Goal: Transaction & Acquisition: Purchase product/service

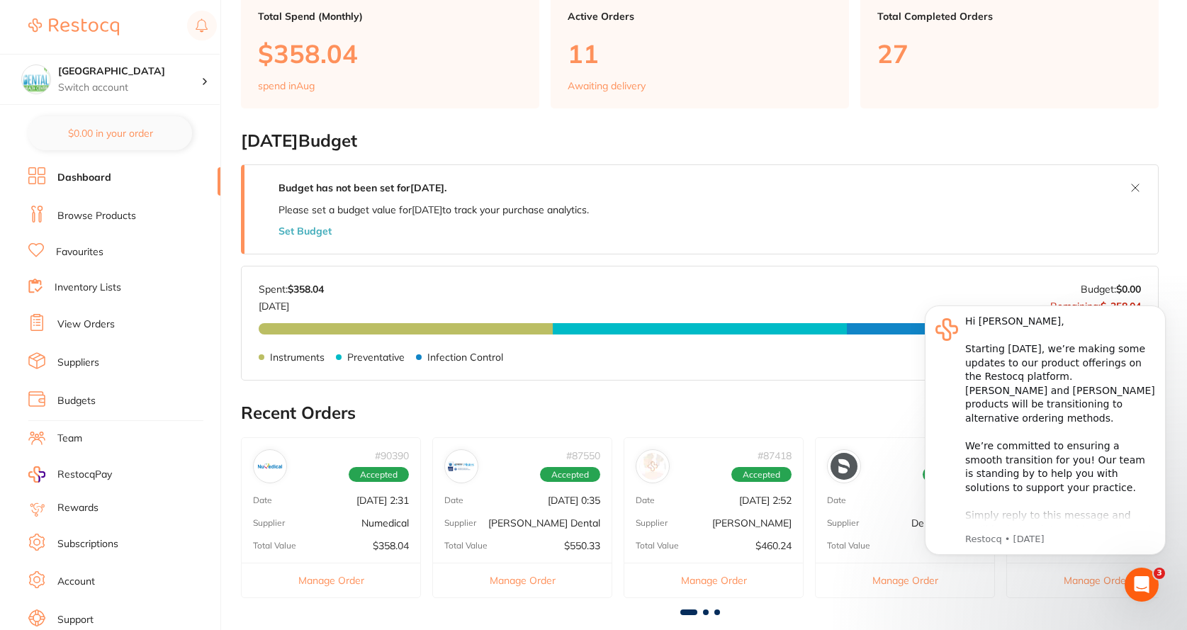
scroll to position [142, 0]
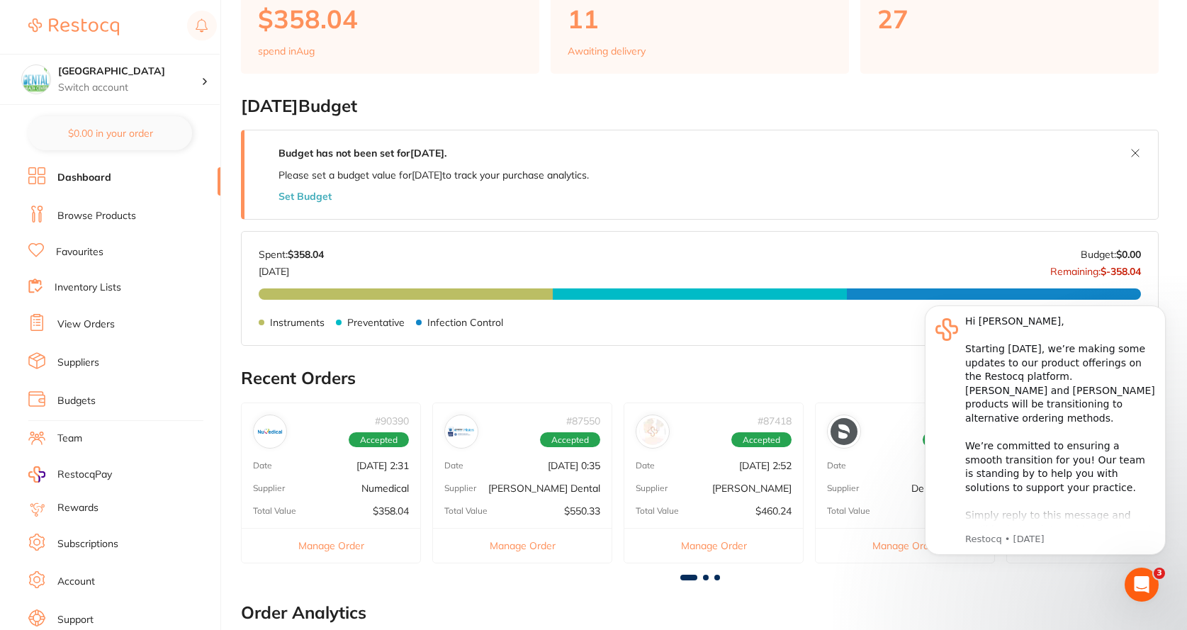
click at [347, 544] on button "Manage Order" at bounding box center [331, 545] width 179 height 35
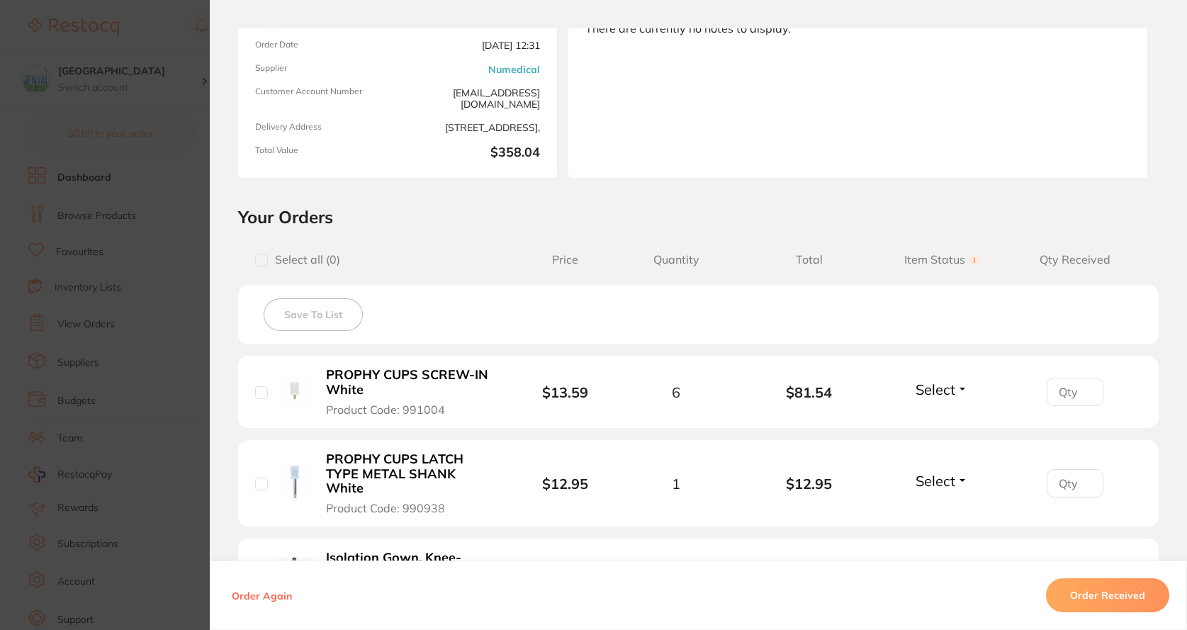
click at [950, 391] on span "Select" at bounding box center [936, 390] width 40 height 18
click at [1070, 388] on input "number" at bounding box center [1075, 392] width 57 height 28
click at [1084, 389] on input "1" at bounding box center [1075, 392] width 57 height 28
click at [1084, 389] on input "2" at bounding box center [1075, 392] width 57 height 28
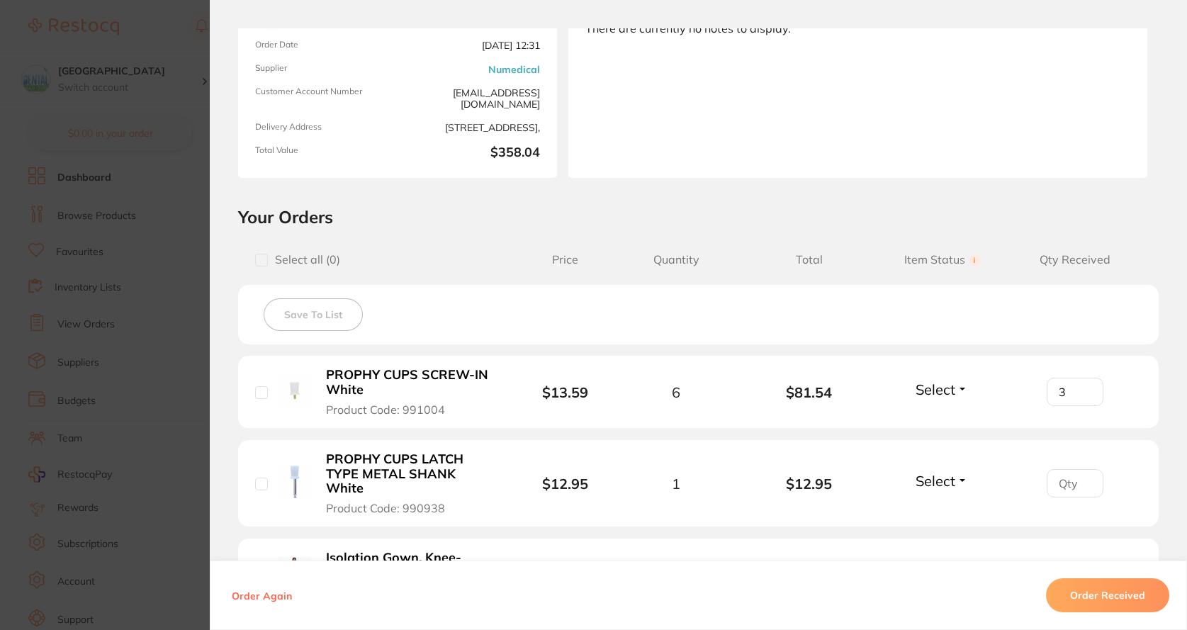
click at [1084, 389] on input "3" at bounding box center [1075, 392] width 57 height 28
click at [1084, 389] on input "4" at bounding box center [1075, 392] width 57 height 28
click at [1084, 389] on input "5" at bounding box center [1075, 392] width 57 height 28
click at [950, 392] on span "Select" at bounding box center [936, 390] width 40 height 18
click at [951, 422] on span "Received" at bounding box center [942, 420] width 36 height 11
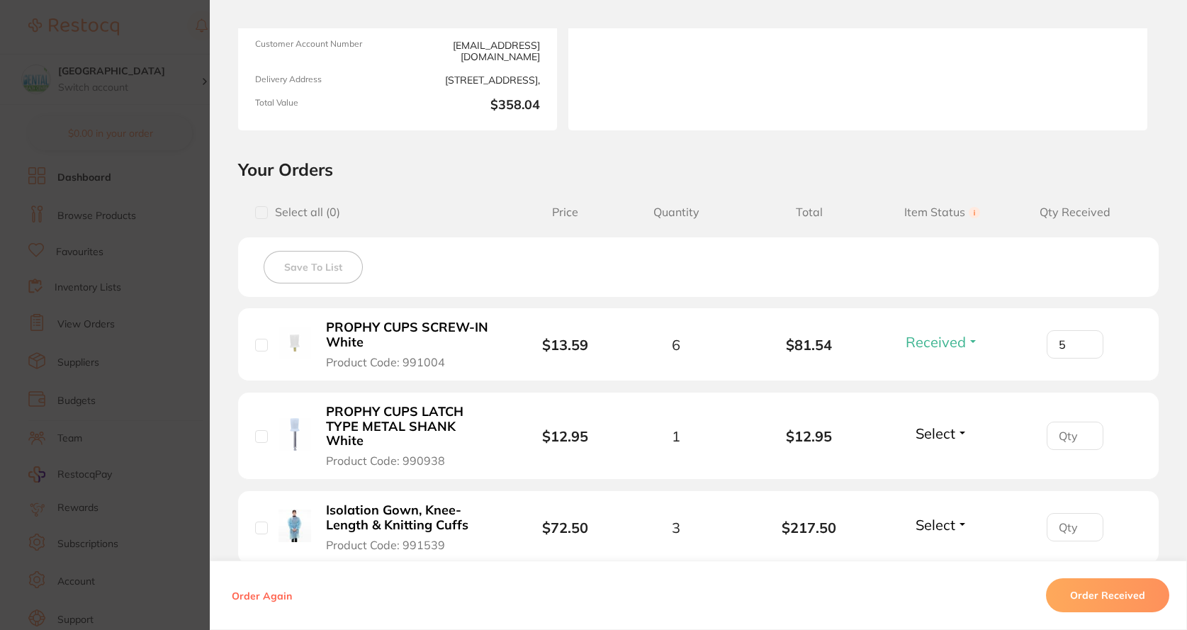
scroll to position [213, 0]
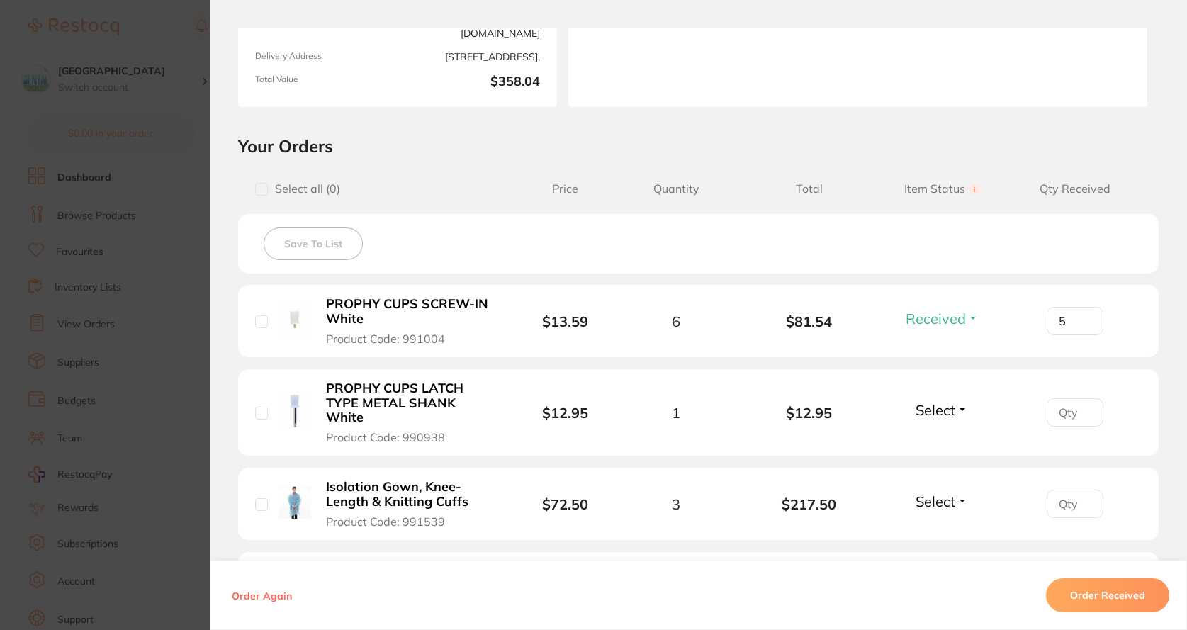
click at [937, 408] on span "Select" at bounding box center [936, 410] width 40 height 18
click at [943, 435] on span "Received" at bounding box center [942, 440] width 36 height 11
click at [938, 493] on span "Select" at bounding box center [936, 502] width 40 height 18
click at [936, 527] on span "Received" at bounding box center [942, 532] width 36 height 11
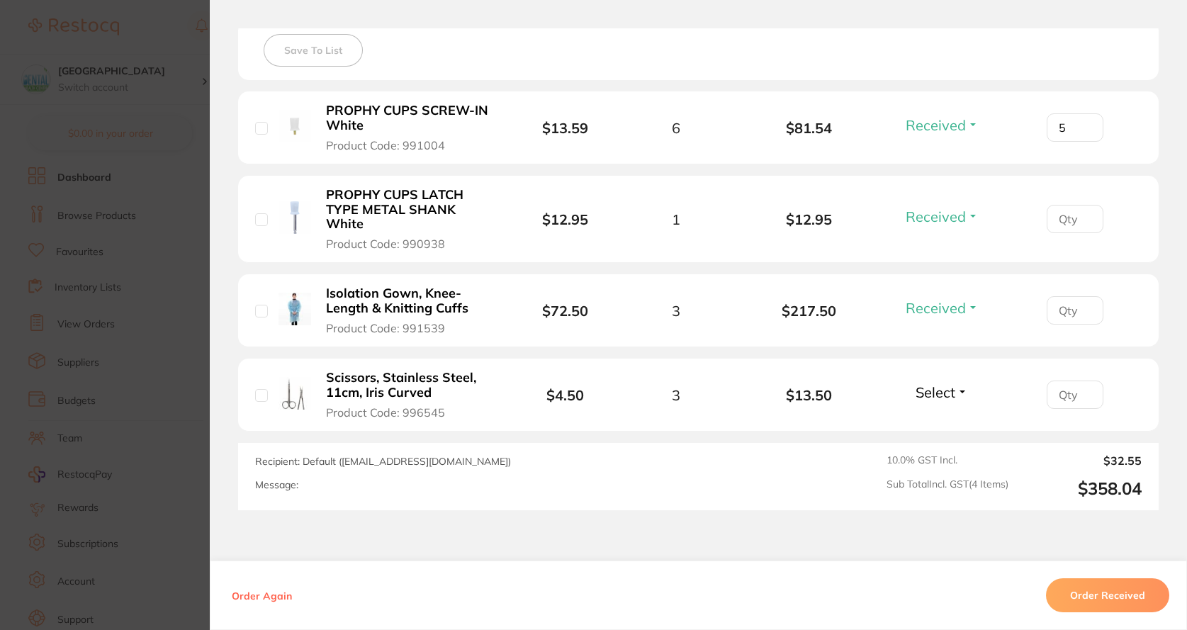
scroll to position [425, 0]
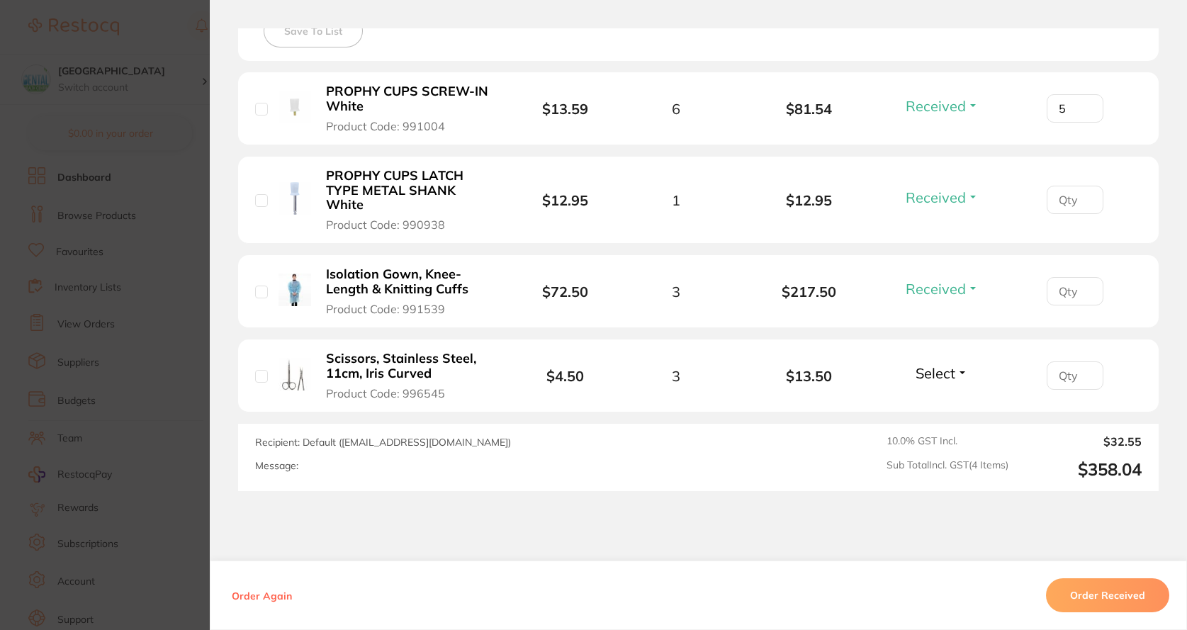
click at [963, 364] on button "Select" at bounding box center [942, 373] width 61 height 18
click at [953, 398] on span "Received" at bounding box center [942, 403] width 36 height 11
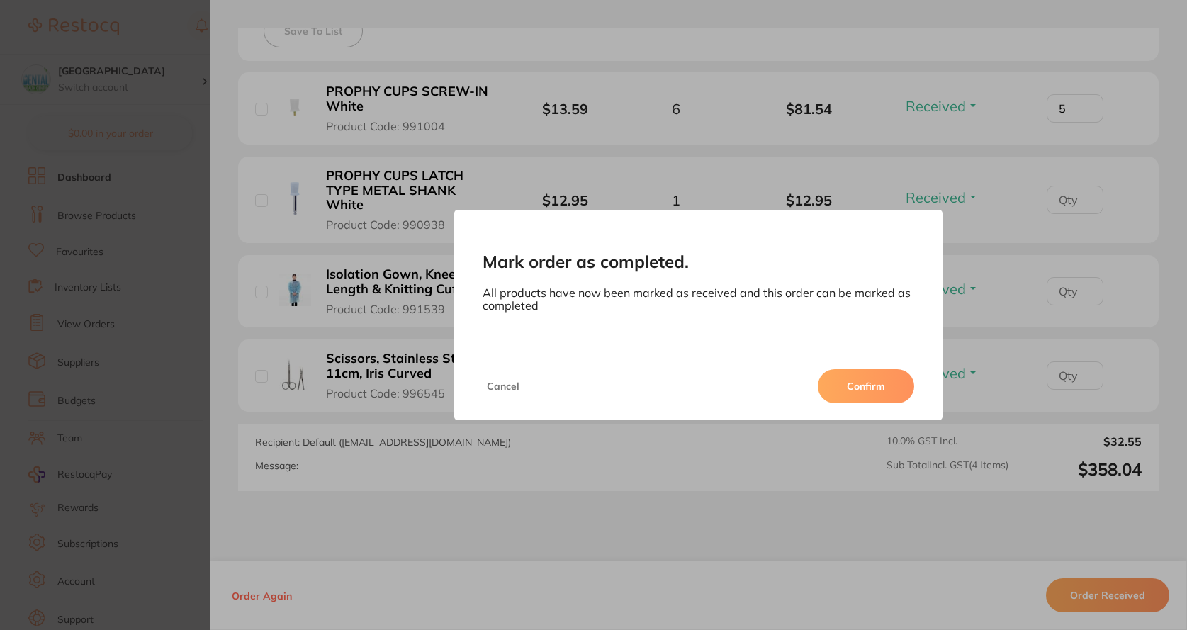
click at [494, 391] on button "Cancel" at bounding box center [503, 386] width 41 height 34
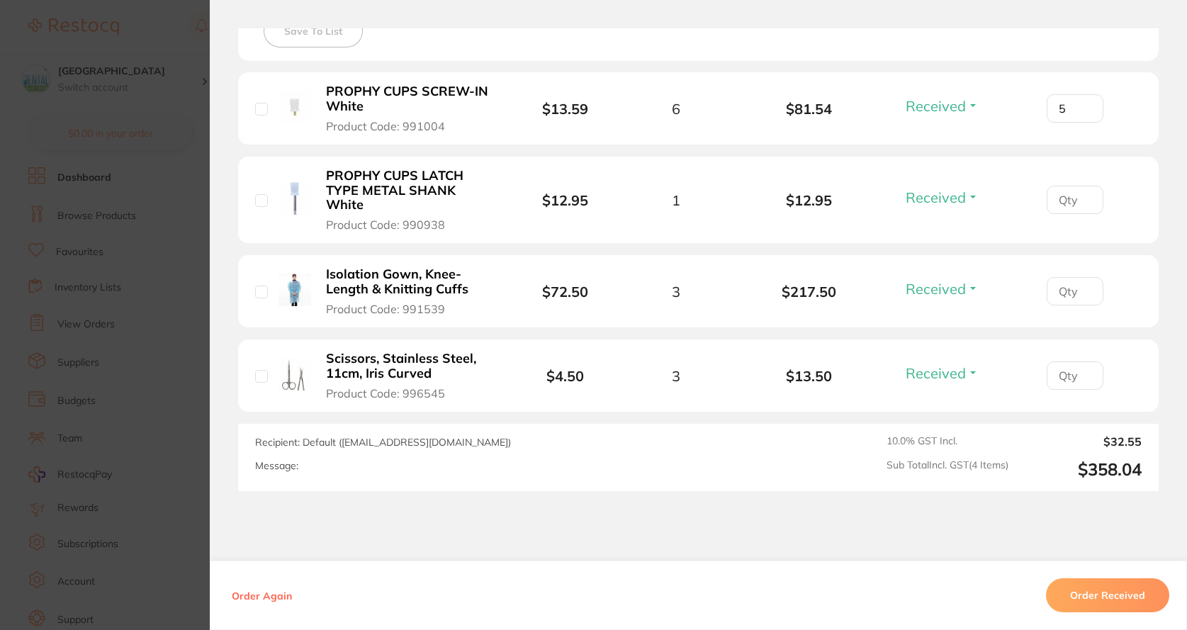
click at [955, 117] on div "Received Received Back Order" at bounding box center [943, 108] width 82 height 23
click at [950, 106] on span "Received" at bounding box center [936, 106] width 60 height 18
click at [929, 164] on button "Back Order" at bounding box center [942, 157] width 43 height 21
click at [1079, 116] on input "5" at bounding box center [1075, 108] width 57 height 28
click at [1087, 115] on input "5" at bounding box center [1075, 108] width 57 height 28
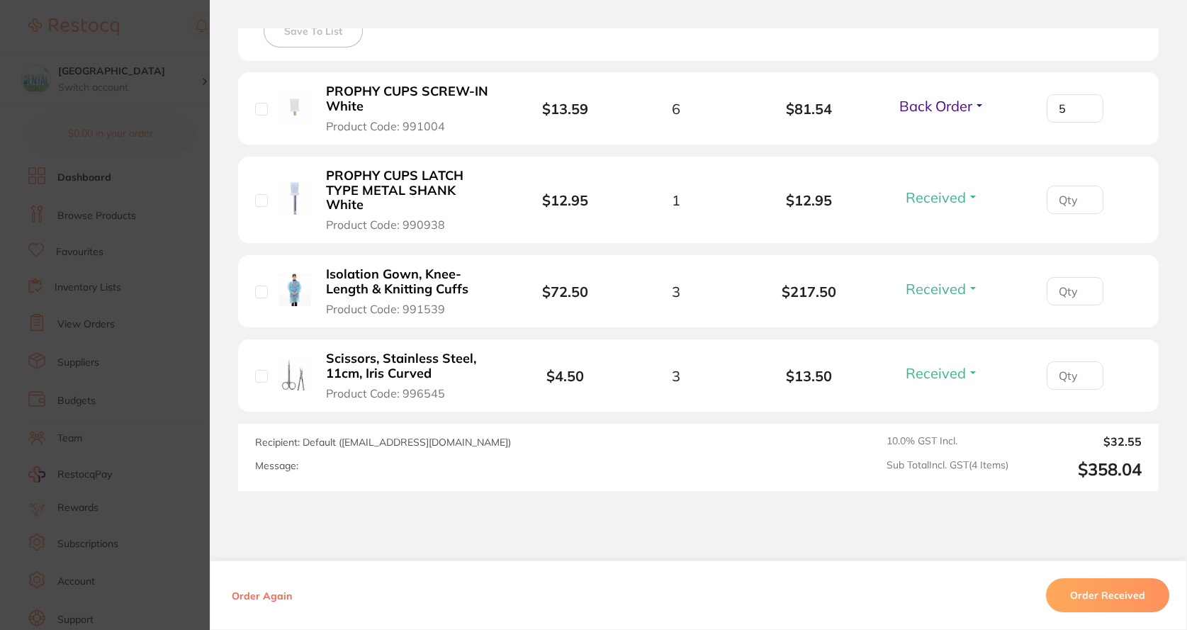
click at [1087, 115] on input "5" at bounding box center [1075, 108] width 57 height 28
click at [1084, 111] on input "5" at bounding box center [1075, 108] width 57 height 28
click at [1082, 113] on input "5" at bounding box center [1075, 108] width 57 height 28
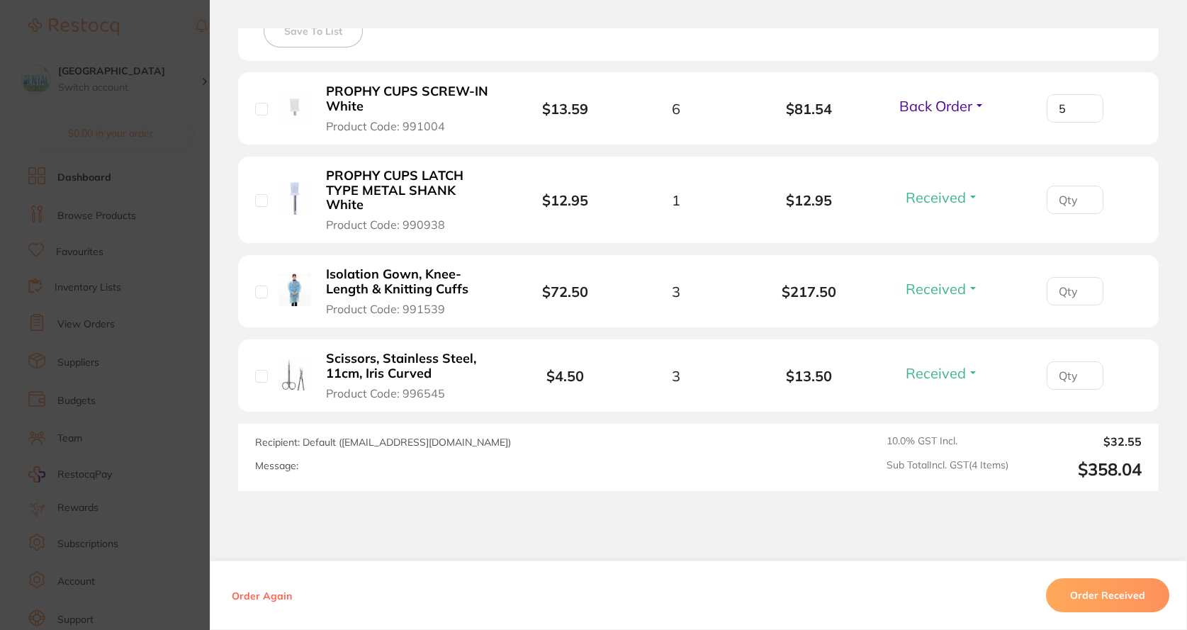
click at [1082, 111] on input "5" at bounding box center [1075, 108] width 57 height 28
click at [1082, 102] on input "5" at bounding box center [1075, 108] width 57 height 28
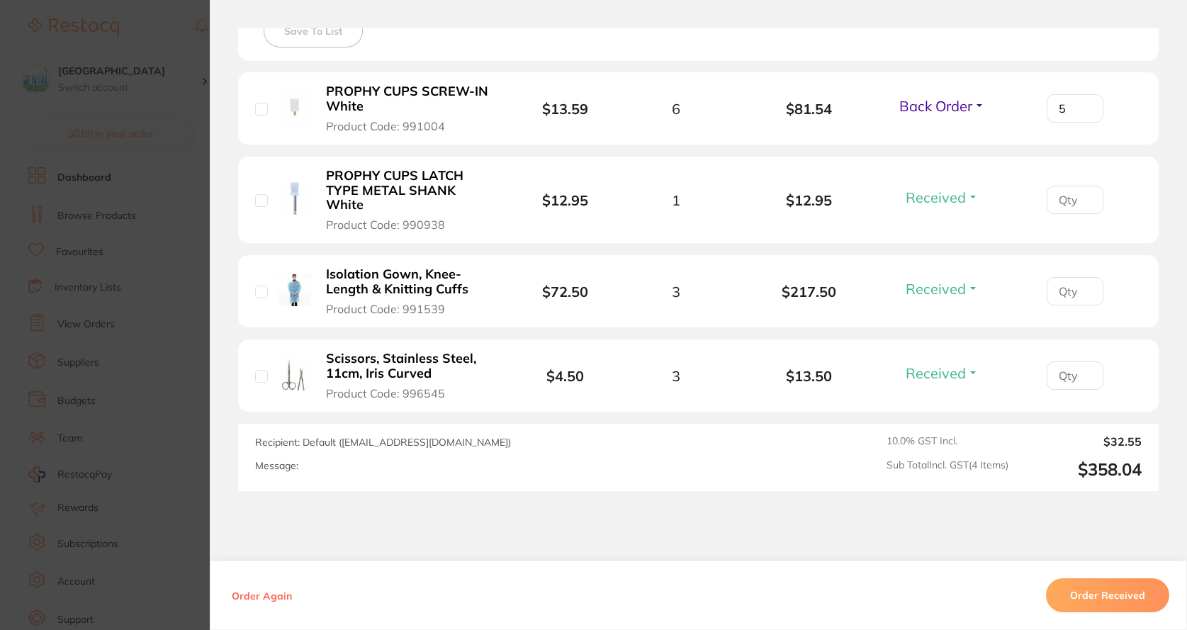
click at [1082, 102] on input "5" at bounding box center [1075, 108] width 57 height 28
click at [929, 112] on span "Back Order" at bounding box center [935, 106] width 73 height 18
drag, startPoint x: 936, startPoint y: 136, endPoint x: 990, endPoint y: 135, distance: 53.9
click at [948, 93] on span "Received" at bounding box center [942, 93] width 36 height 0
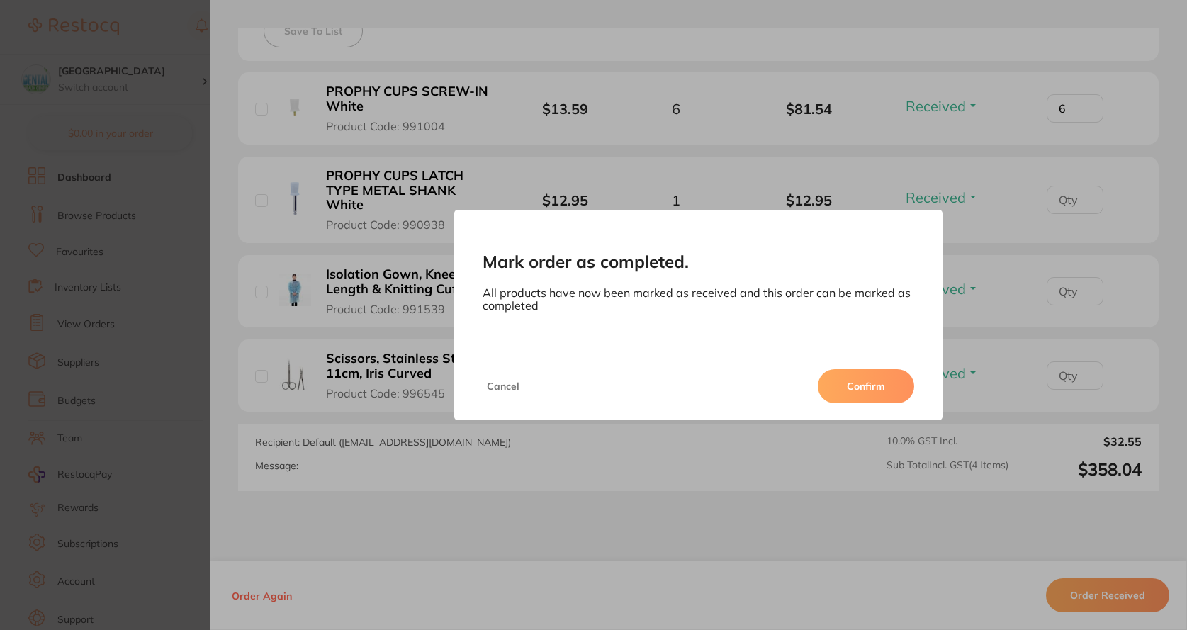
click at [483, 378] on button "Cancel" at bounding box center [503, 386] width 41 height 34
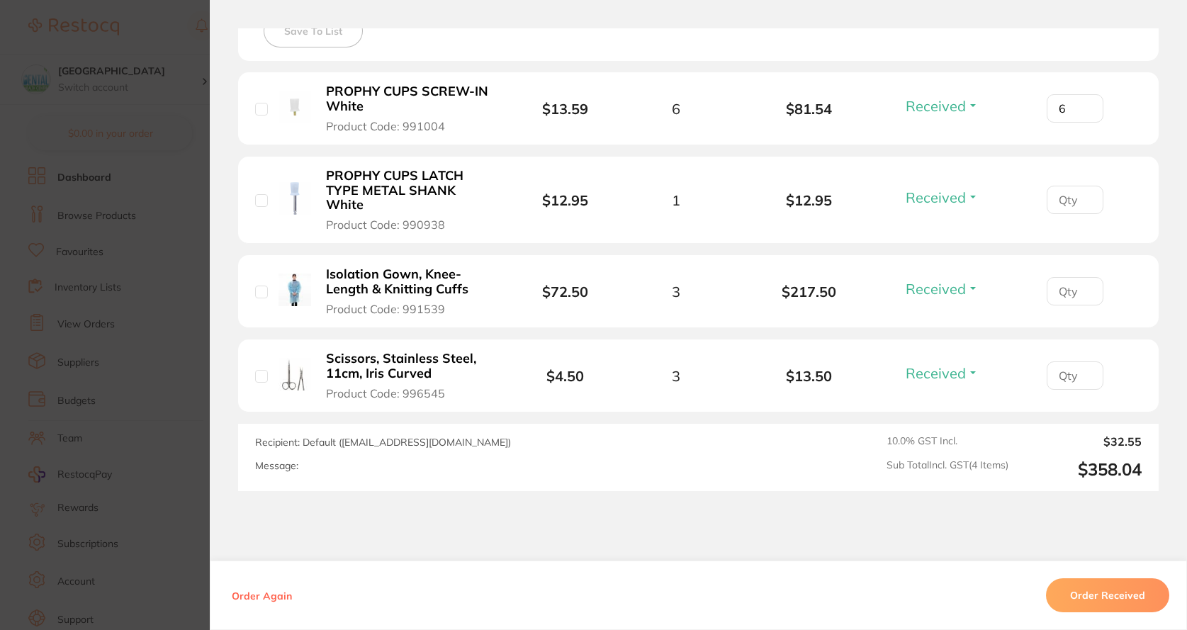
drag, startPoint x: 1081, startPoint y: 101, endPoint x: 1087, endPoint y: 110, distance: 10.6
click at [1082, 104] on input "6" at bounding box center [1075, 108] width 57 height 28
click at [1082, 112] on input "6" at bounding box center [1075, 108] width 57 height 28
click at [1082, 111] on input "6" at bounding box center [1075, 108] width 57 height 28
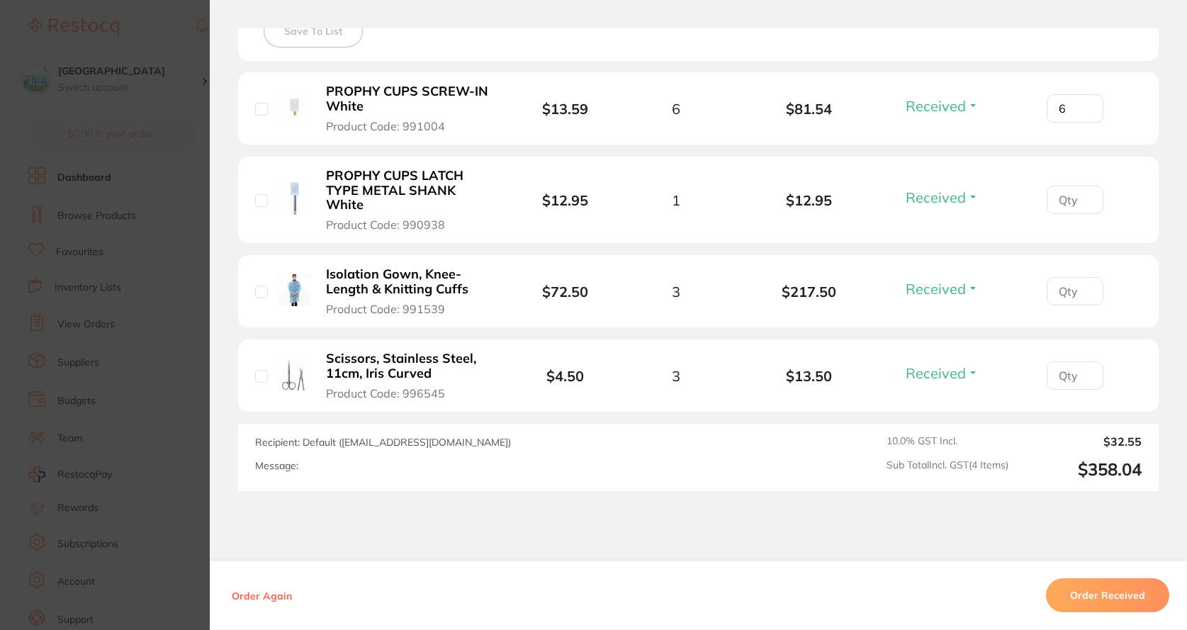
click at [1079, 111] on input "6" at bounding box center [1075, 108] width 57 height 28
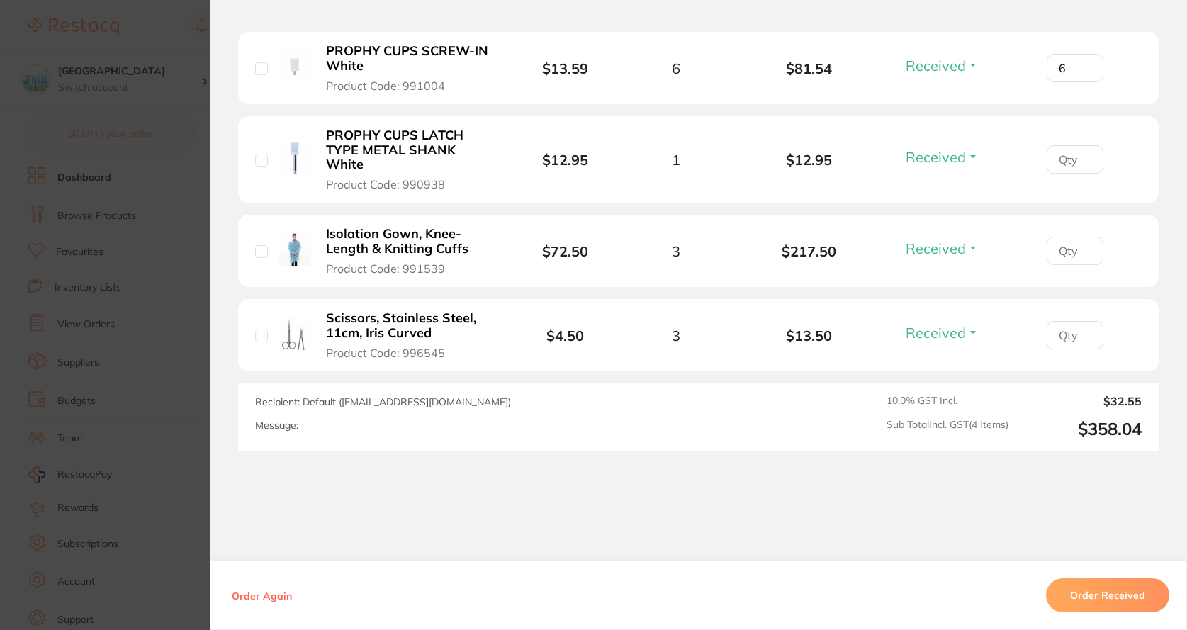
scroll to position [483, 0]
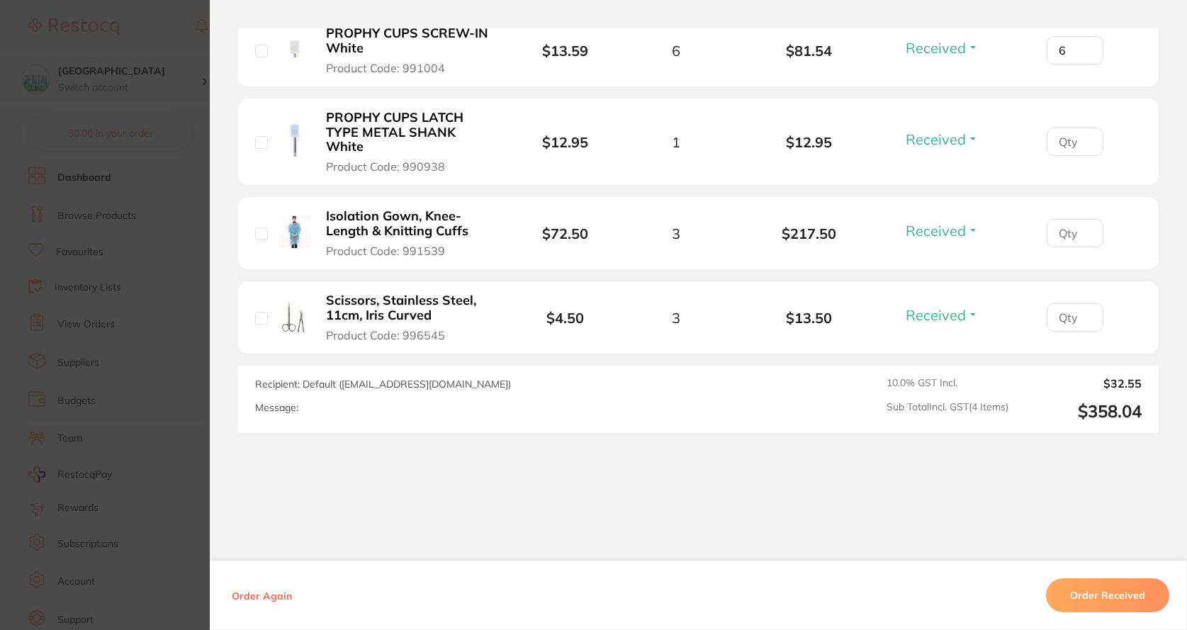
click at [938, 43] on span "Received" at bounding box center [936, 48] width 60 height 18
click at [922, 97] on span "Back Order" at bounding box center [942, 99] width 43 height 11
drag, startPoint x: 1070, startPoint y: 52, endPoint x: 960, endPoint y: 43, distance: 111.0
click at [960, 43] on li "PROPHY CUPS SCREW-IN White Product Code: 991004 $13.59 6 $81.54 Back Order Rece…" at bounding box center [698, 50] width 921 height 73
type input "5"
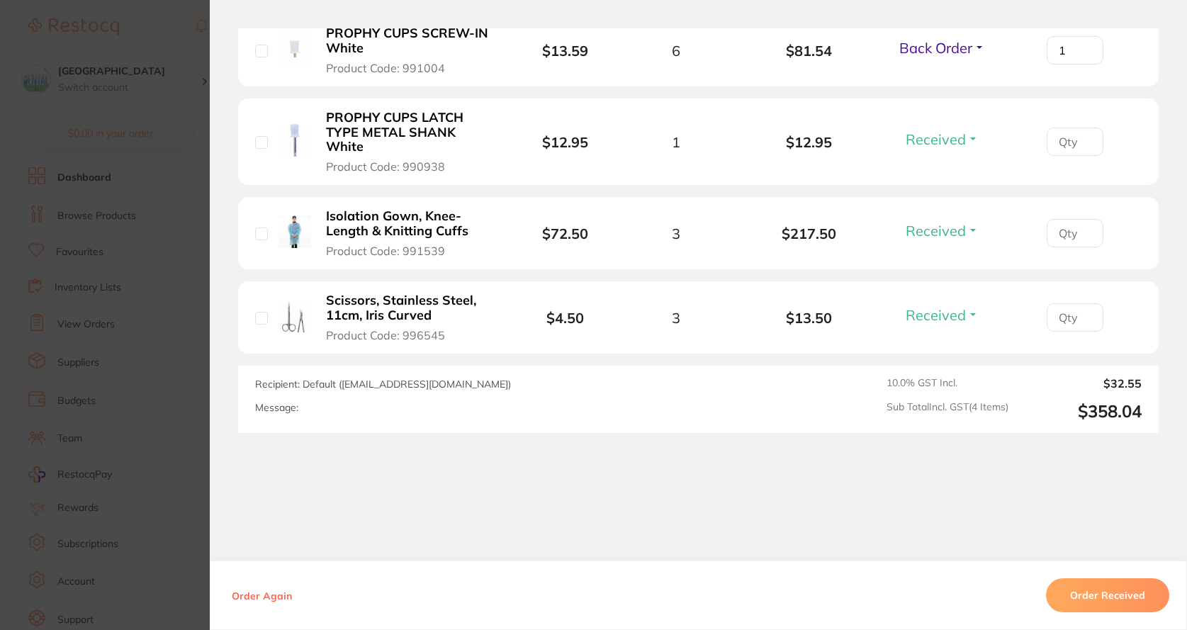
type input "1"
click at [726, 481] on div "Order ID: Restocq- 90390 Order Information 3 Received 1 Back Order Accepted Ord…" at bounding box center [698, 329] width 977 height 602
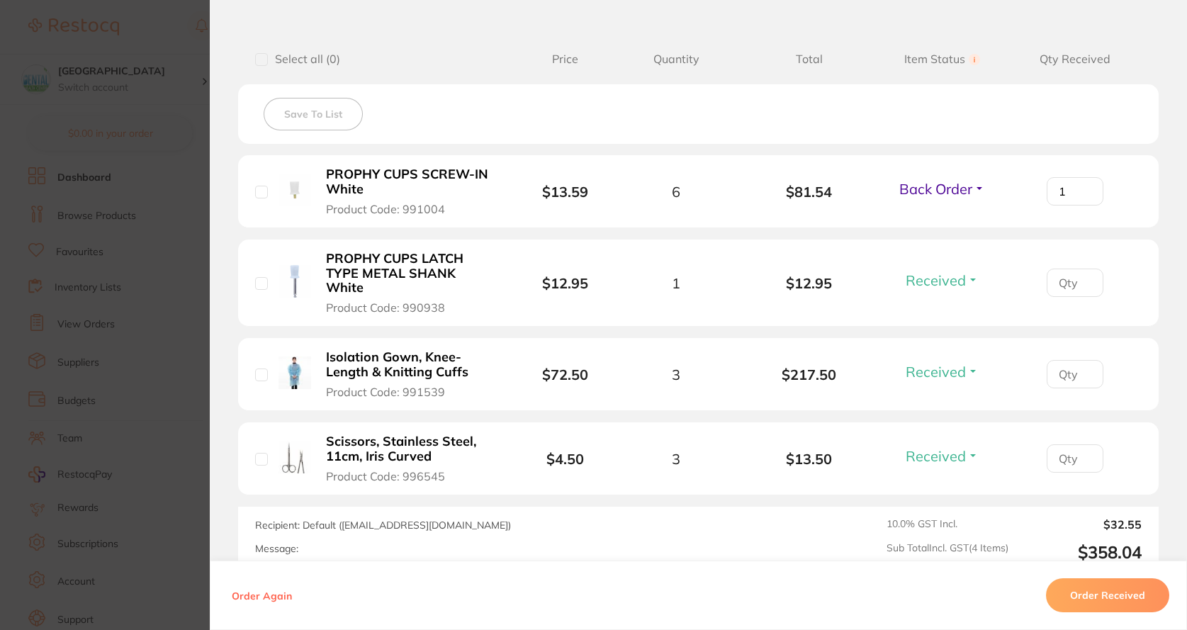
scroll to position [342, 0]
click at [193, 58] on section "Confirm you have received all your items. Once confirmed, all items in the orde…" at bounding box center [593, 315] width 1187 height 630
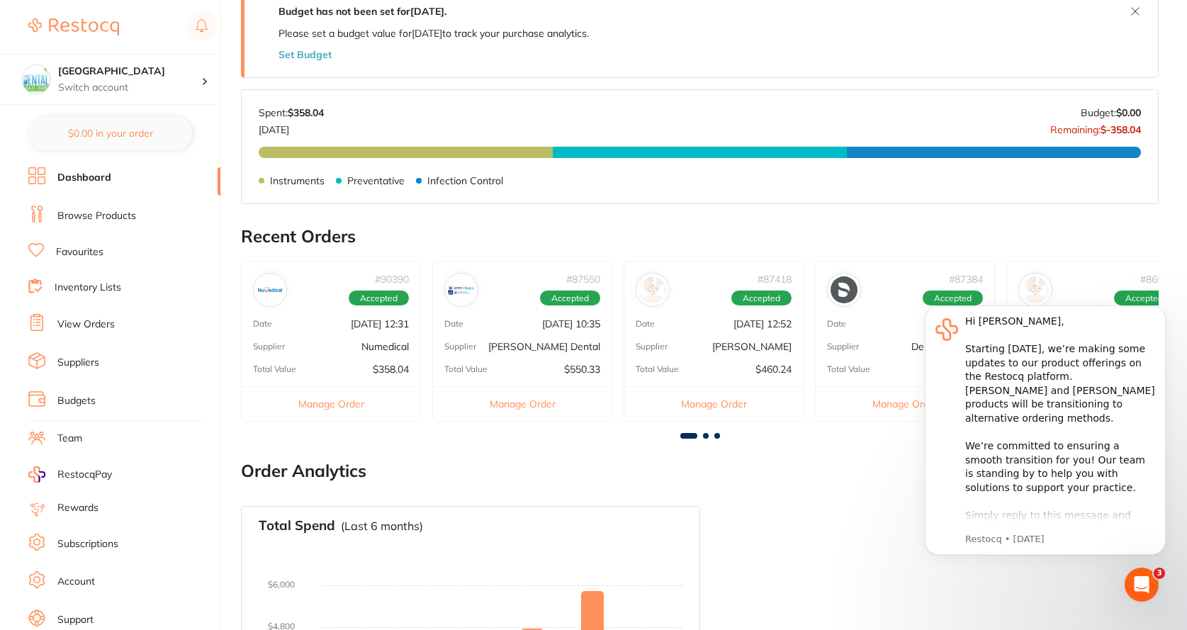
scroll to position [493, 0]
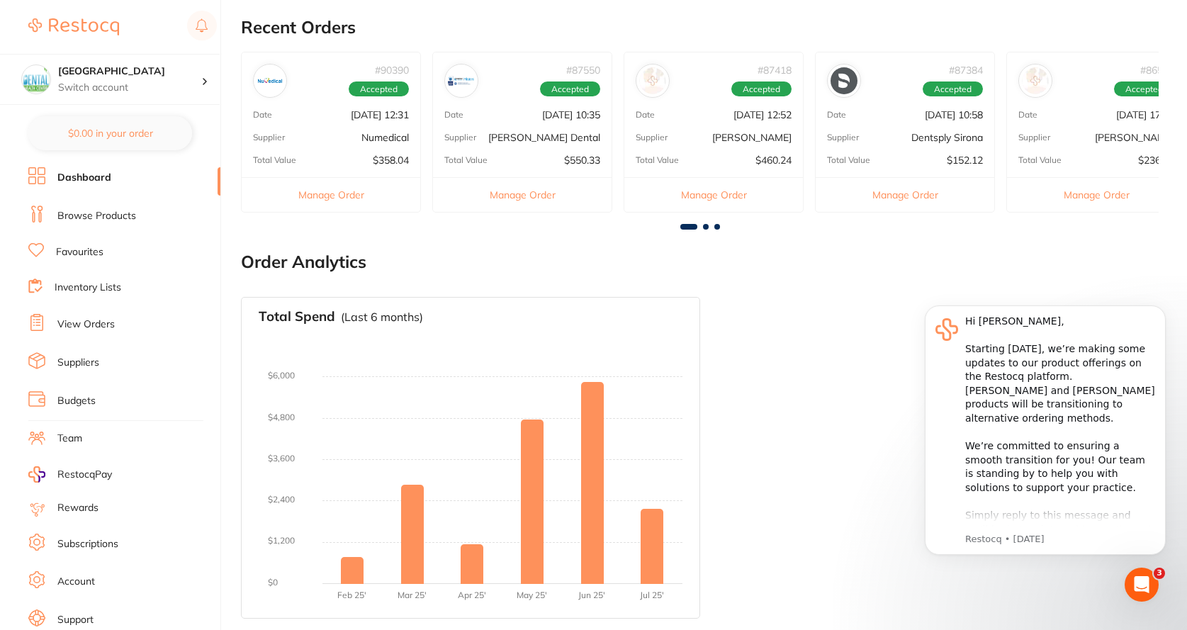
click at [84, 212] on link "Browse Products" at bounding box center [96, 216] width 79 height 14
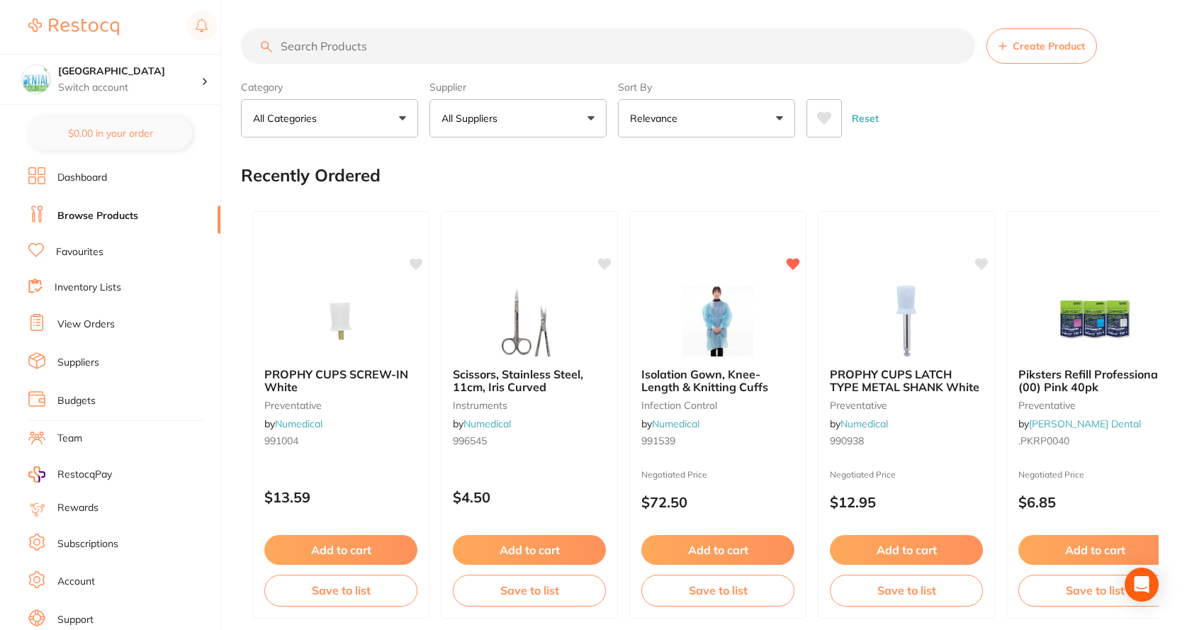
click at [453, 127] on button "All Suppliers" at bounding box center [518, 118] width 177 height 38
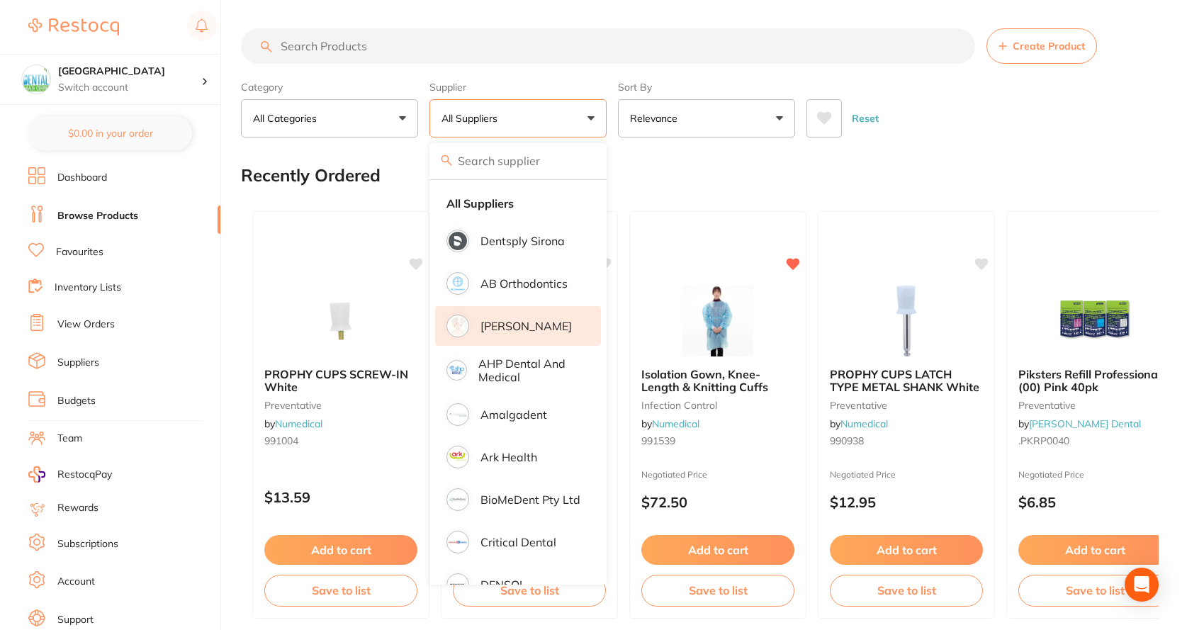
click at [525, 329] on p "[PERSON_NAME]" at bounding box center [526, 326] width 91 height 13
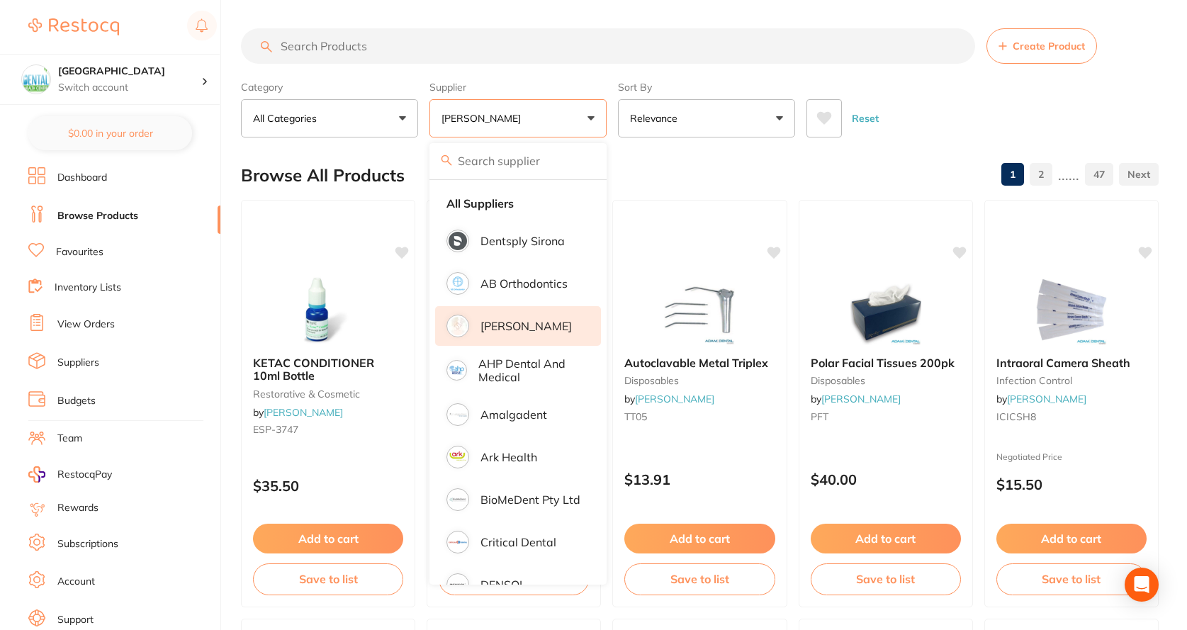
click at [605, 47] on input "search" at bounding box center [608, 45] width 734 height 35
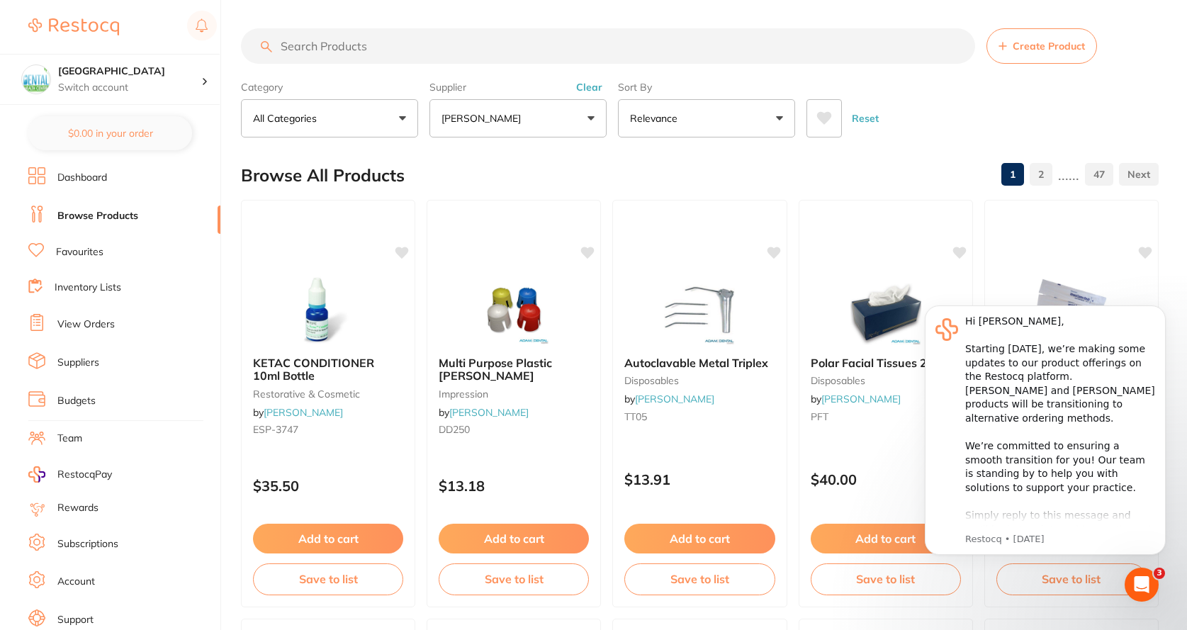
click at [111, 261] on li "Favourites" at bounding box center [124, 252] width 192 height 18
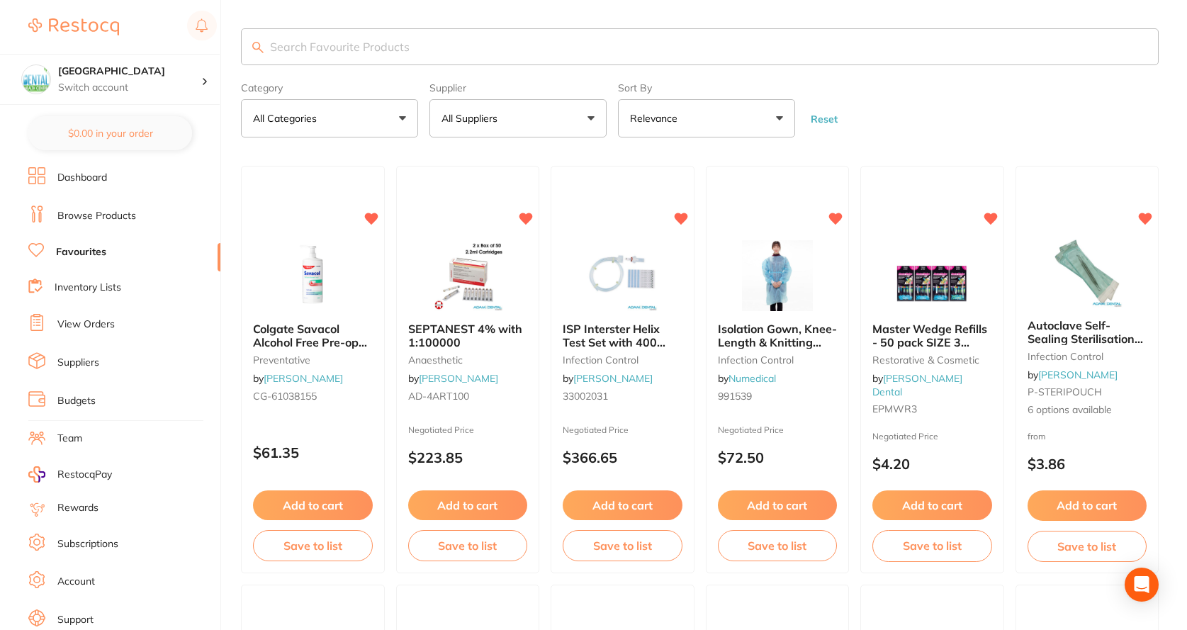
click at [105, 185] on li "Dashboard" at bounding box center [124, 177] width 192 height 21
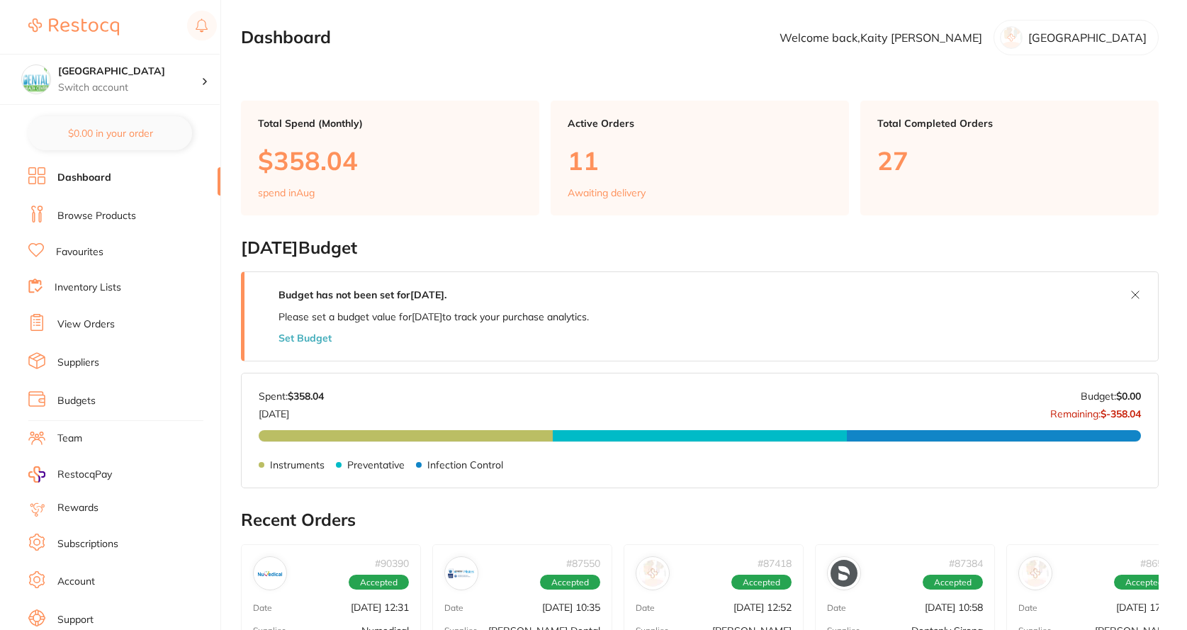
click at [121, 237] on ul "Dashboard Browse Products Favourites Inventory Lists View Orders Suppliers Budg…" at bounding box center [124, 411] width 192 height 489
click at [126, 217] on link "Browse Products" at bounding box center [96, 216] width 79 height 14
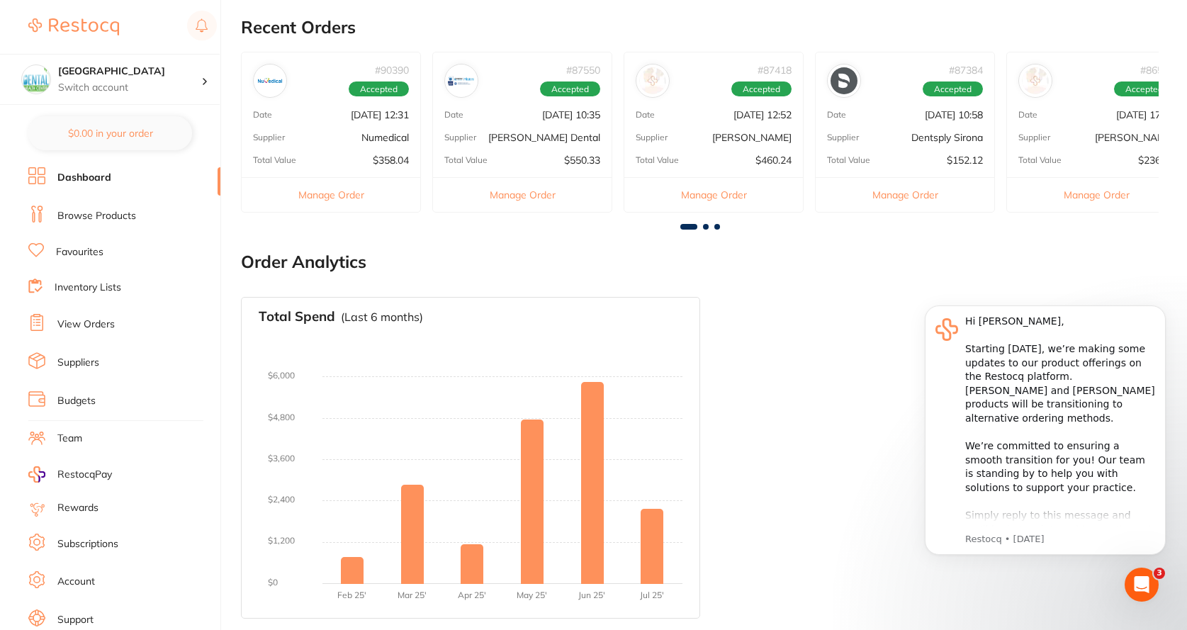
click at [105, 328] on link "View Orders" at bounding box center [85, 325] width 57 height 14
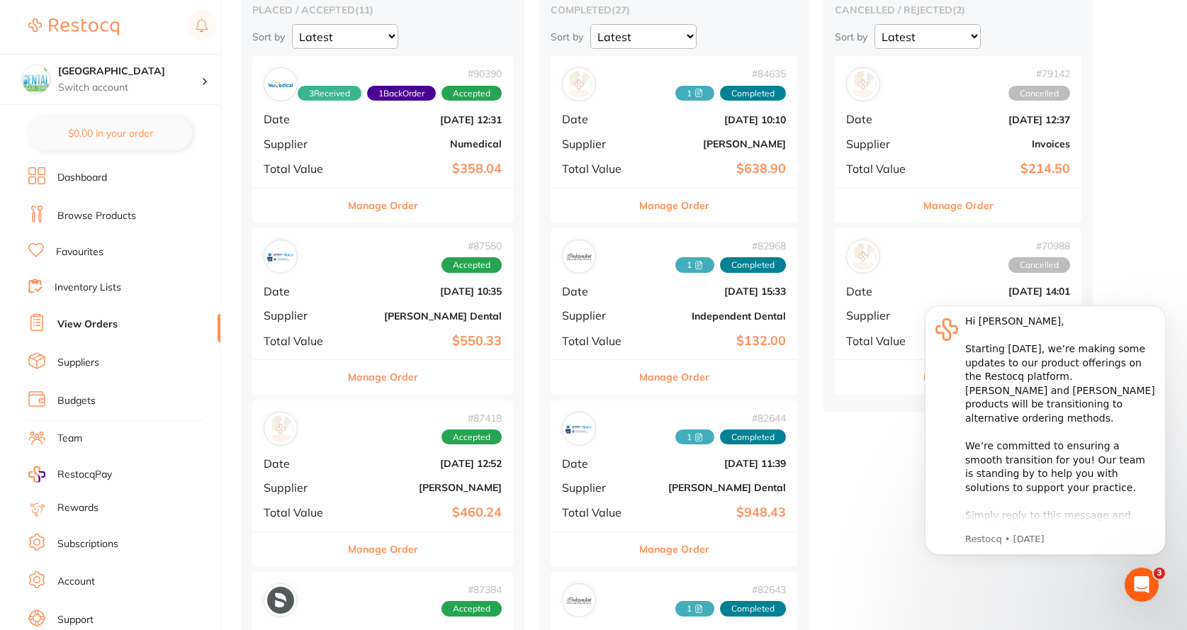
scroll to position [213, 0]
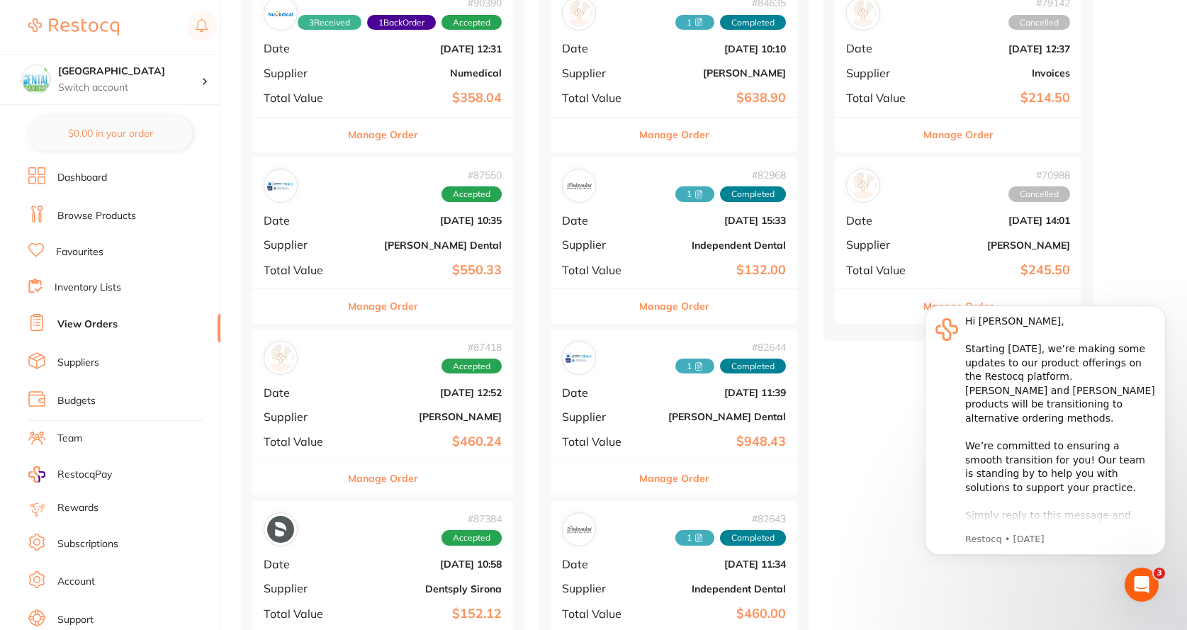
click at [402, 419] on b "[PERSON_NAME]" at bounding box center [426, 416] width 151 height 11
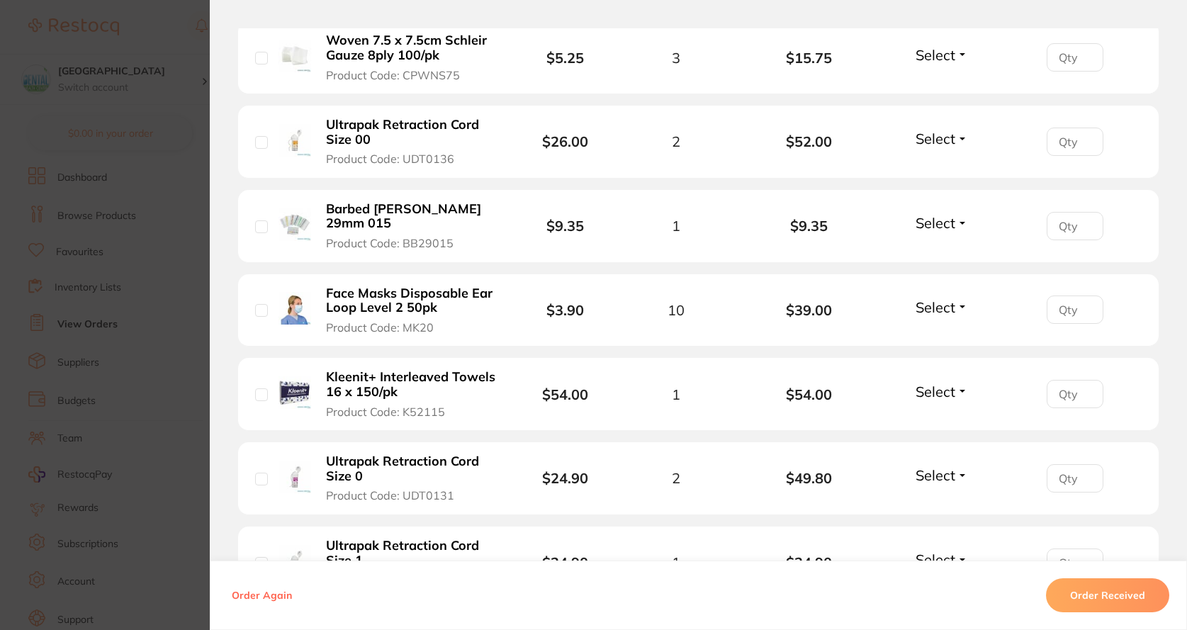
scroll to position [851, 0]
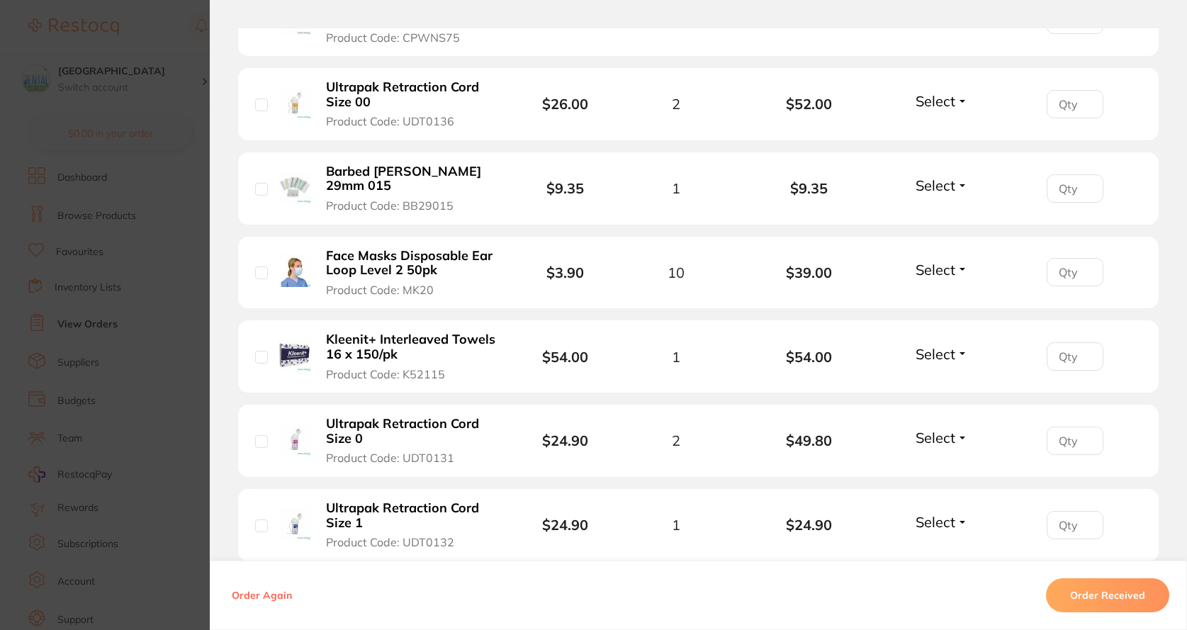
click at [388, 332] on b "Kleenit+ Interleaved Towels 16 x 150/pk" at bounding box center [410, 346] width 169 height 29
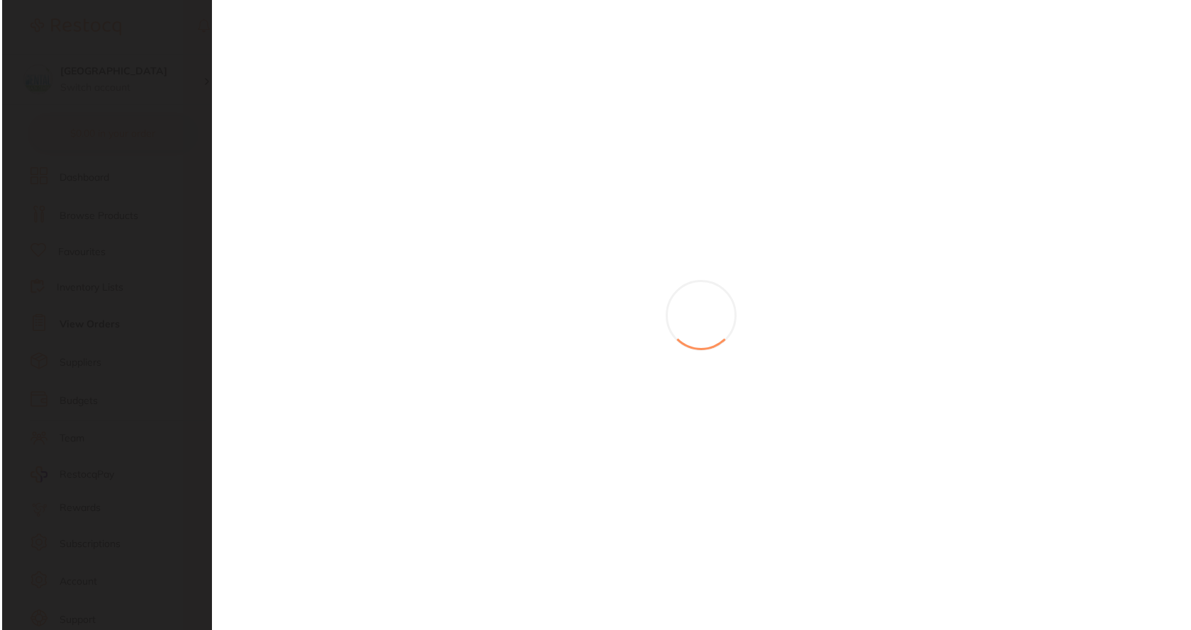
scroll to position [0, 0]
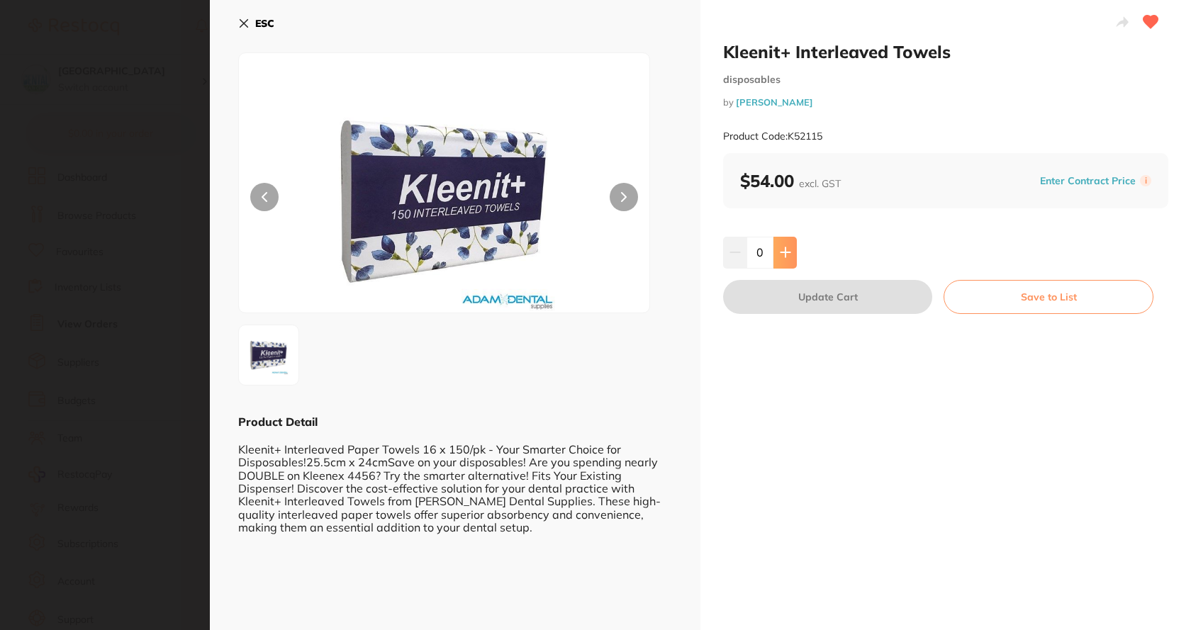
click at [782, 245] on button at bounding box center [784, 252] width 23 height 31
type input "2"
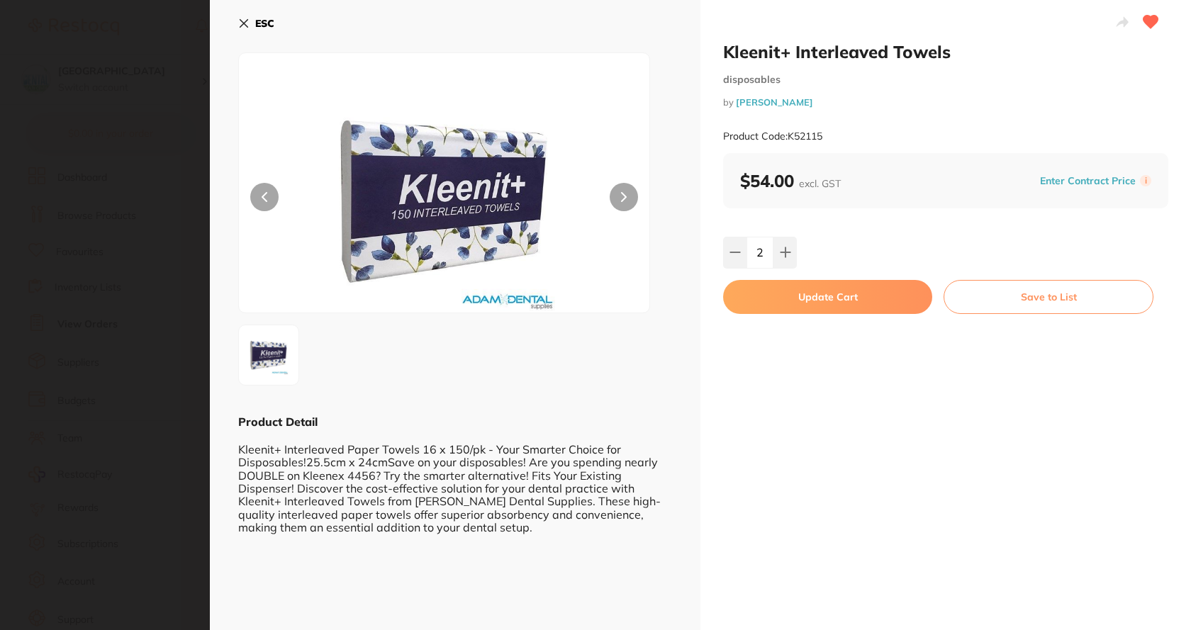
click at [777, 293] on button "Update Cart" at bounding box center [827, 297] width 209 height 34
checkbox input "false"
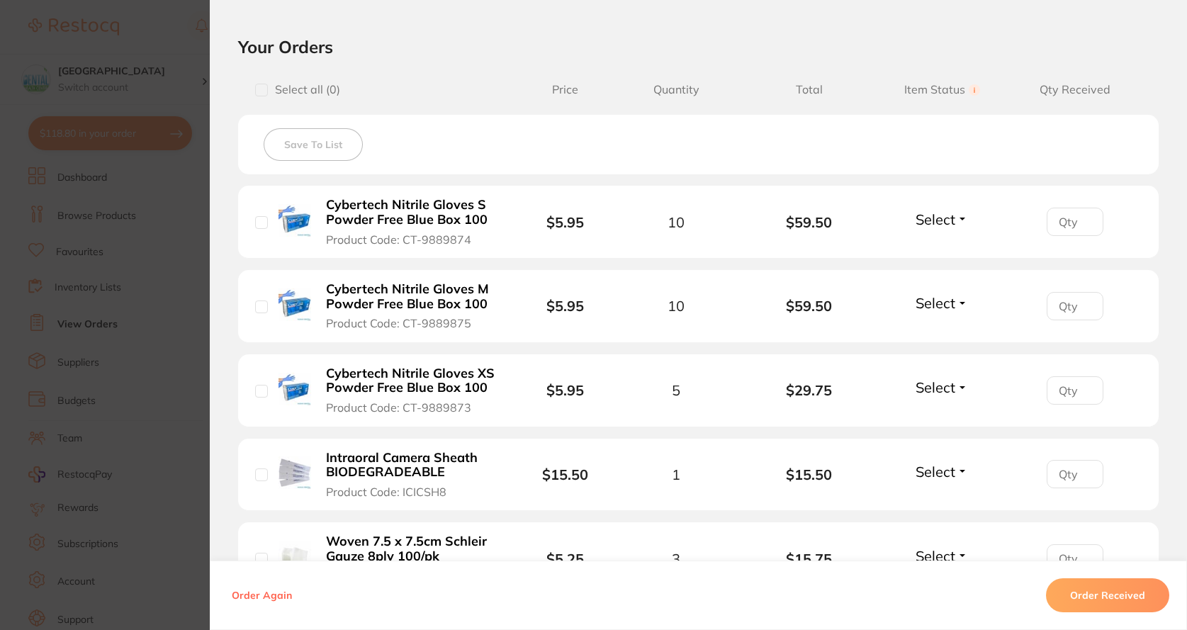
scroll to position [284, 0]
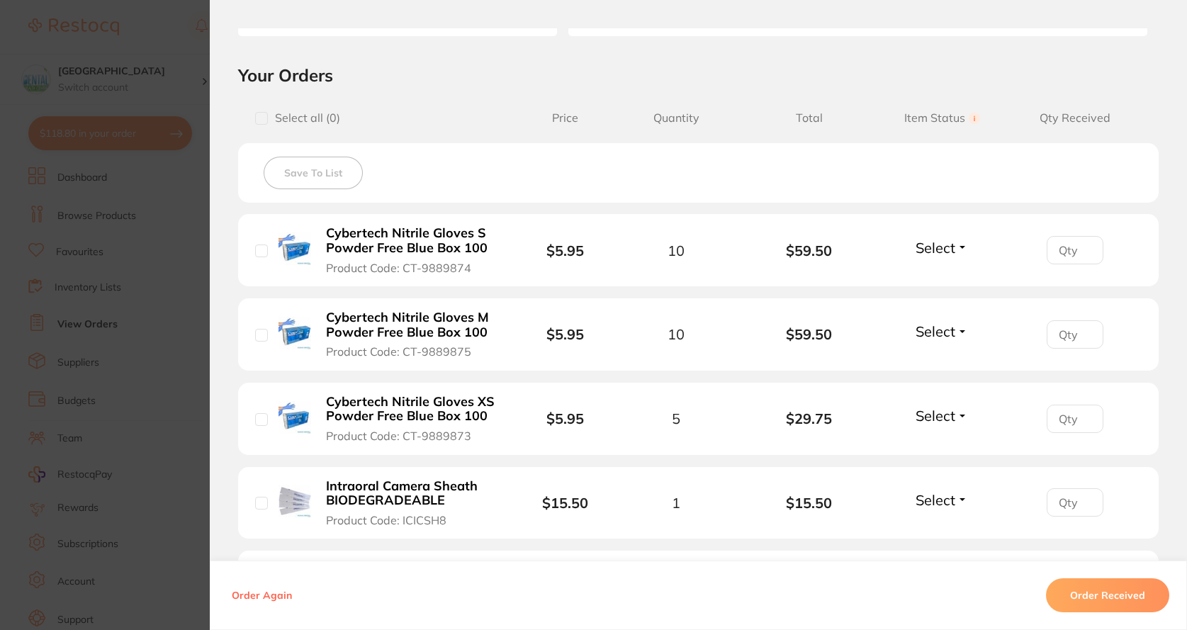
drag, startPoint x: 925, startPoint y: 249, endPoint x: 929, endPoint y: 265, distance: 16.2
click at [925, 250] on span "Select" at bounding box center [936, 248] width 40 height 18
click at [404, 226] on b "Cybertech Nitrile Gloves S Powder Free Blue Box 100" at bounding box center [410, 240] width 169 height 29
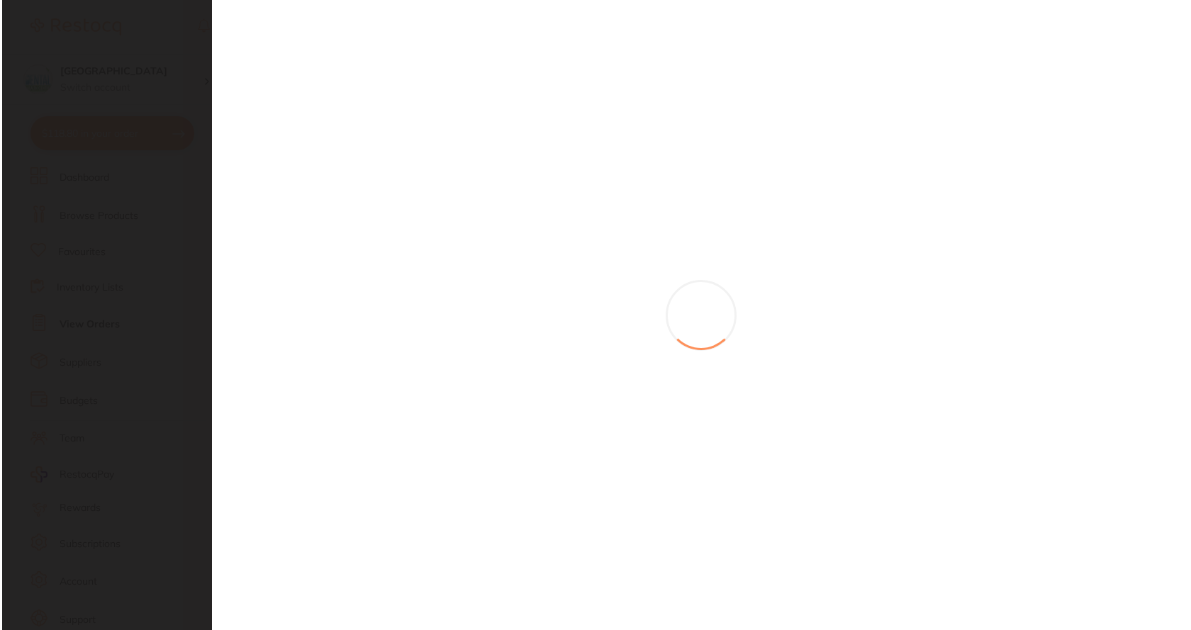
scroll to position [0, 0]
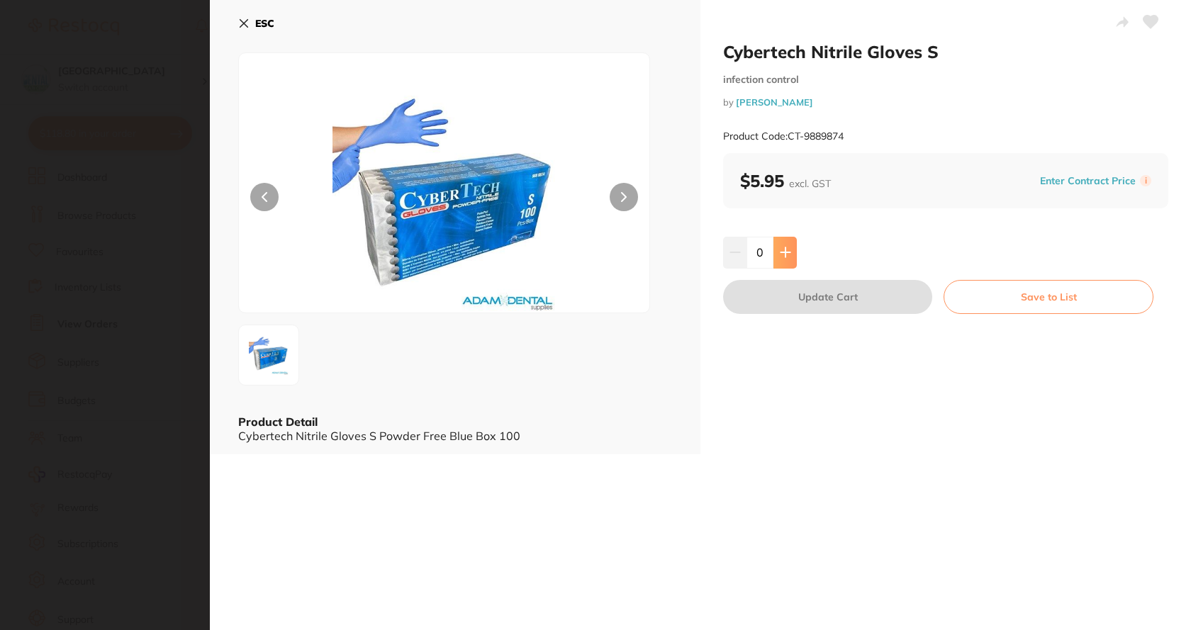
click at [786, 252] on icon at bounding box center [784, 252] width 9 height 9
click at [785, 252] on icon at bounding box center [784, 252] width 9 height 9
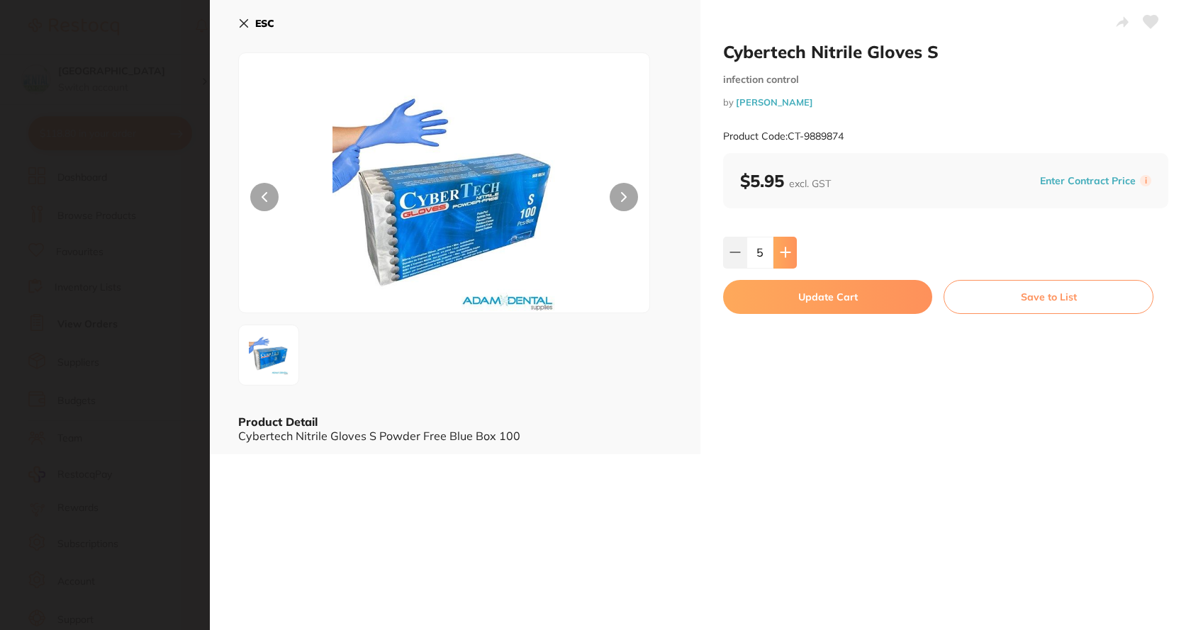
click at [785, 252] on icon at bounding box center [784, 252] width 9 height 9
click at [785, 253] on icon at bounding box center [784, 252] width 9 height 9
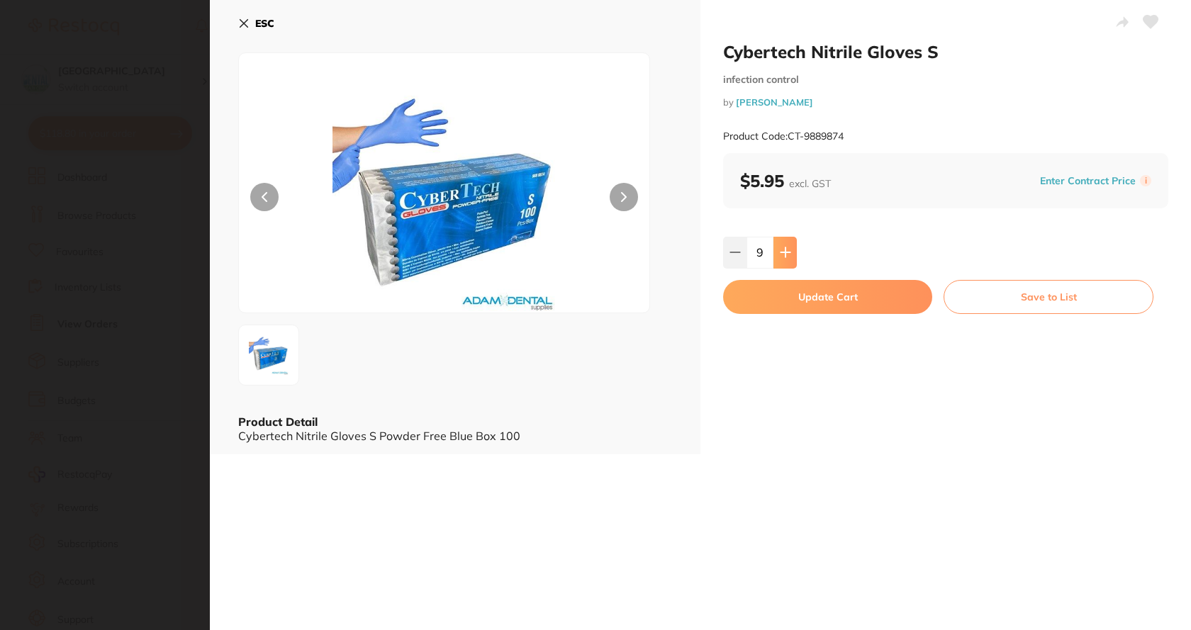
type input "10"
click at [775, 290] on button "Update Cart" at bounding box center [827, 297] width 209 height 34
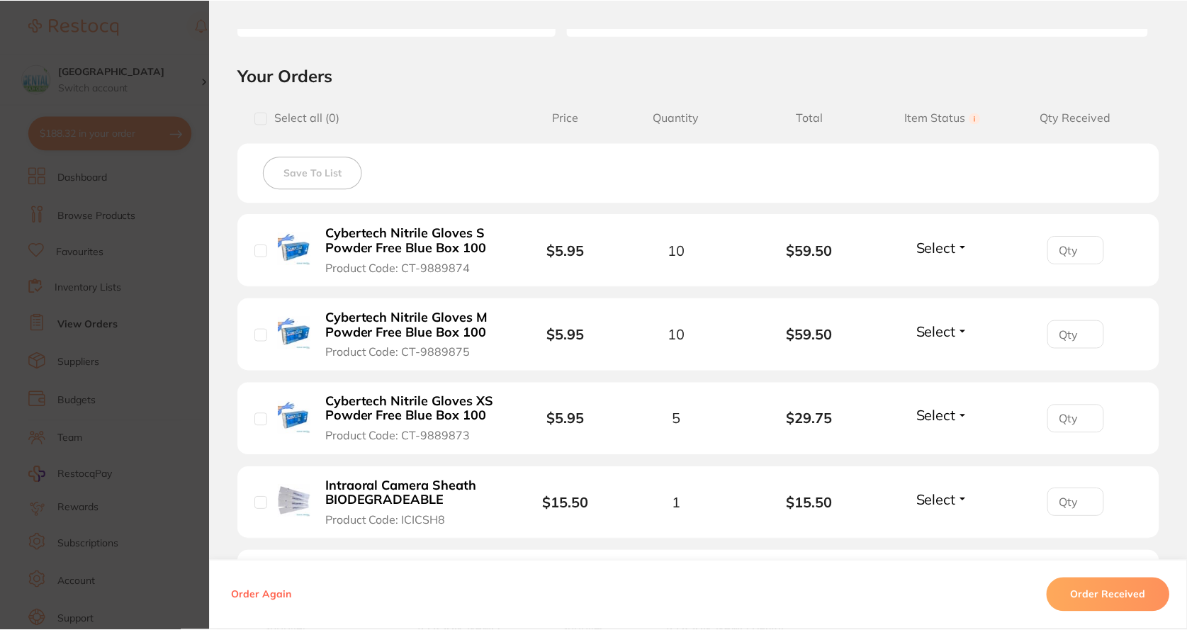
scroll to position [213, 0]
click at [386, 318] on b "Cybertech Nitrile Gloves M Powder Free Blue Box 100" at bounding box center [410, 324] width 169 height 29
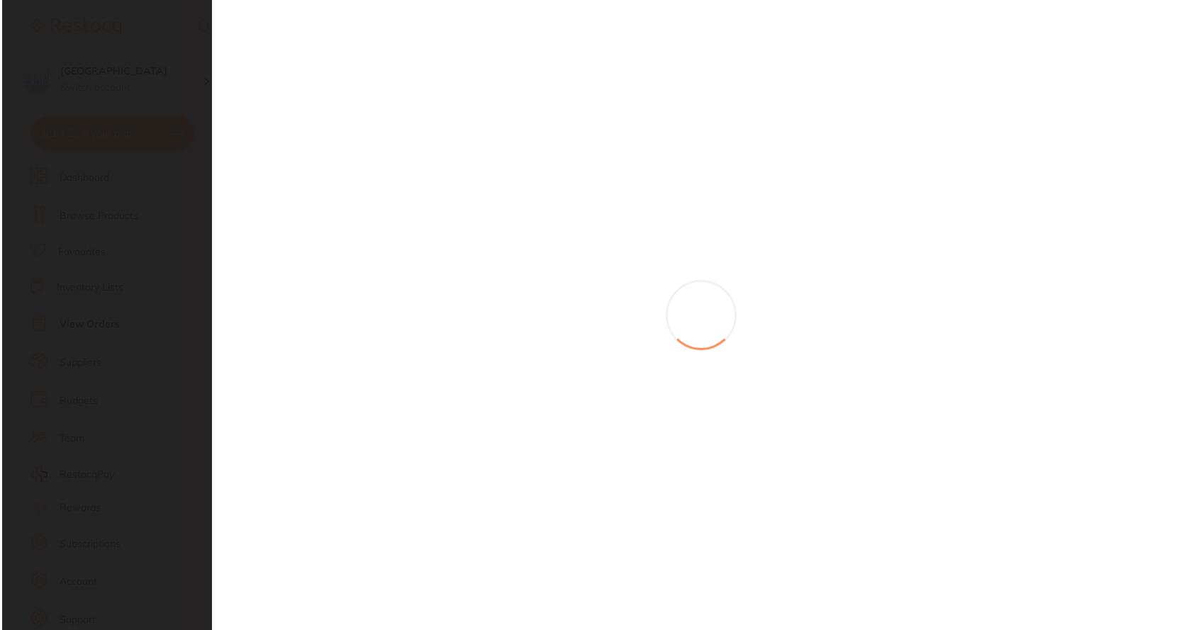
scroll to position [0, 0]
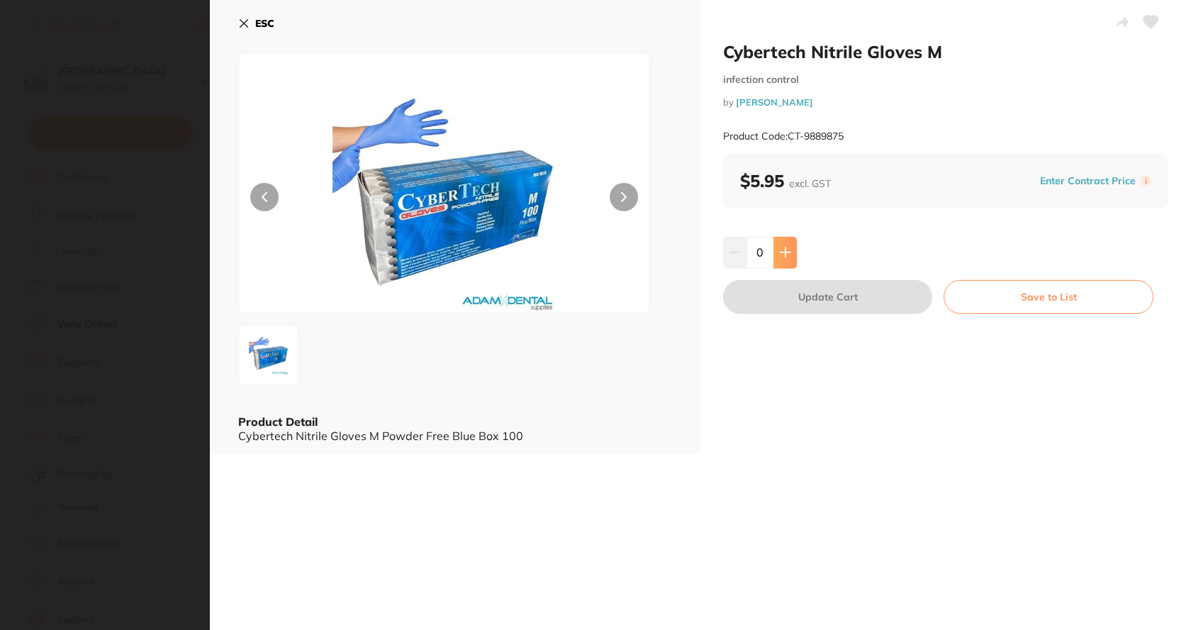
click at [787, 257] on icon at bounding box center [785, 252] width 11 height 11
click at [787, 259] on button at bounding box center [784, 252] width 23 height 31
click at [787, 260] on button at bounding box center [784, 252] width 23 height 31
click at [787, 261] on button at bounding box center [784, 252] width 23 height 31
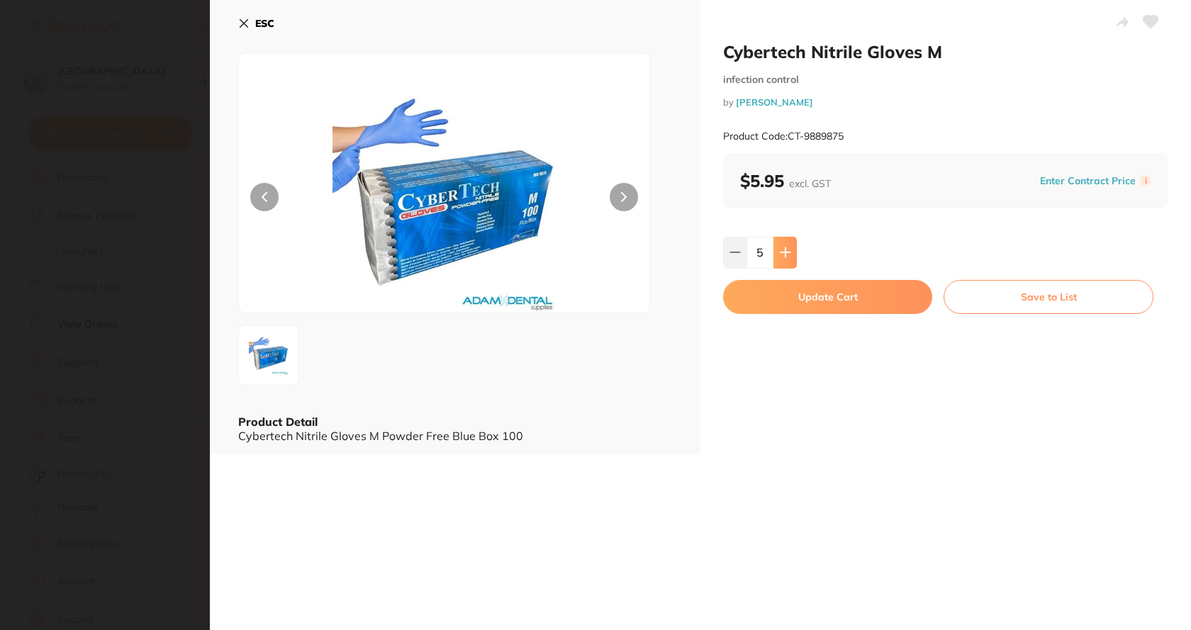
click at [787, 262] on button at bounding box center [784, 252] width 23 height 31
drag, startPoint x: 787, startPoint y: 262, endPoint x: 780, endPoint y: 259, distance: 7.3
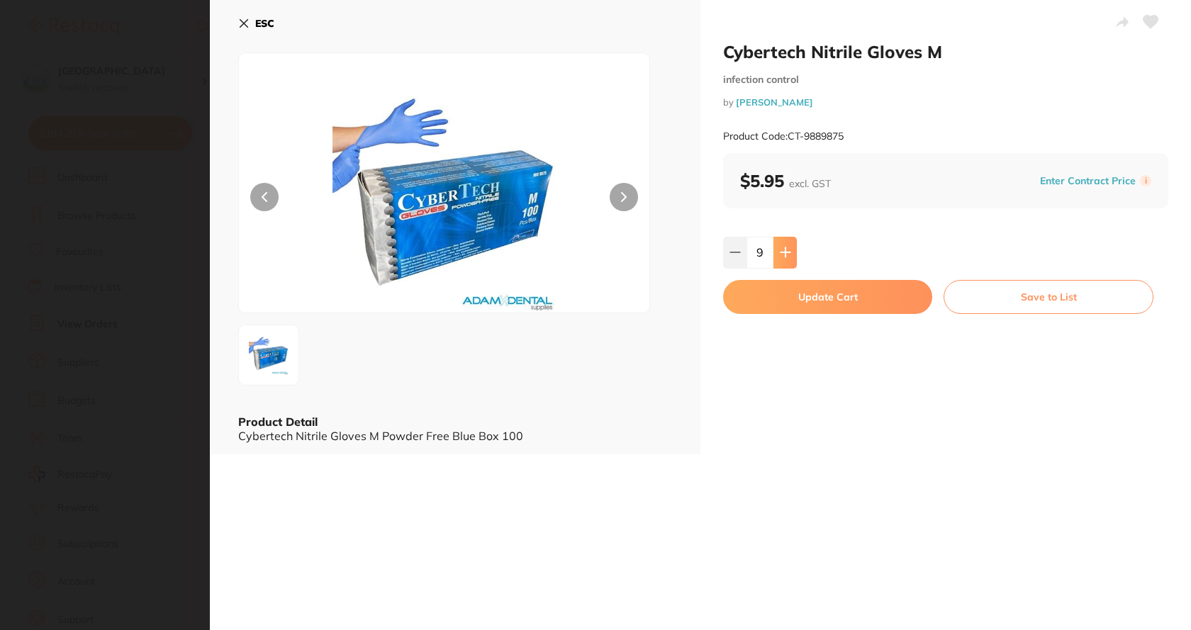
click at [783, 259] on button at bounding box center [784, 252] width 23 height 31
type input "10"
drag, startPoint x: 776, startPoint y: 287, endPoint x: 747, endPoint y: 279, distance: 30.3
click at [775, 287] on button "Update Cart" at bounding box center [827, 297] width 209 height 34
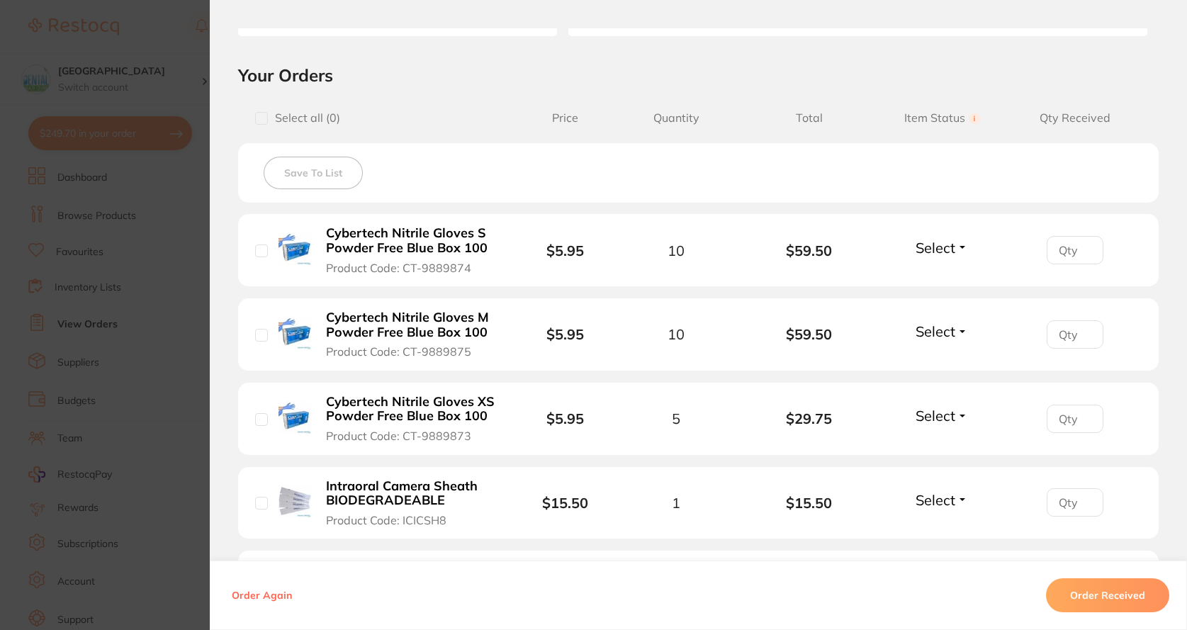
click at [458, 402] on b "Cybertech Nitrile Gloves XS Powder Free Blue Box 100" at bounding box center [410, 409] width 169 height 29
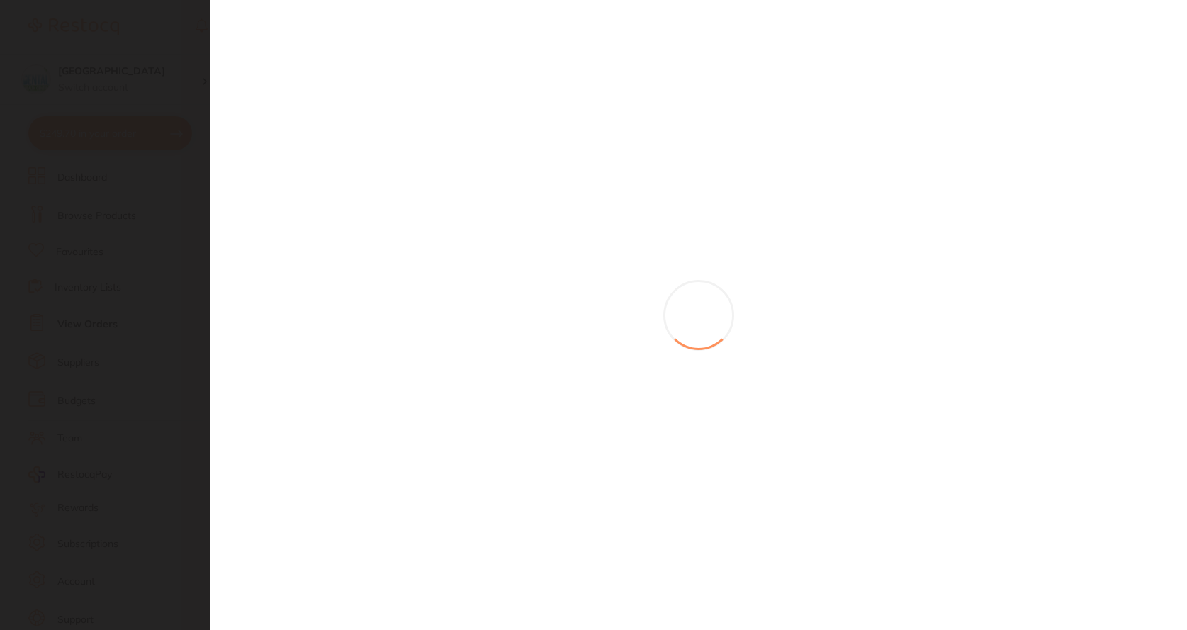
scroll to position [0, 0]
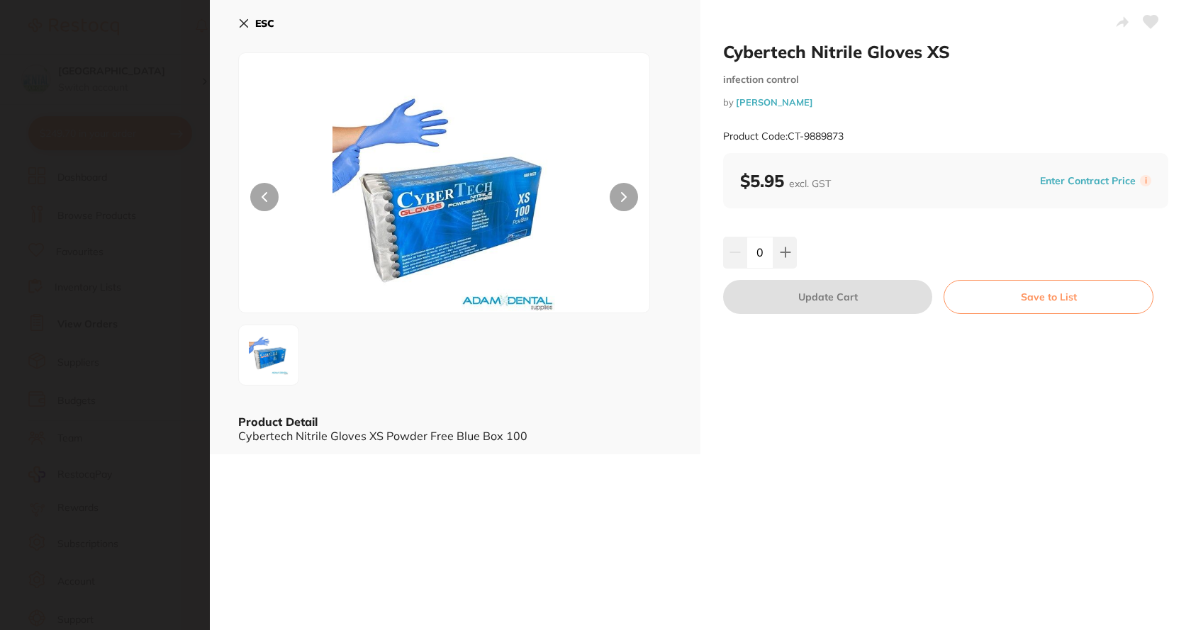
click at [243, 8] on div "ESC Product Detail Cybertech Nitrile Gloves XS Powder Free Blue Box 100" at bounding box center [455, 227] width 490 height 454
click at [243, 21] on icon at bounding box center [243, 23] width 11 height 11
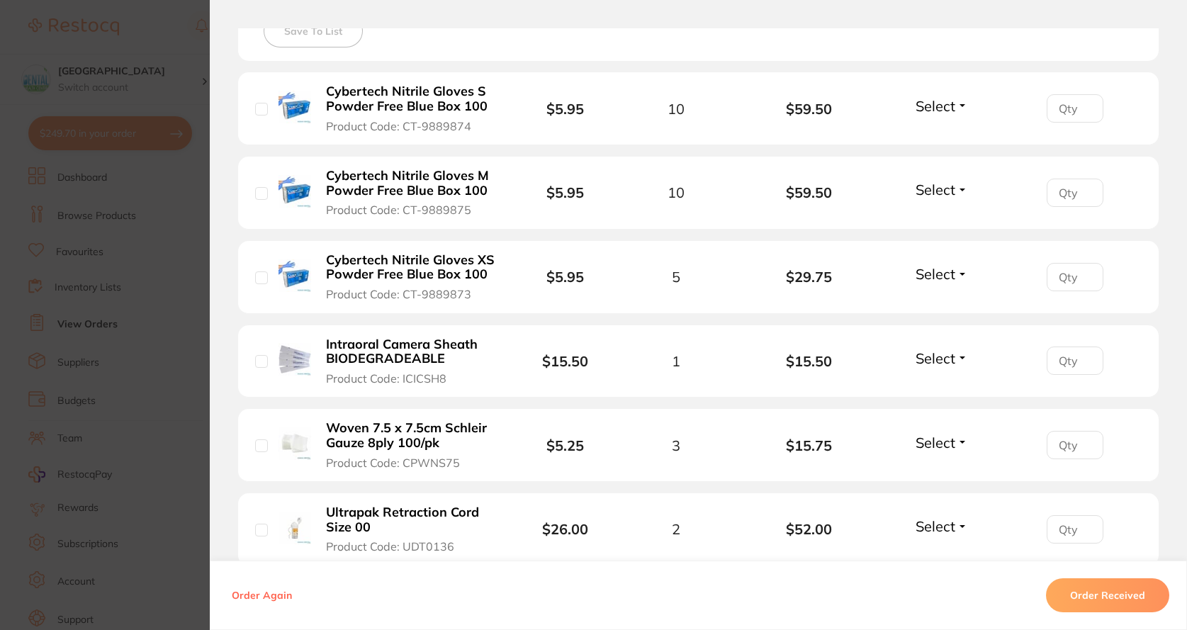
click at [138, 344] on section "Order ID: Restocq- 87418 Order Information Accepted Order Date [DATE] 12:52 Sup…" at bounding box center [593, 315] width 1187 height 630
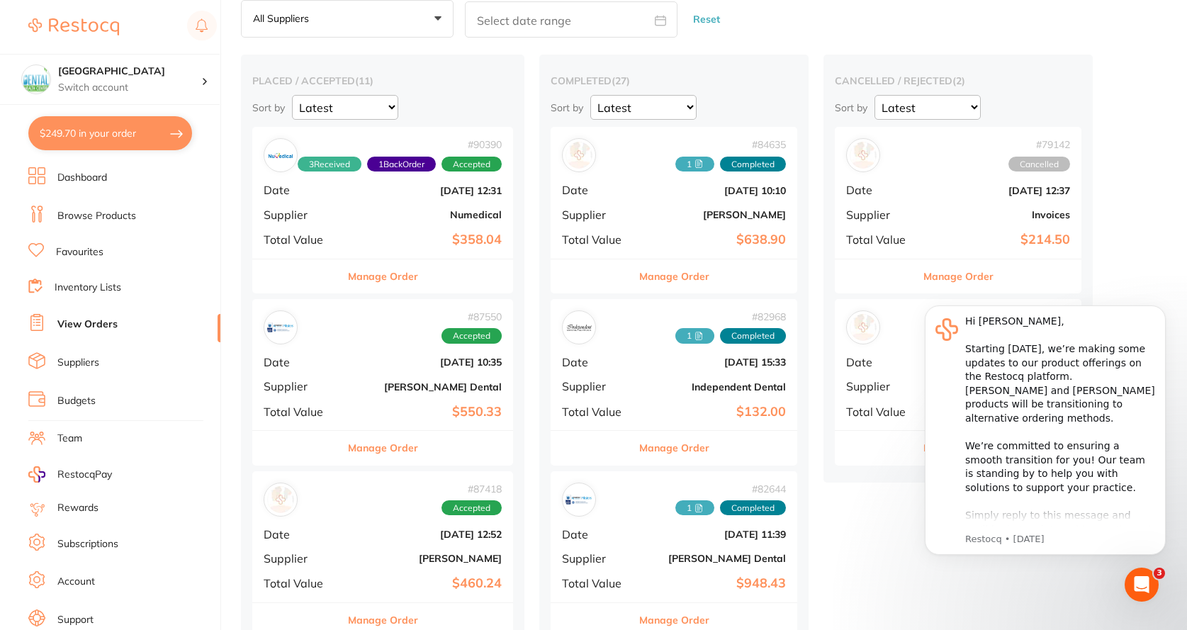
click at [160, 223] on li "Browse Products" at bounding box center [124, 216] width 192 height 21
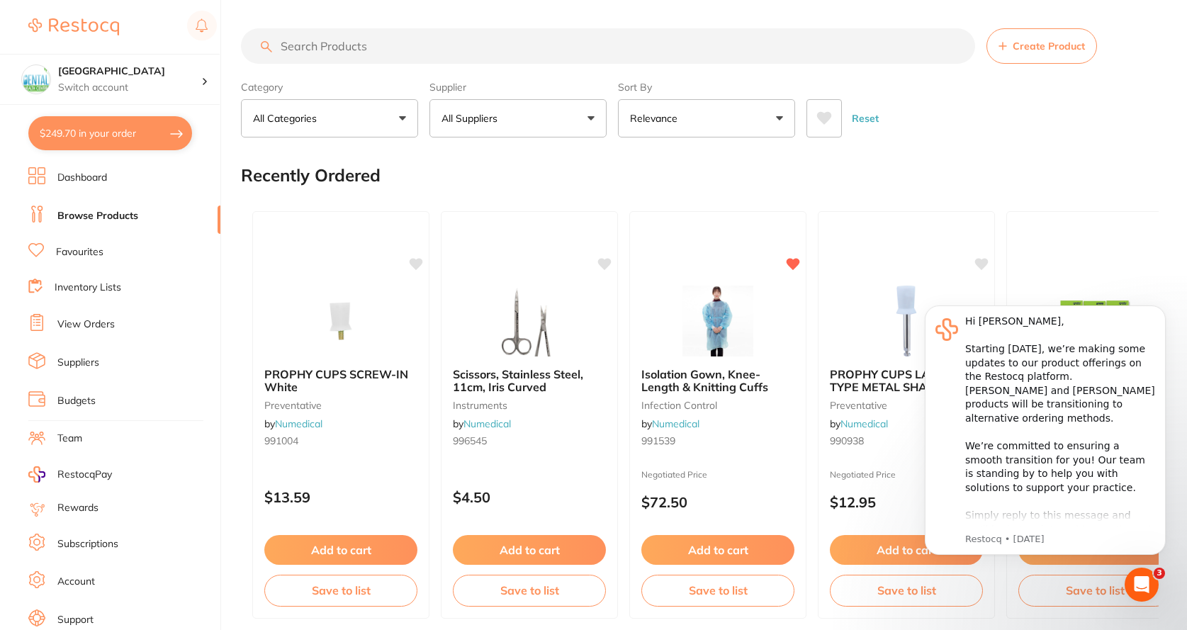
click at [573, 115] on button "All Suppliers" at bounding box center [518, 118] width 177 height 38
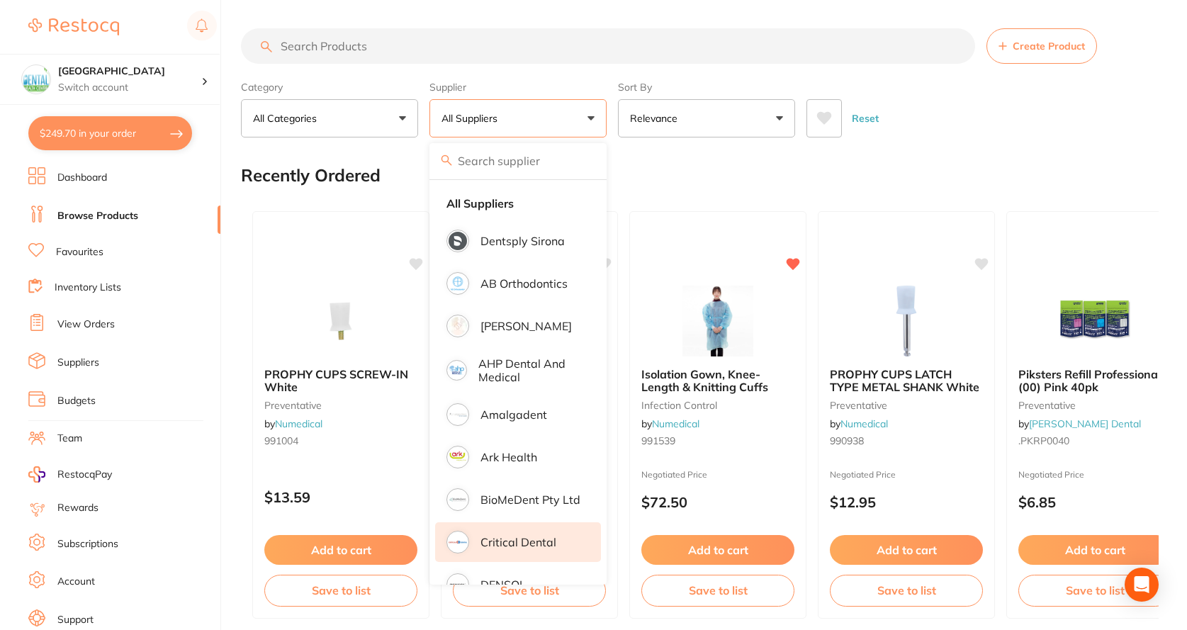
click at [511, 334] on li "[PERSON_NAME]" at bounding box center [518, 326] width 166 height 40
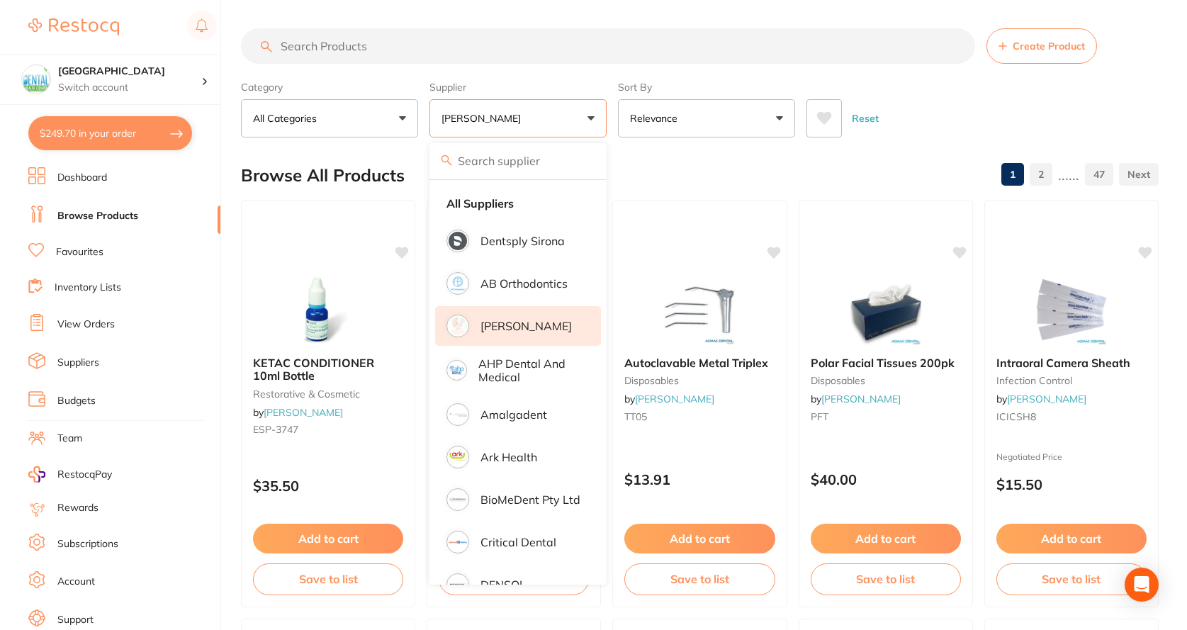
drag, startPoint x: 439, startPoint y: 71, endPoint x: 440, endPoint y: 62, distance: 8.5
click at [439, 68] on section "Create Product Category All Categories All Categories anaesthetic articulating …" at bounding box center [700, 82] width 918 height 109
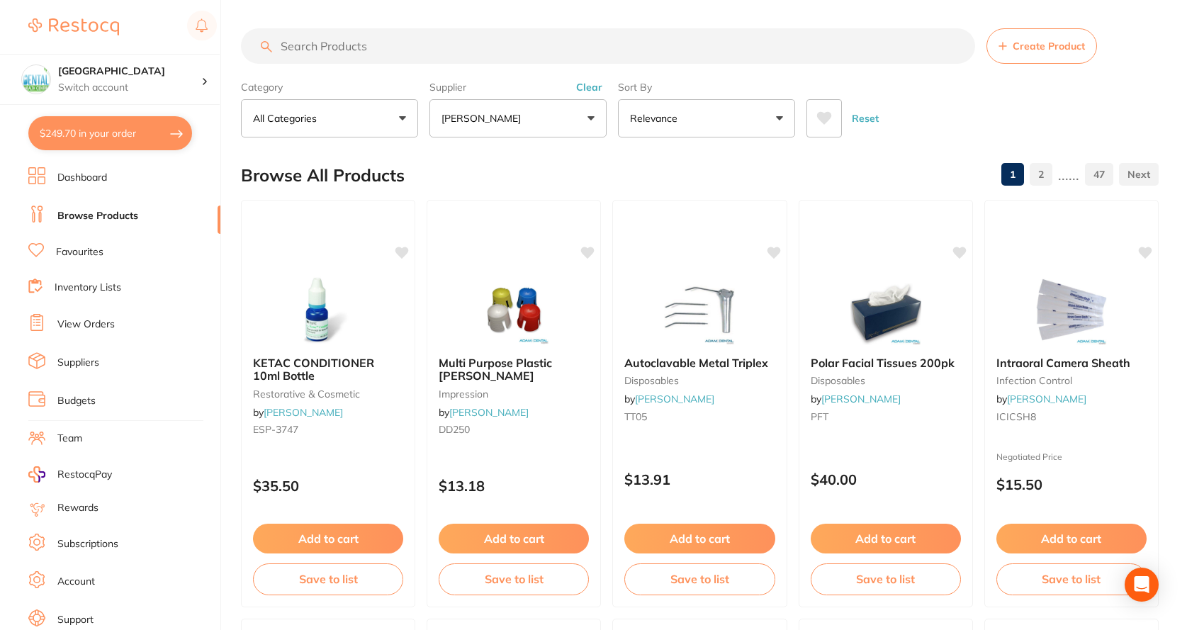
click at [446, 52] on input "search" at bounding box center [608, 45] width 734 height 35
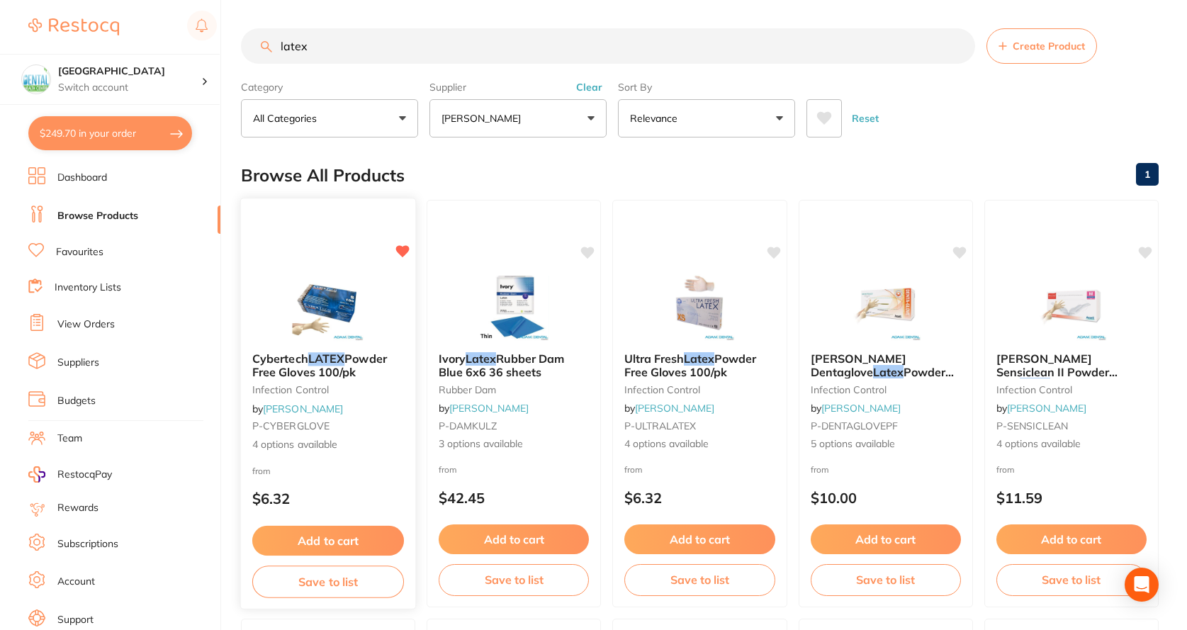
type input "latex"
click at [366, 375] on b "Cybertech LATEX Powder Free Gloves 100/pk" at bounding box center [328, 365] width 152 height 26
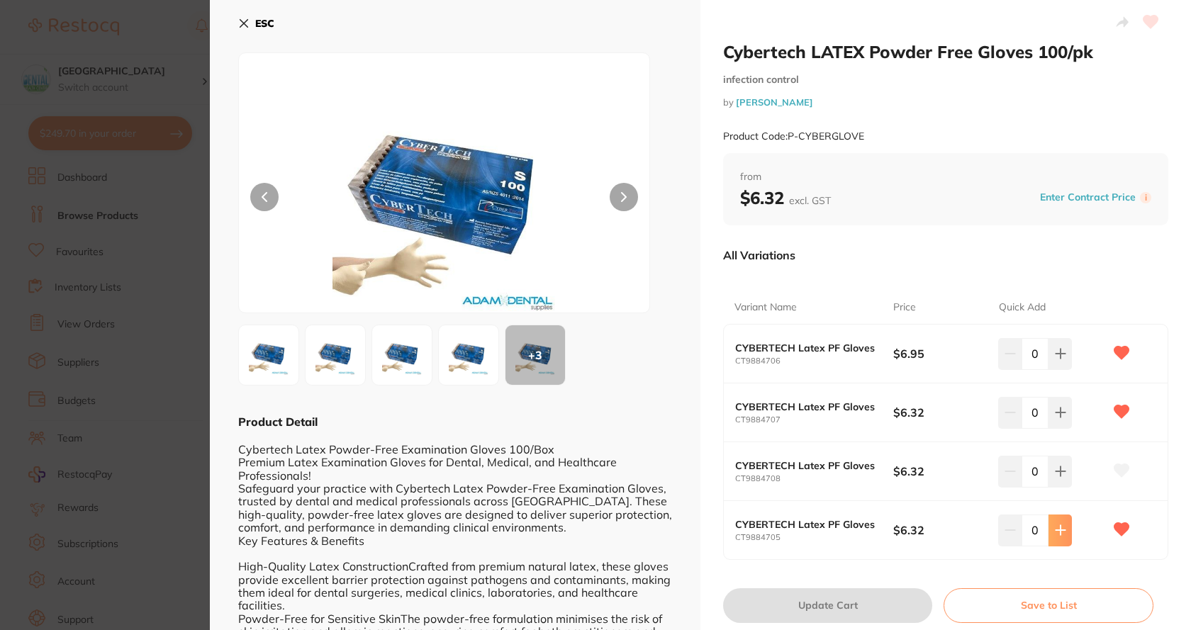
click at [1059, 522] on button at bounding box center [1059, 530] width 23 height 31
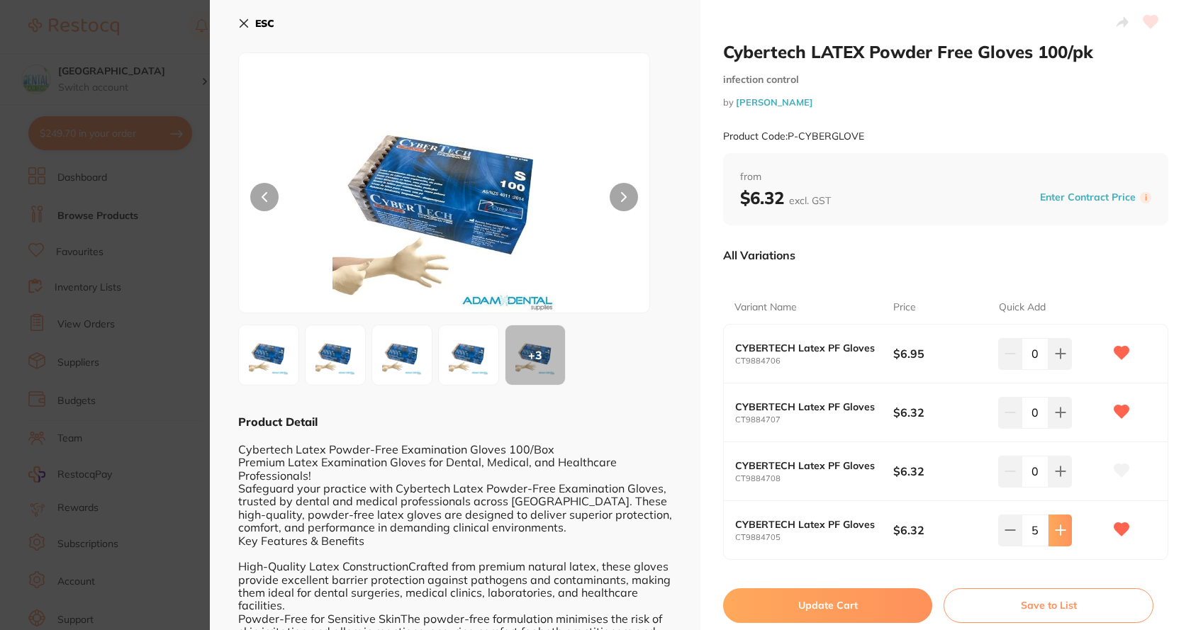
click at [1059, 522] on button at bounding box center [1059, 530] width 23 height 31
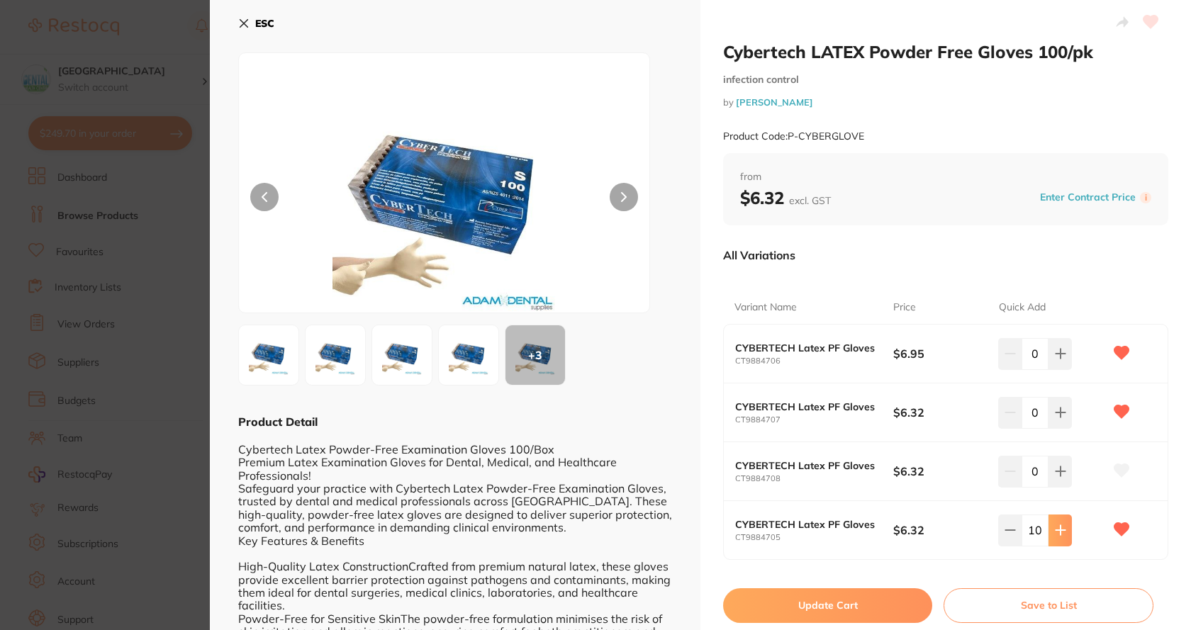
click at [1059, 522] on button at bounding box center [1059, 530] width 23 height 31
click at [1009, 530] on icon at bounding box center [1009, 530] width 9 height 0
type input "10"
click at [1061, 357] on icon at bounding box center [1060, 353] width 11 height 11
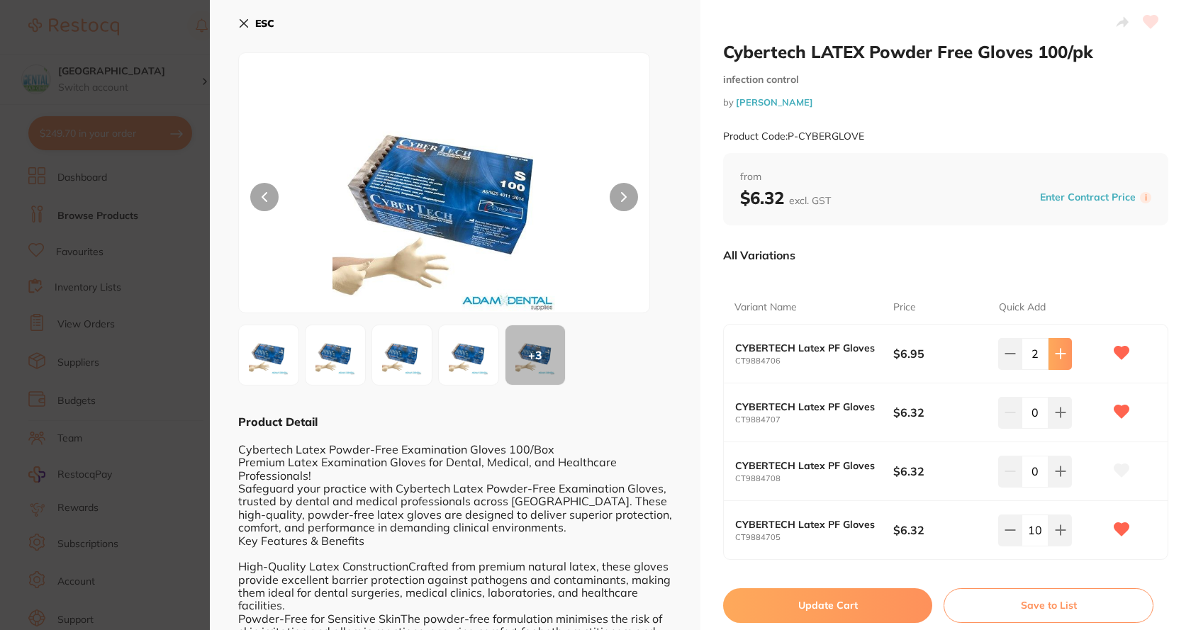
click at [1061, 357] on icon at bounding box center [1060, 353] width 11 height 11
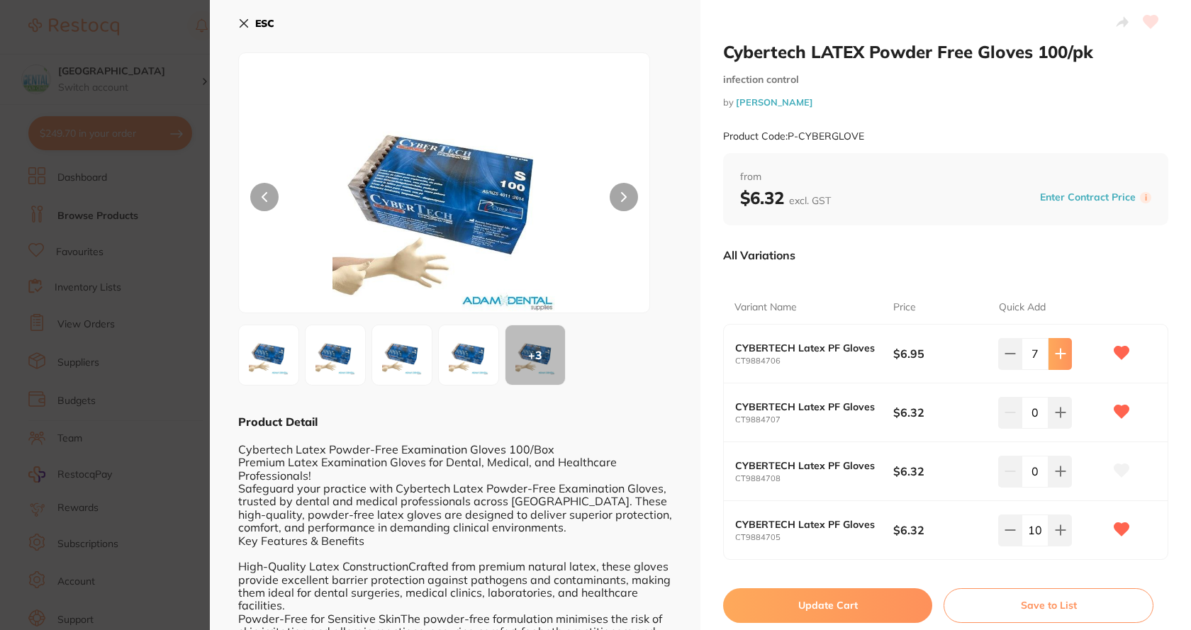
click at [1061, 357] on icon at bounding box center [1060, 353] width 11 height 11
type input "10"
click at [873, 613] on button "Update Cart" at bounding box center [827, 605] width 209 height 34
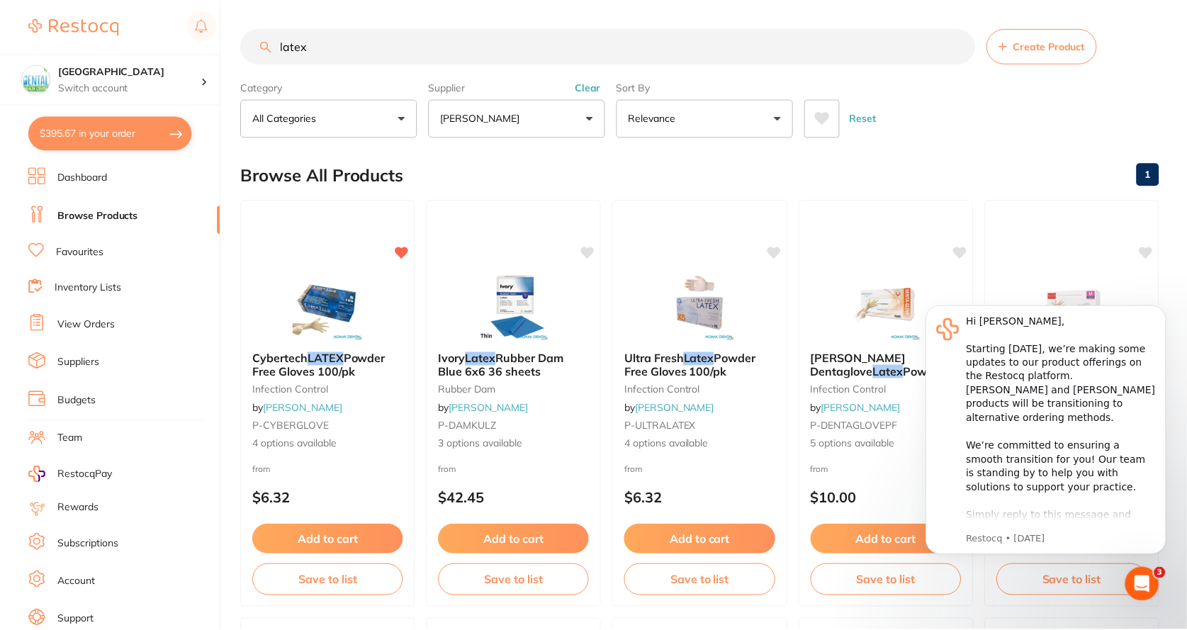
scroll to position [71, 0]
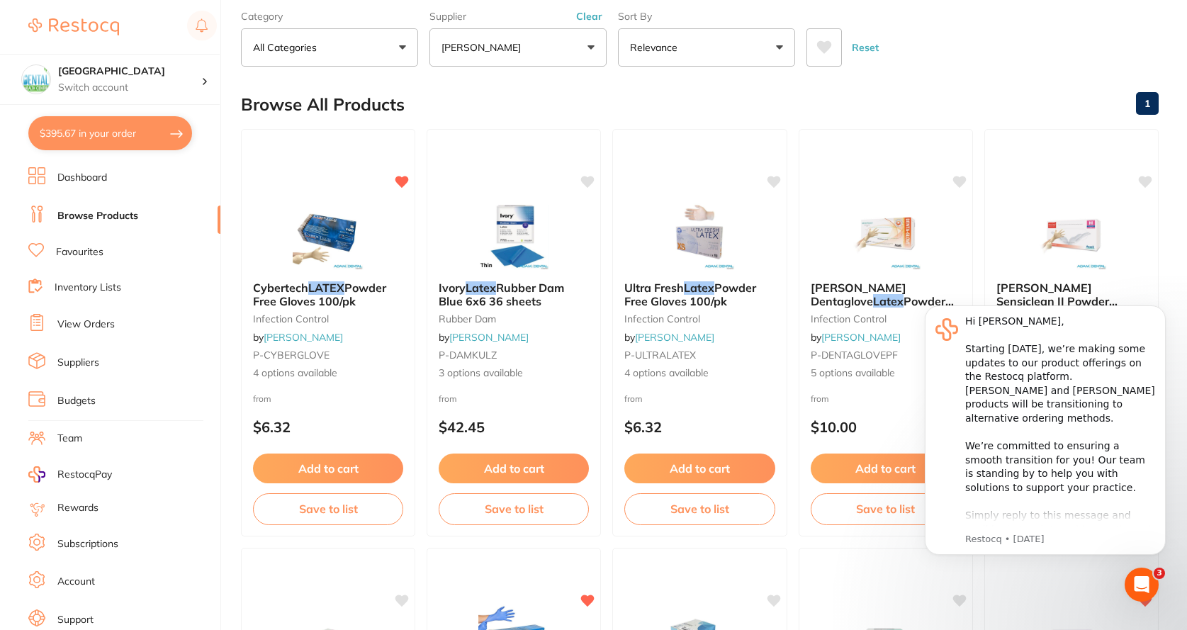
click at [108, 328] on link "View Orders" at bounding box center [85, 325] width 57 height 14
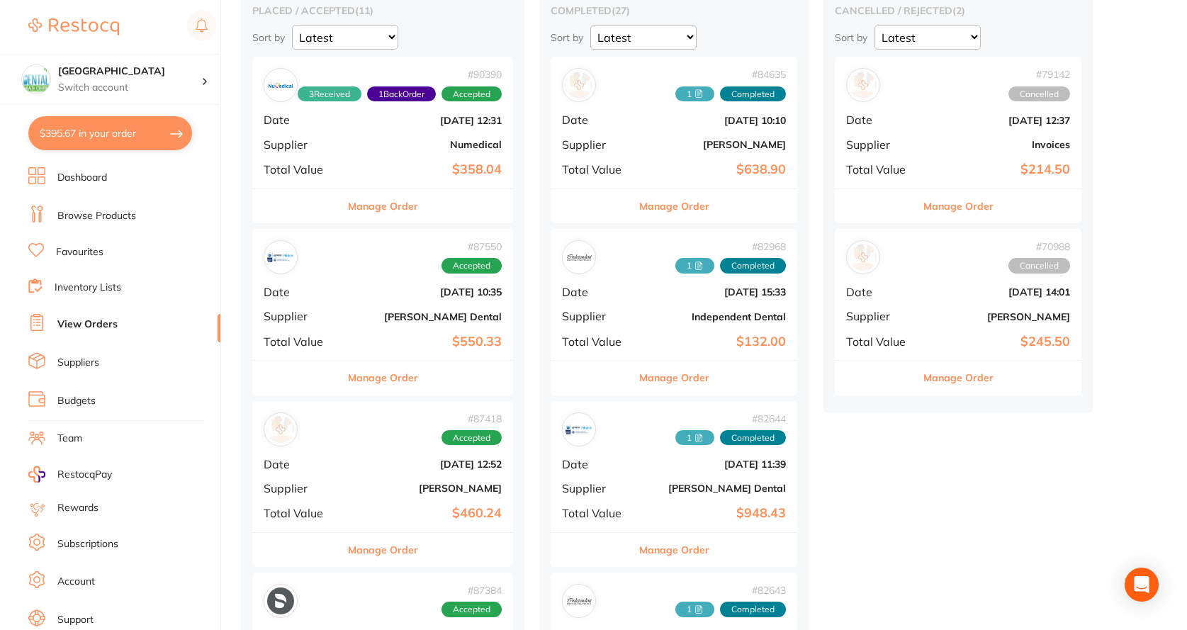
scroll to position [142, 0]
click at [422, 473] on div "# 87418 Accepted Date [DATE] 12:52 Supplier [PERSON_NAME] Total Value $460.24" at bounding box center [382, 465] width 261 height 131
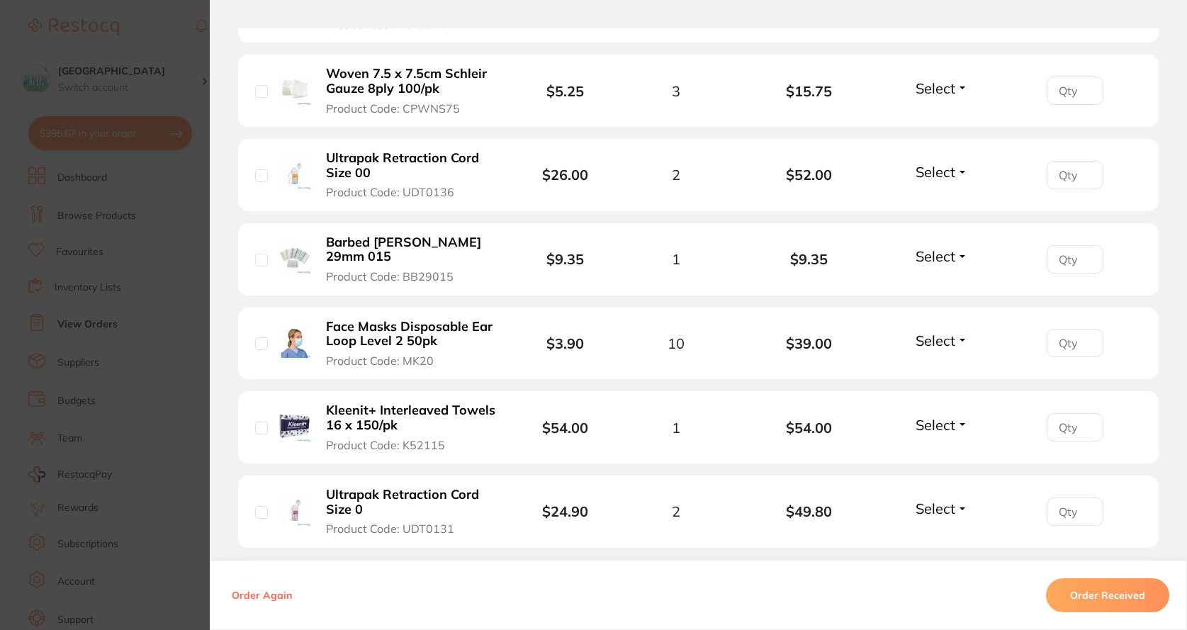
click at [429, 320] on b "Face Masks Disposable Ear Loop Level 2 50pk" at bounding box center [410, 334] width 169 height 29
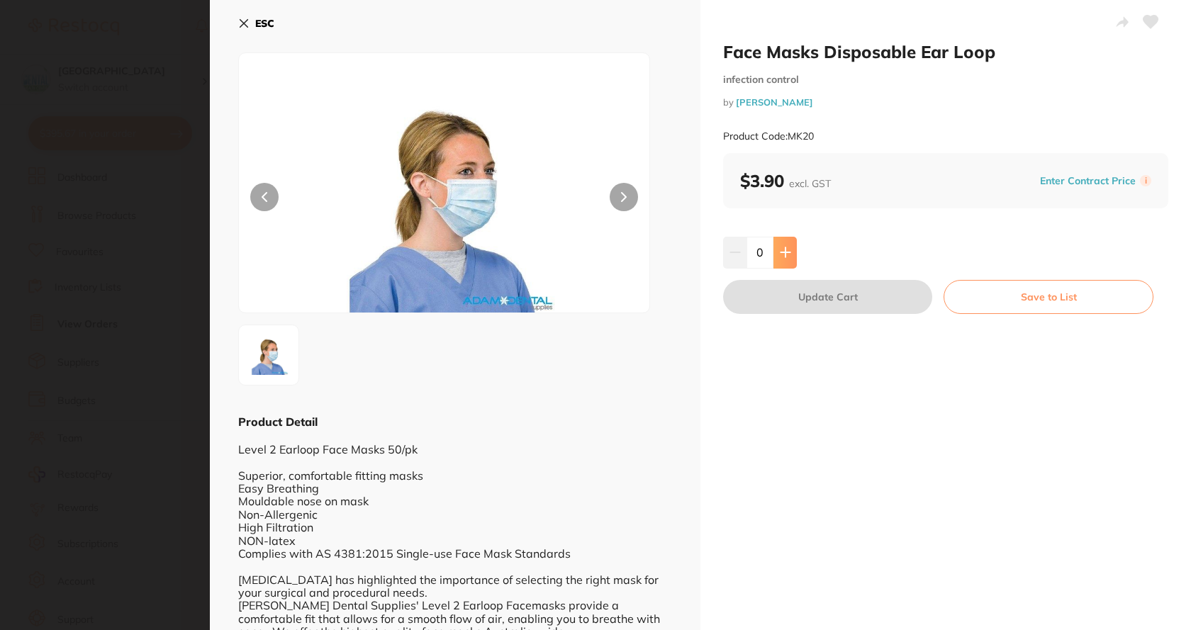
click at [783, 251] on icon at bounding box center [784, 252] width 9 height 9
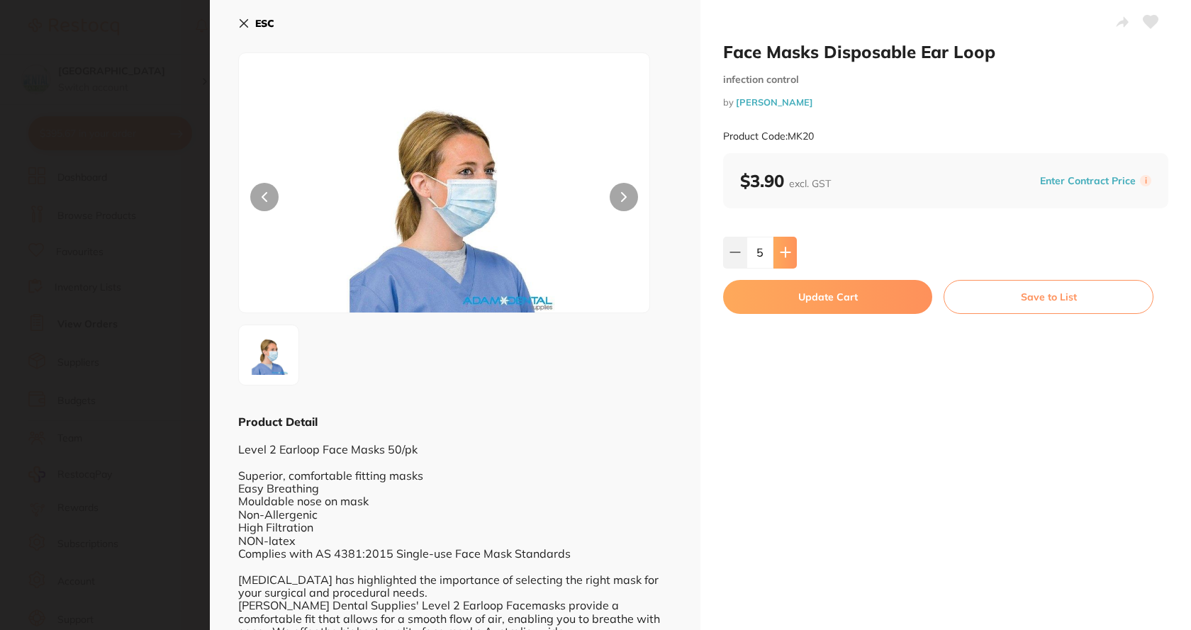
click at [783, 251] on icon at bounding box center [784, 252] width 9 height 9
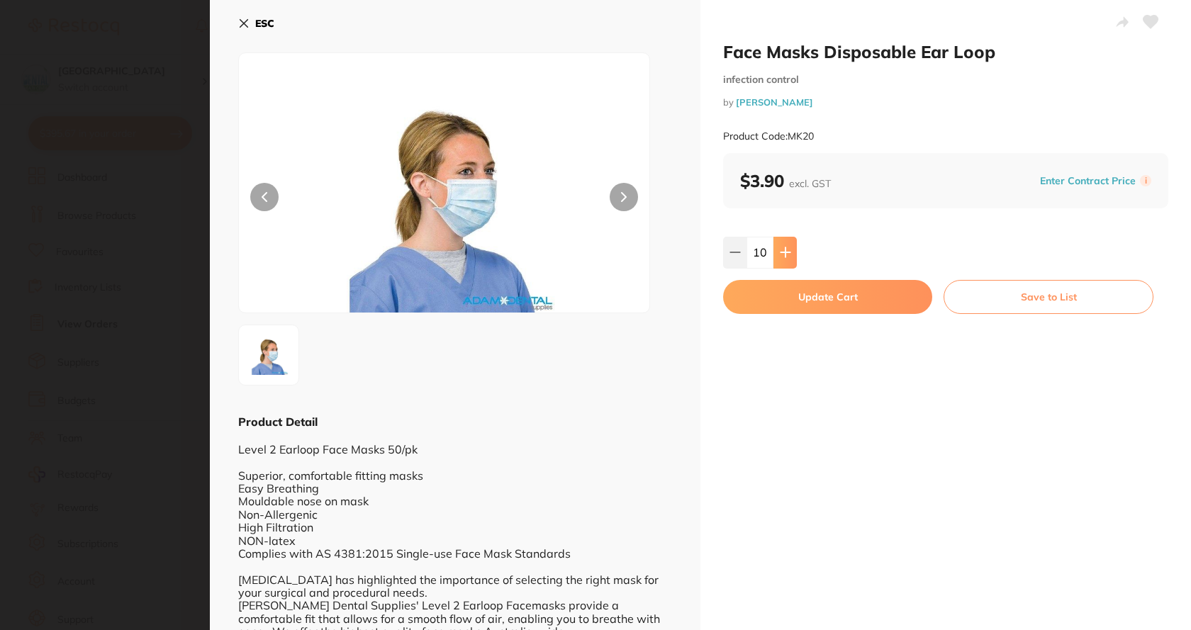
click at [783, 251] on icon at bounding box center [784, 252] width 9 height 9
type input "11"
click at [772, 297] on button "Update Cart" at bounding box center [827, 297] width 209 height 34
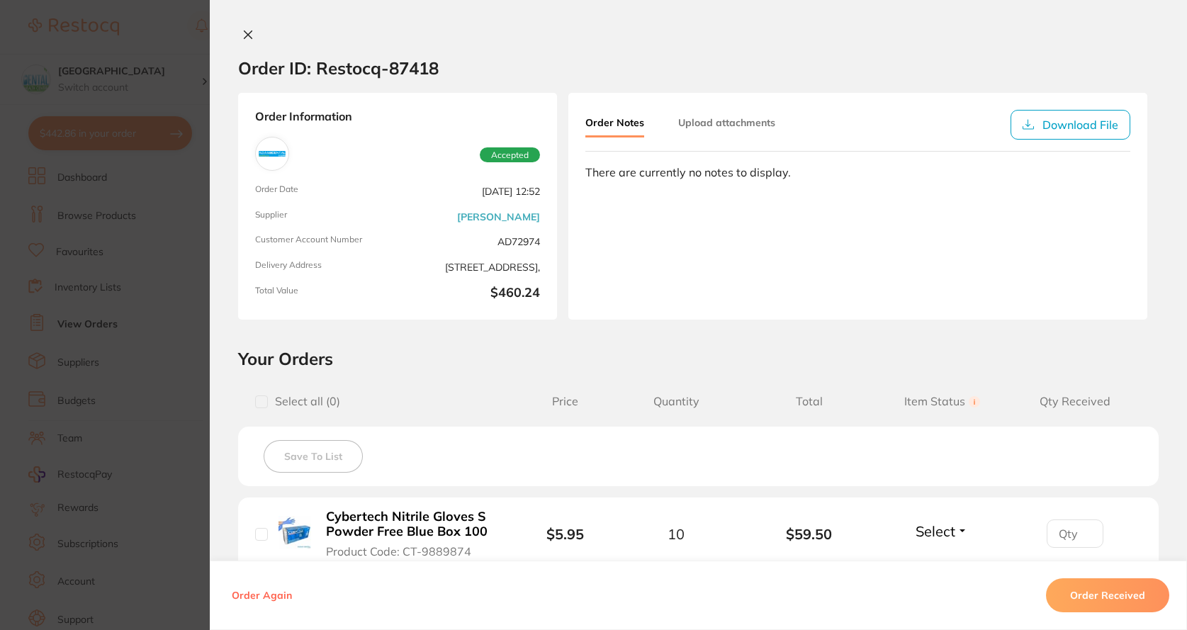
drag, startPoint x: 139, startPoint y: 120, endPoint x: 128, endPoint y: 122, distance: 10.7
click at [137, 129] on section "Order ID: Restocq- 87418 Order Information Accepted Order Date [DATE] 12:52 Sup…" at bounding box center [593, 315] width 1187 height 630
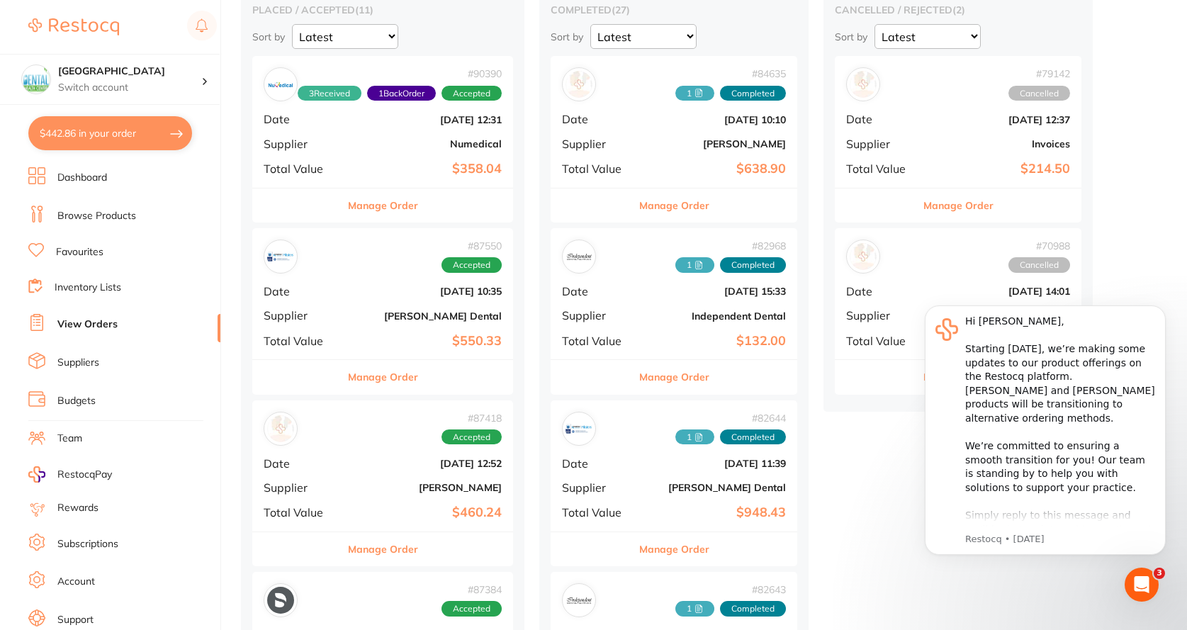
click at [140, 203] on ul "Dashboard Browse Products Favourites Inventory Lists View Orders Suppliers Budg…" at bounding box center [124, 411] width 192 height 489
click at [140, 215] on li "Browse Products" at bounding box center [124, 216] width 192 height 21
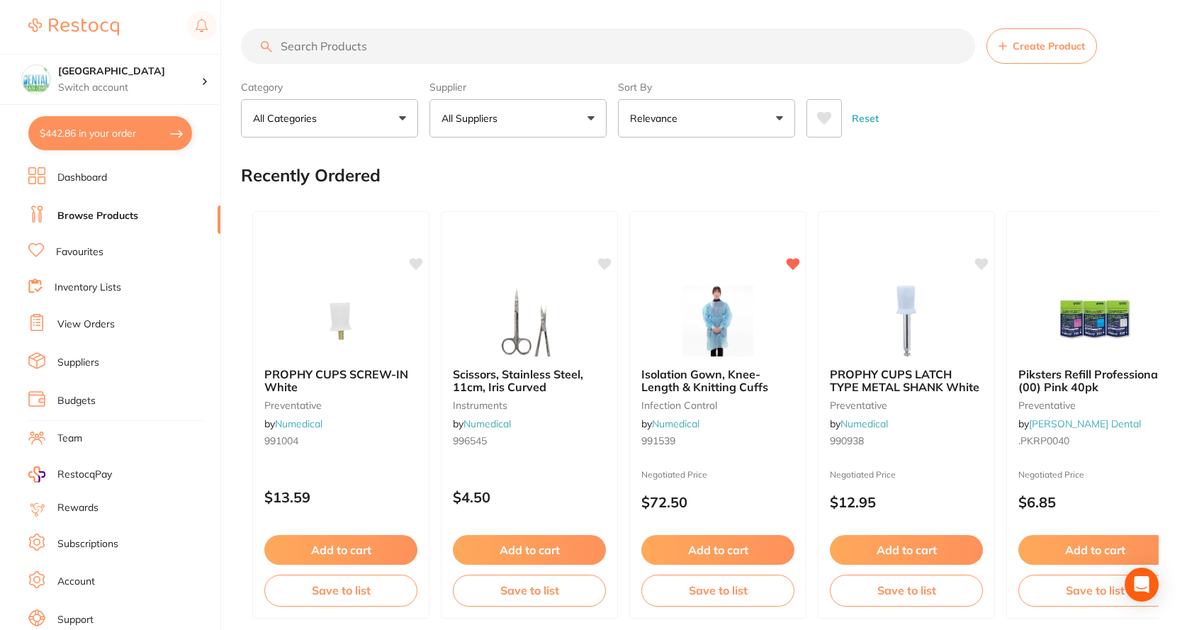
click at [564, 48] on input "search" at bounding box center [608, 45] width 734 height 35
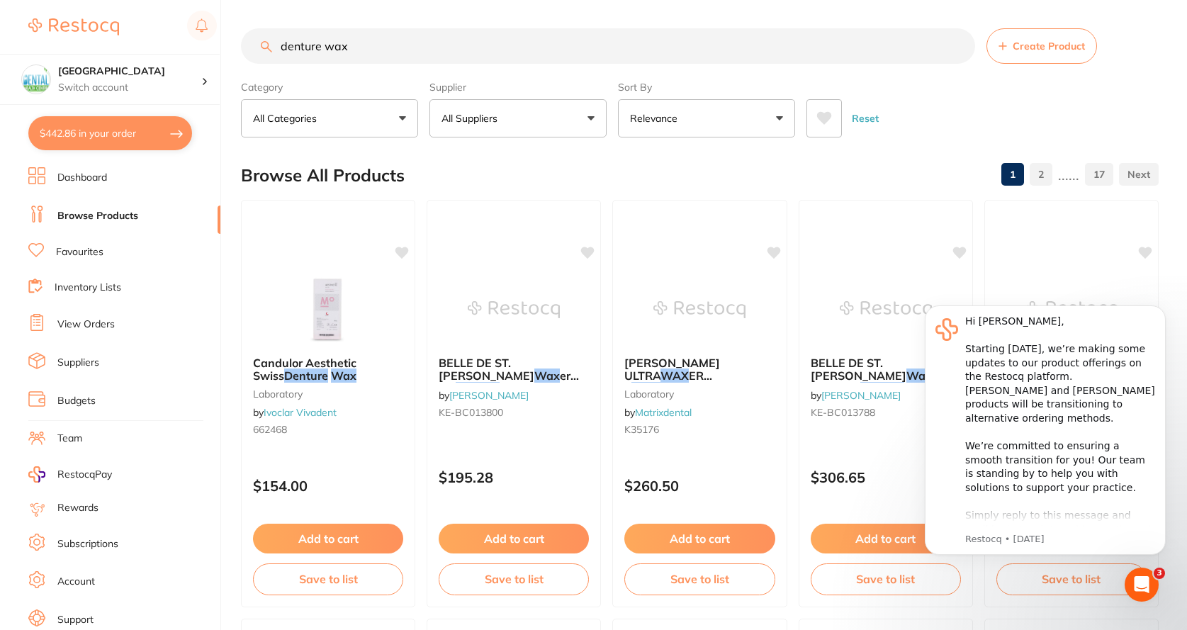
click at [542, 111] on button "All Suppliers" at bounding box center [518, 118] width 177 height 38
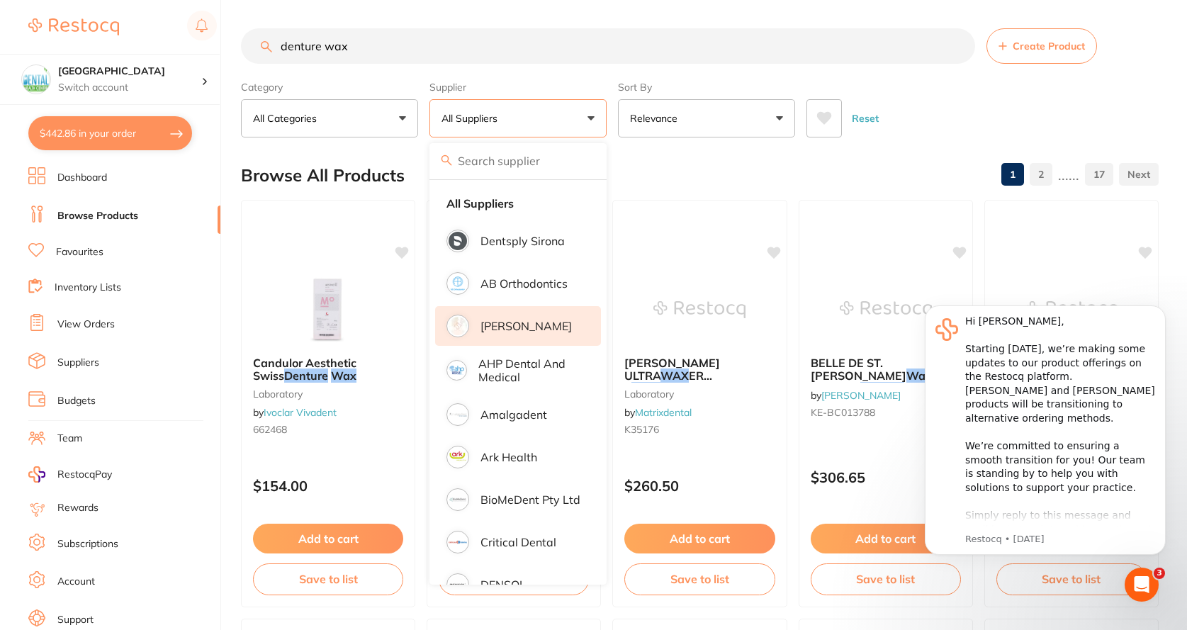
click at [529, 331] on p "[PERSON_NAME]" at bounding box center [526, 326] width 91 height 13
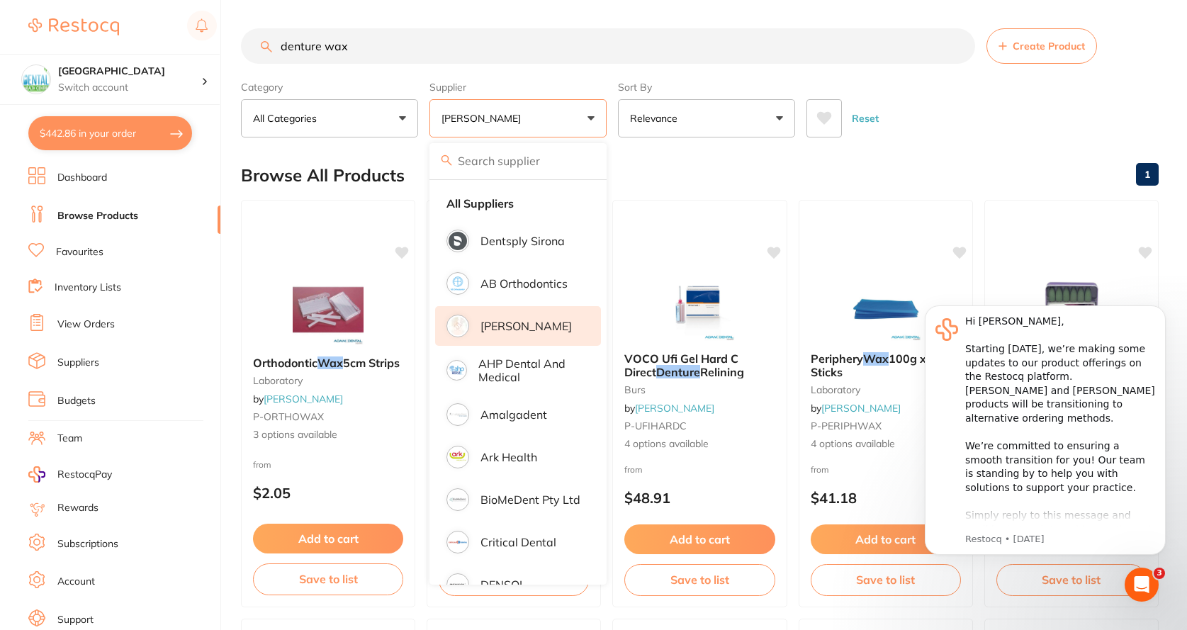
click at [963, 128] on div "Reset" at bounding box center [977, 113] width 341 height 50
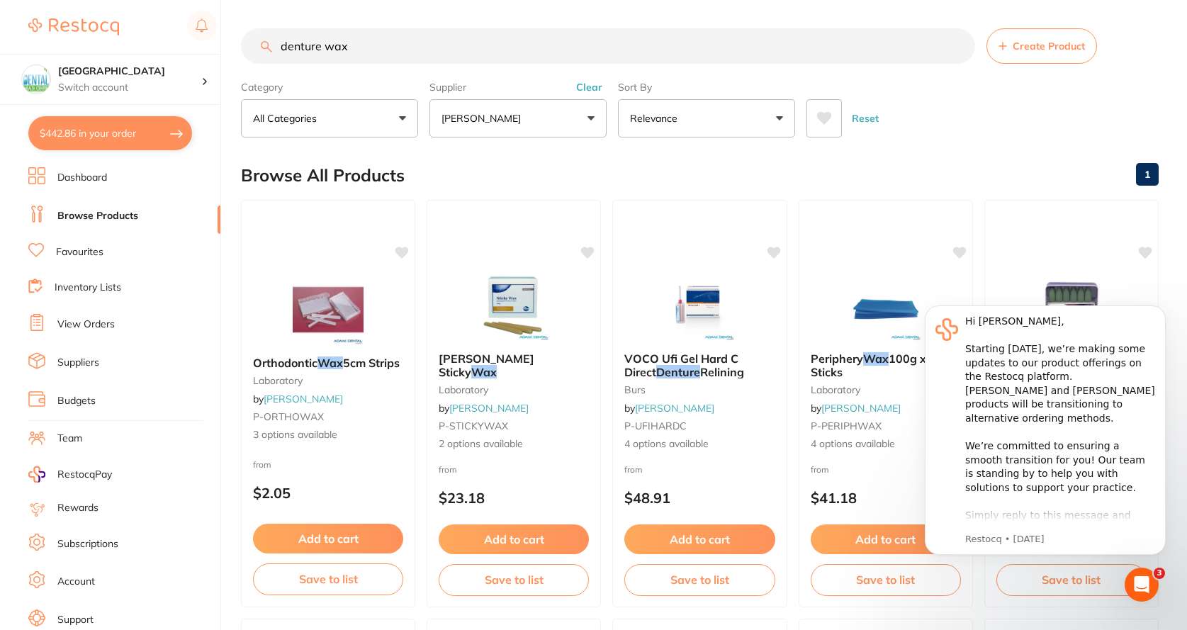
paste input "INW100"
drag, startPoint x: 396, startPoint y: 55, endPoint x: 174, endPoint y: 47, distance: 222.7
click at [174, 47] on div "$442.86 Dental Health Centre Switch account Dental Health Centre $442.86 in you…" at bounding box center [593, 315] width 1187 height 630
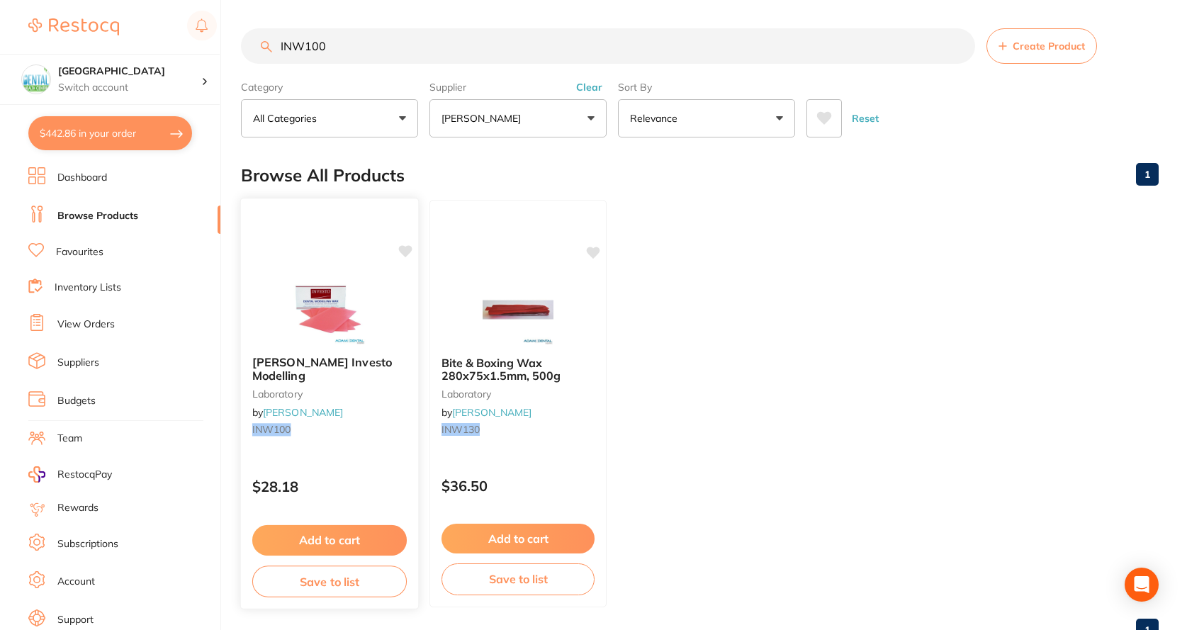
type input "INW100"
click at [374, 549] on button "Add to cart" at bounding box center [329, 540] width 155 height 30
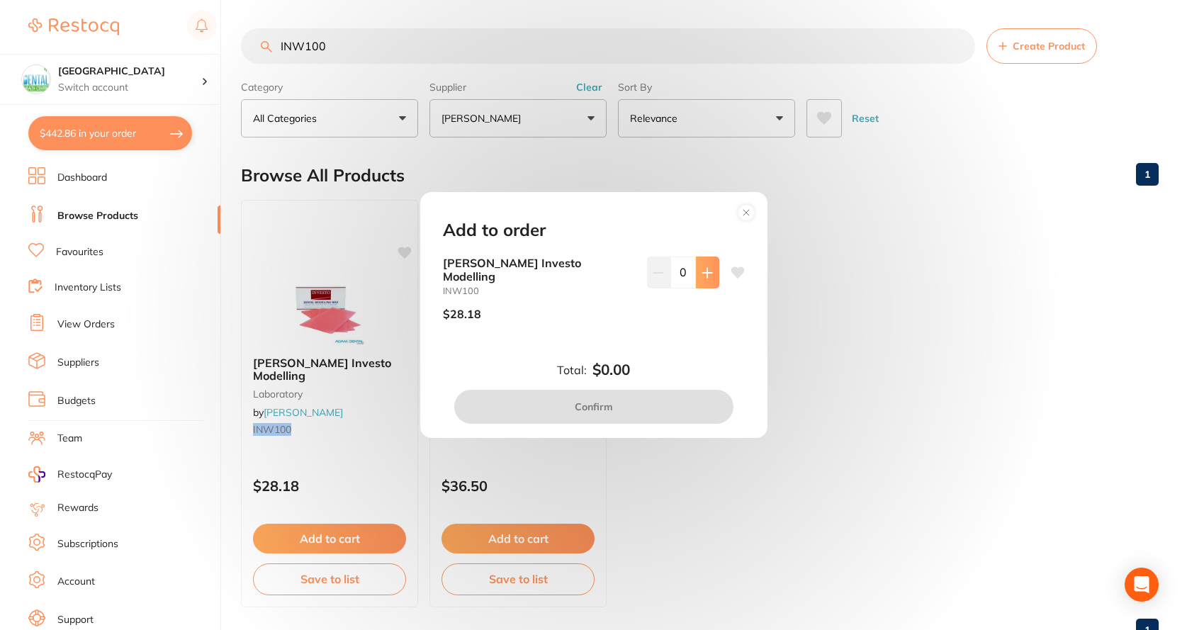
click at [704, 287] on button at bounding box center [707, 272] width 23 height 31
type input "1"
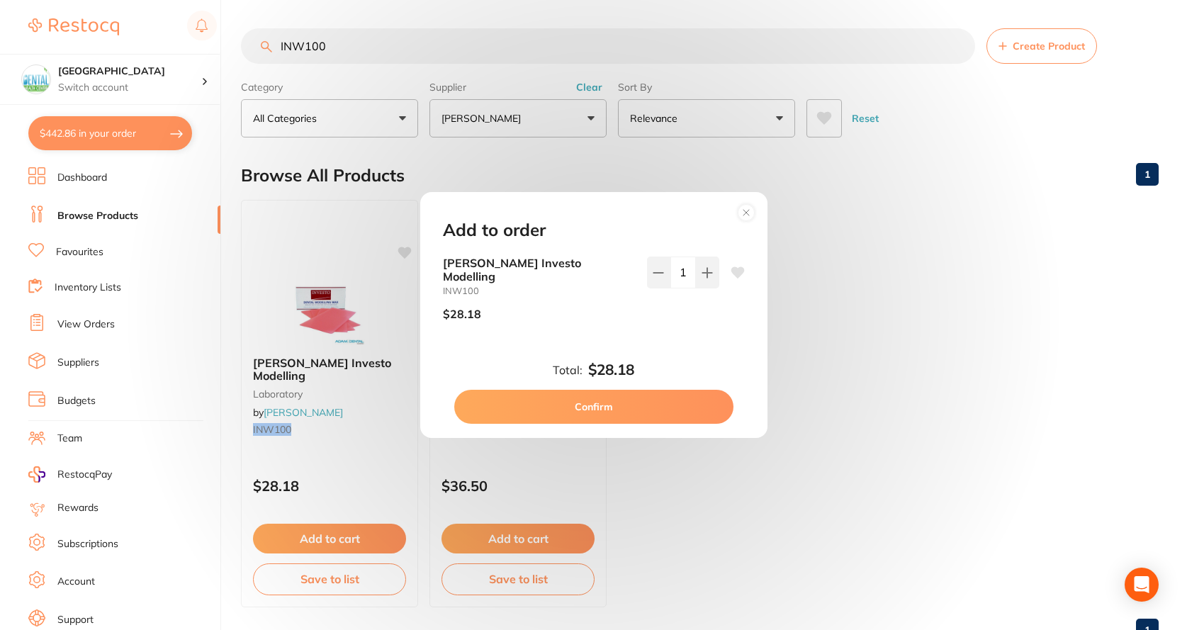
click at [644, 398] on button "Confirm" at bounding box center [593, 407] width 279 height 34
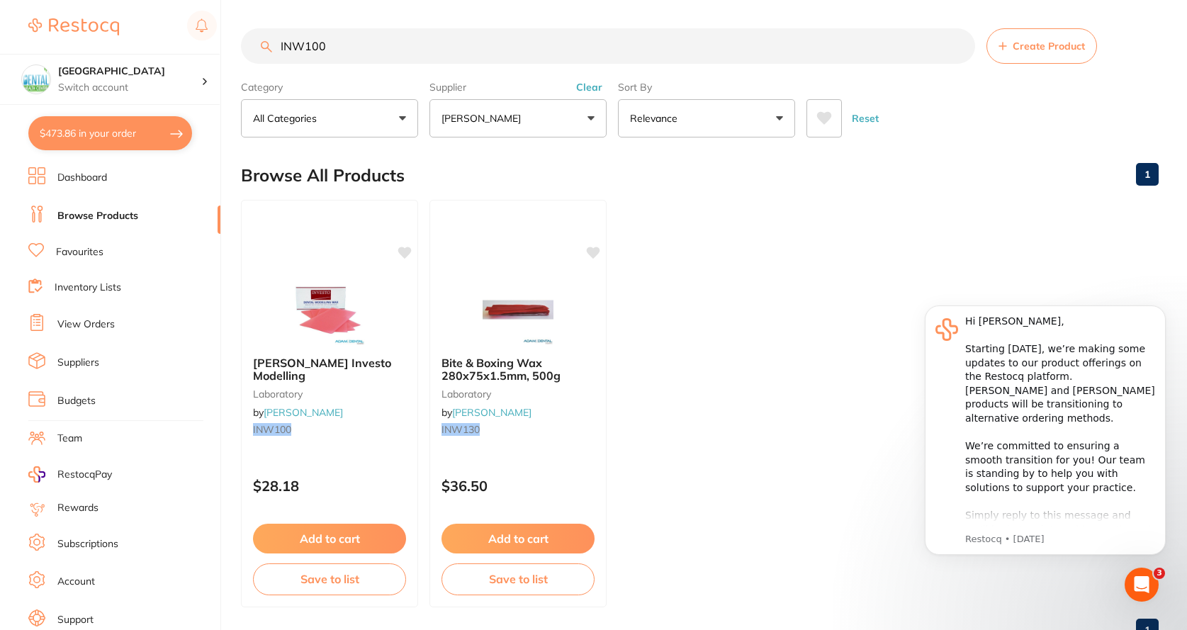
click at [481, 123] on p "[PERSON_NAME]" at bounding box center [484, 118] width 85 height 14
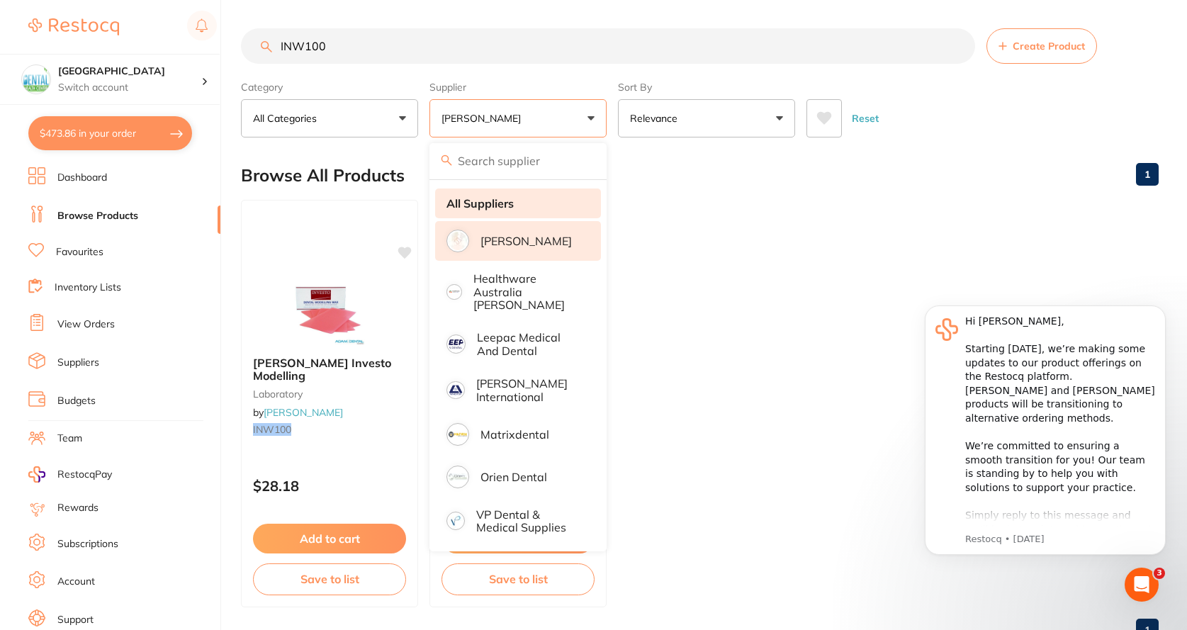
click at [492, 199] on strong "All Suppliers" at bounding box center [480, 203] width 67 height 13
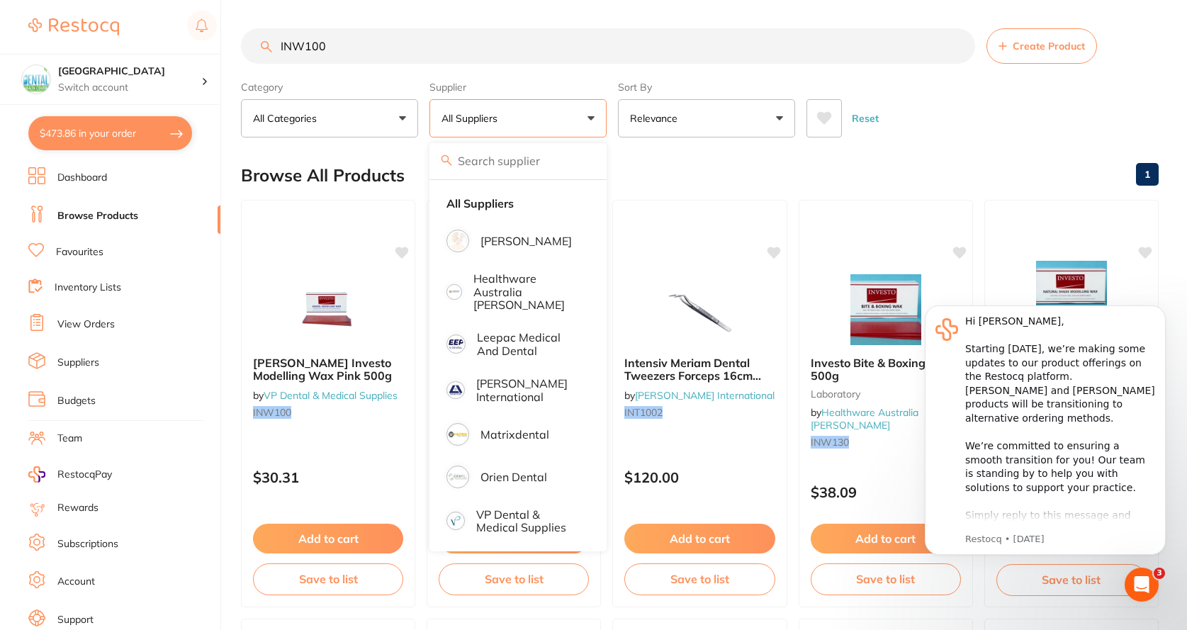
drag, startPoint x: 378, startPoint y: 43, endPoint x: 117, endPoint y: -1, distance: 265.2
click at [117, 0] on html "$473.86 Dental Health Centre Switch account Dental Health Centre $473.86 in you…" at bounding box center [593, 315] width 1187 height 630
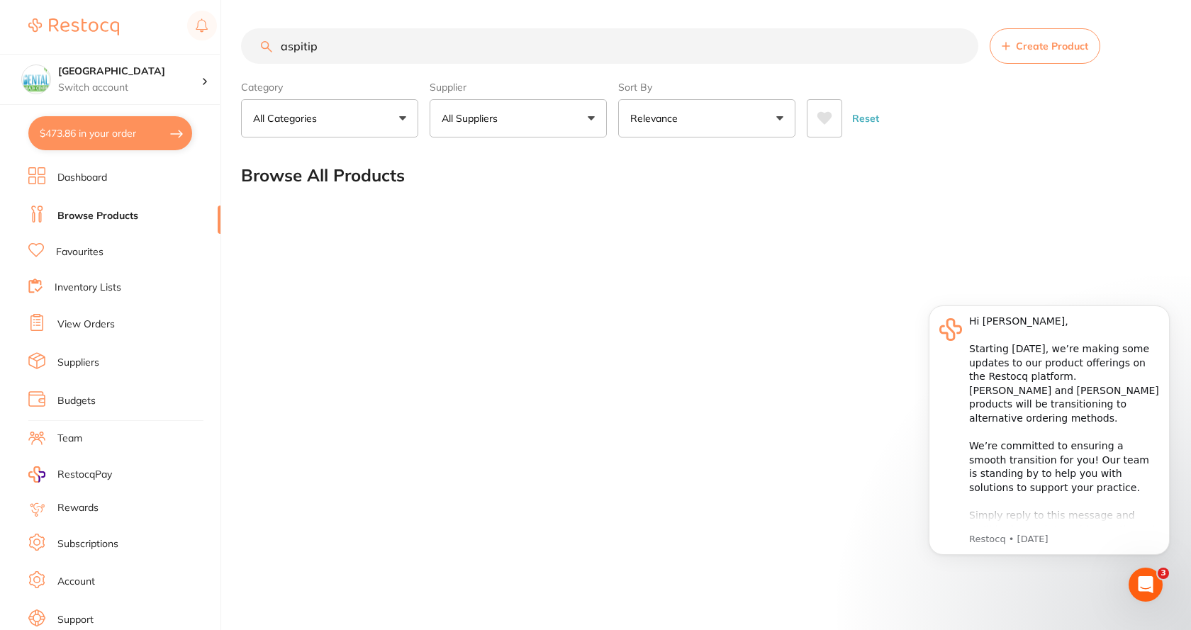
drag, startPoint x: 353, startPoint y: 47, endPoint x: 146, endPoint y: 21, distance: 208.6
click at [157, 21] on div "$473.86 Dental Health Centre Switch account Dental Health Centre $473.86 in you…" at bounding box center [595, 315] width 1191 height 630
type input "u"
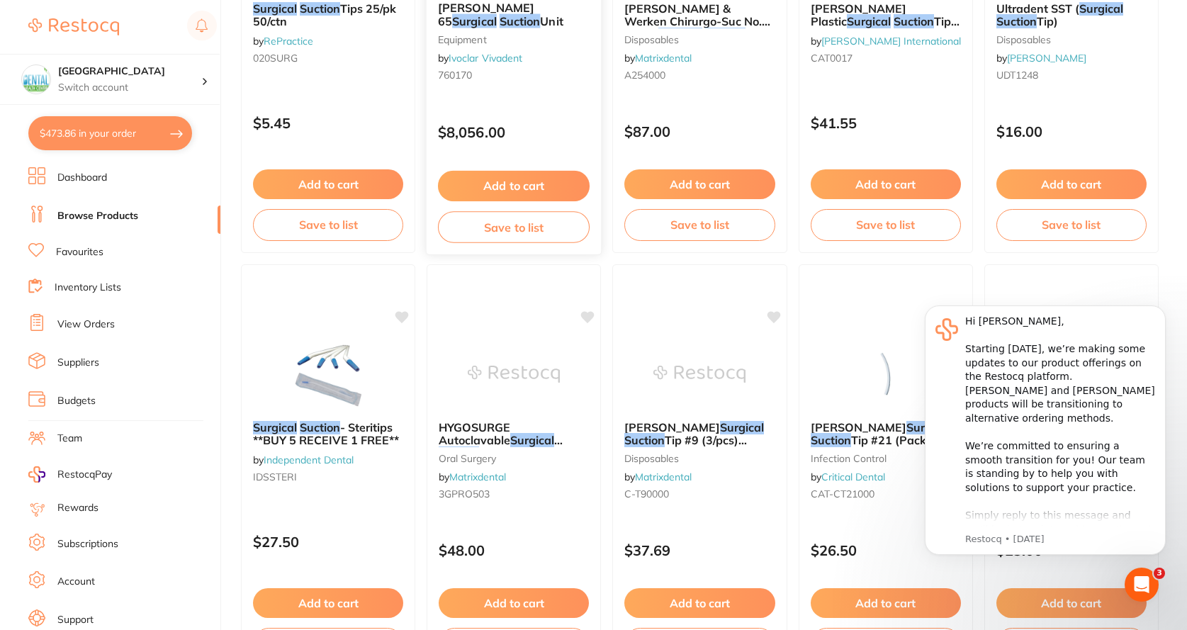
type input "surgical suction"
click at [118, 315] on li "View Orders" at bounding box center [124, 324] width 192 height 21
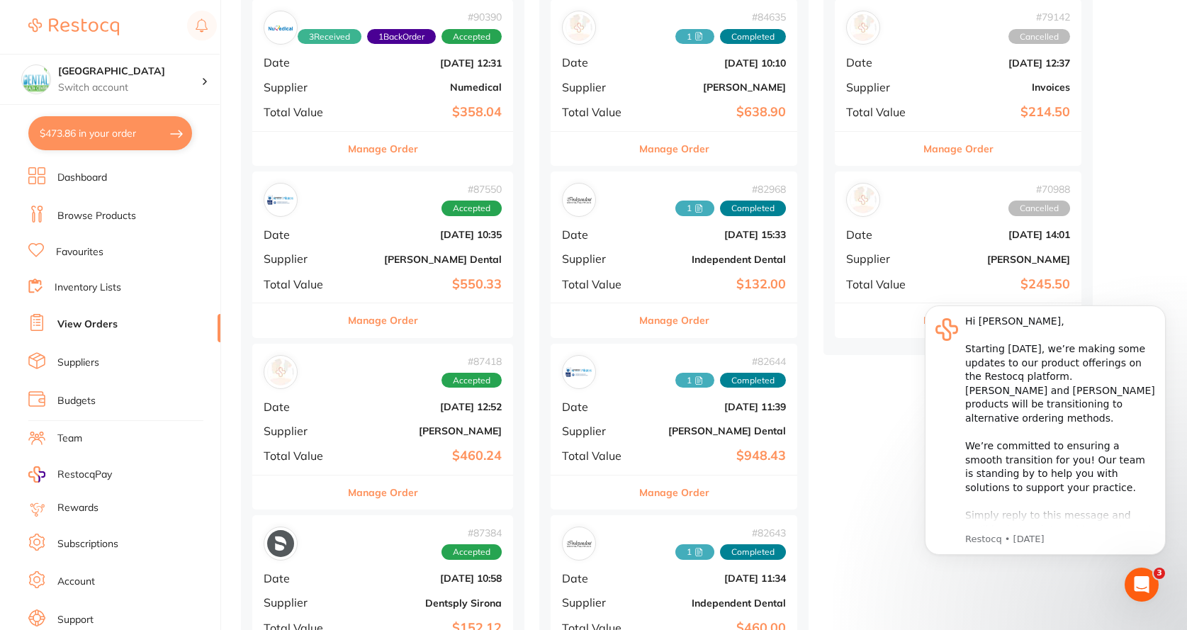
scroll to position [142, 0]
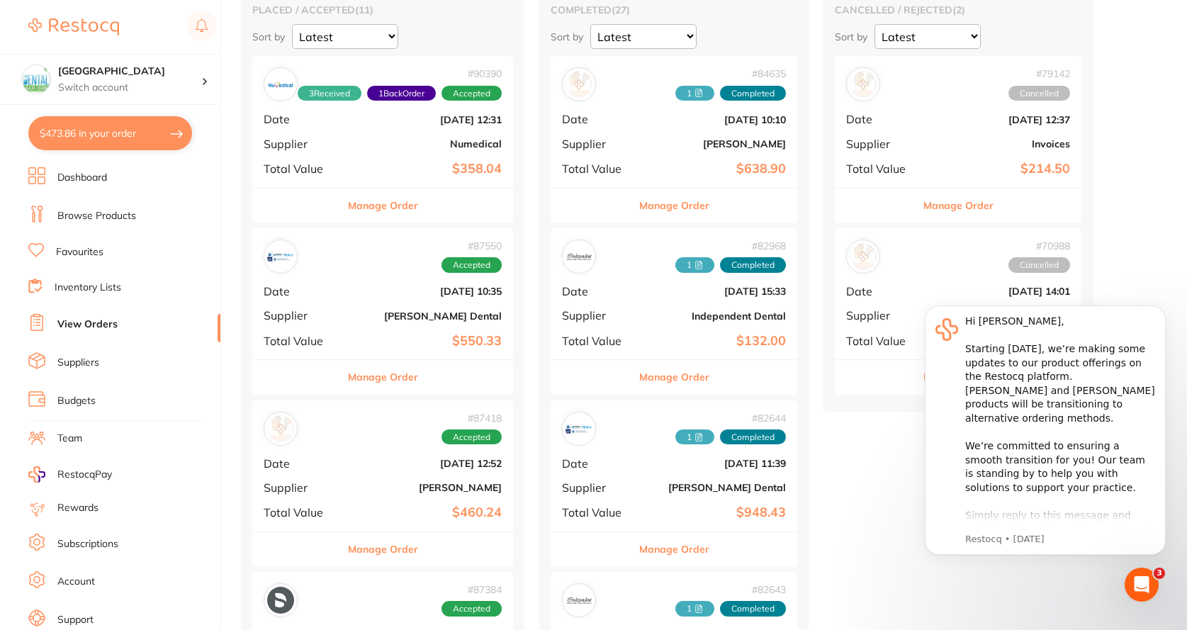
click at [623, 144] on span "Supplier" at bounding box center [597, 144] width 71 height 13
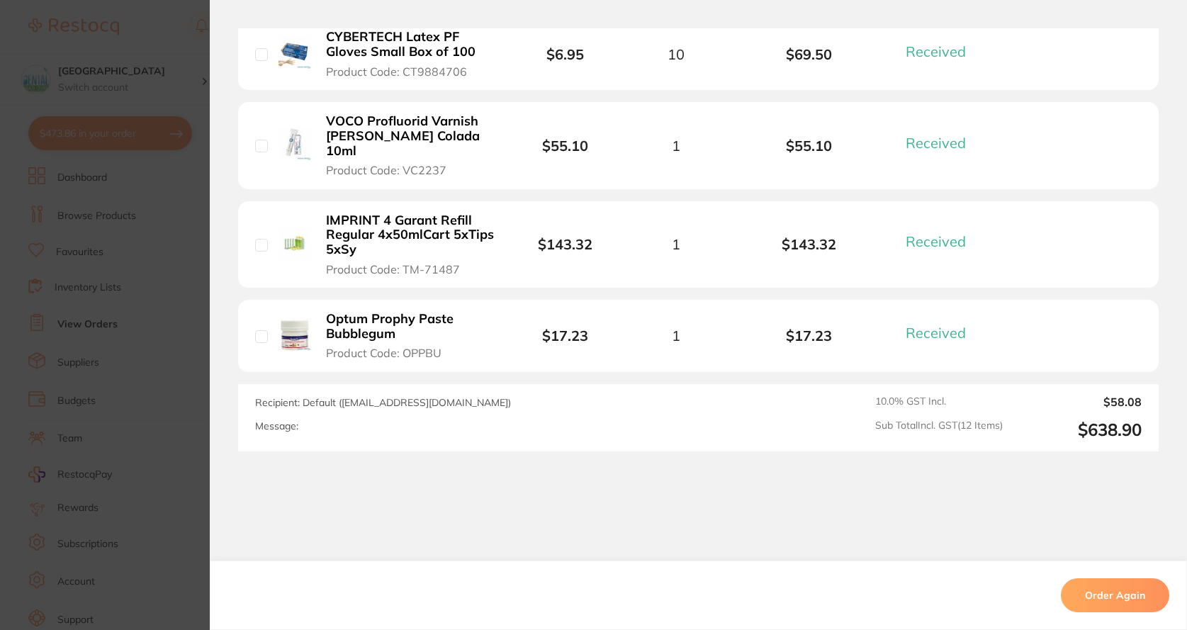
scroll to position [1199, 0]
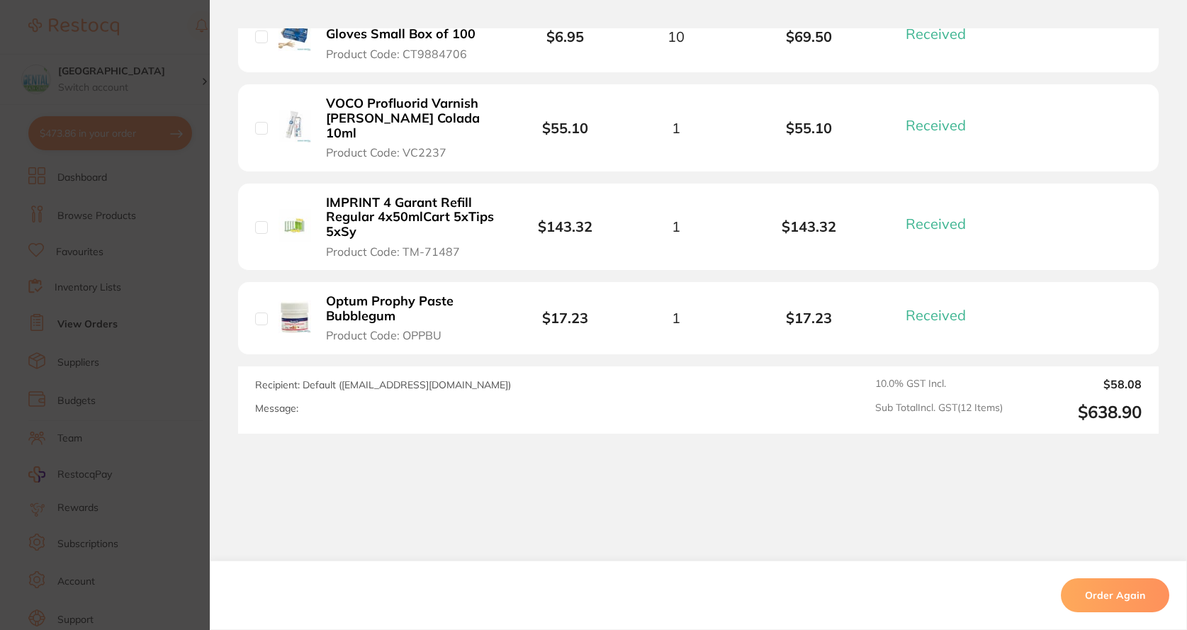
click at [150, 279] on section "Order ID: Restocq- 84635 Order Information 12 Received Completed Order Date [DA…" at bounding box center [593, 315] width 1187 height 630
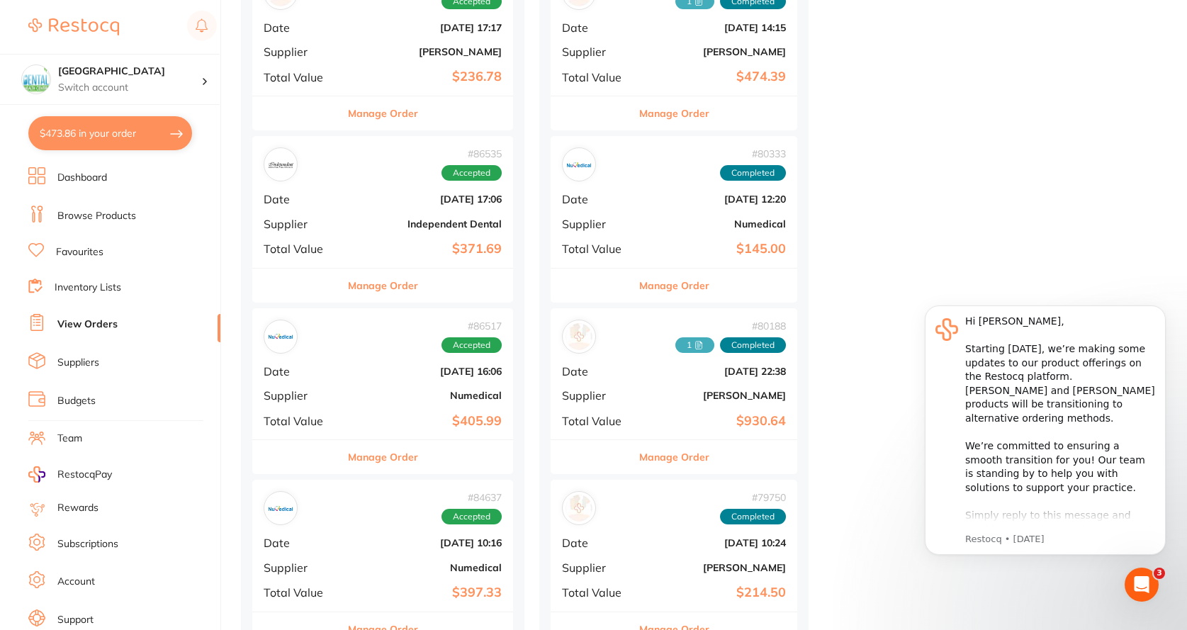
scroll to position [1134, 0]
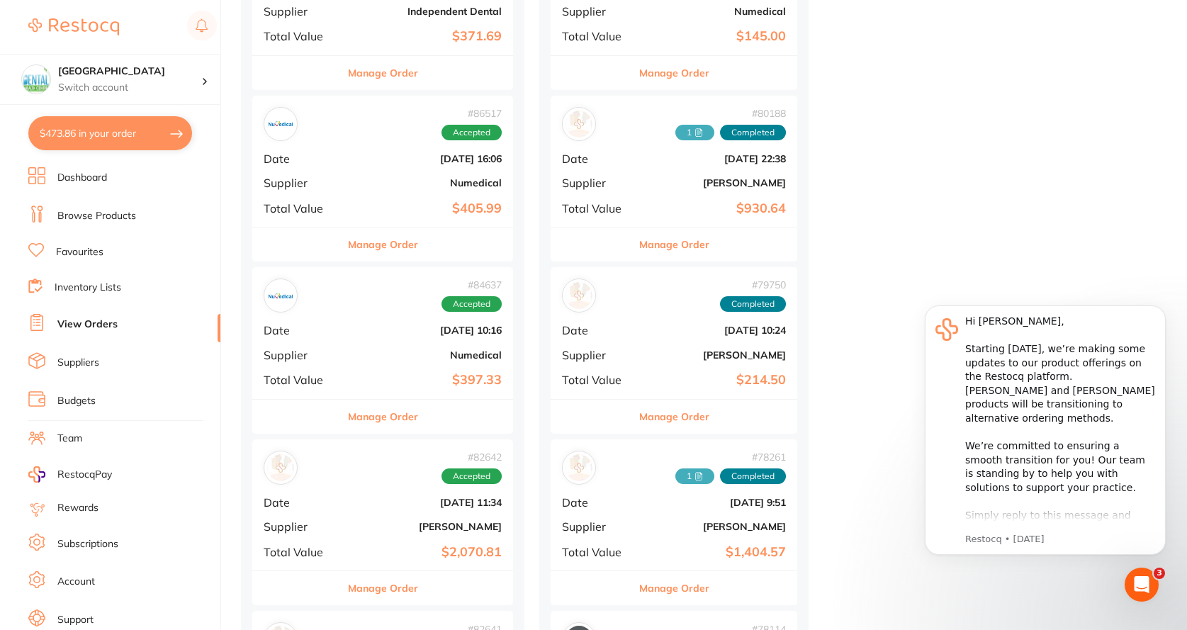
click at [633, 208] on span "Total Value" at bounding box center [597, 208] width 71 height 13
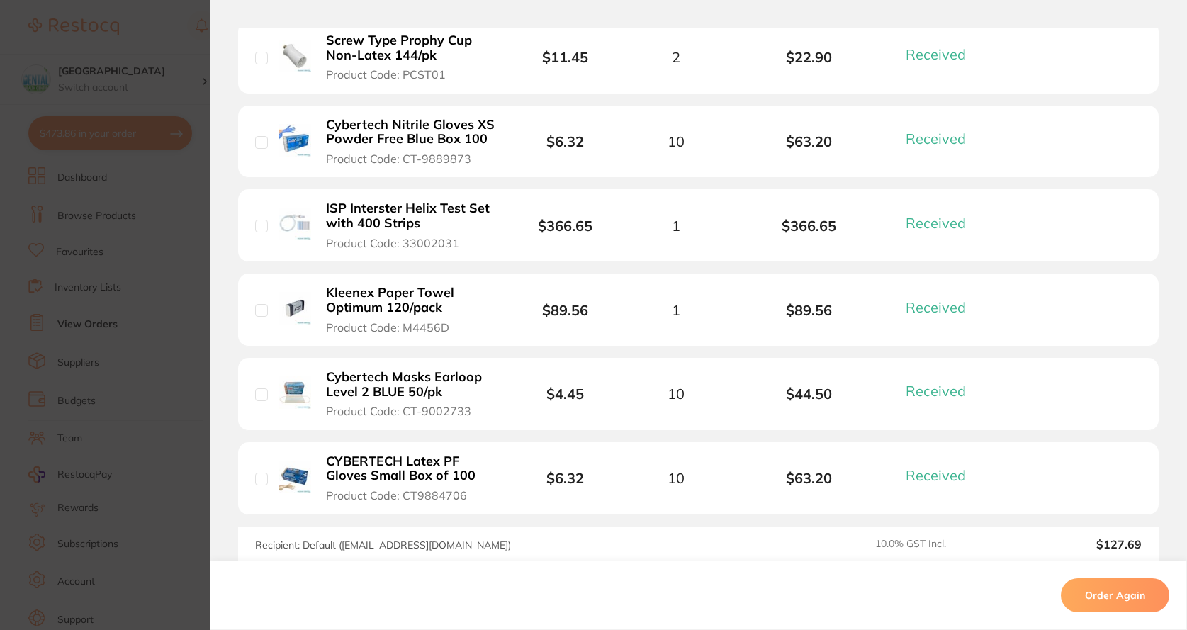
scroll to position [1205, 0]
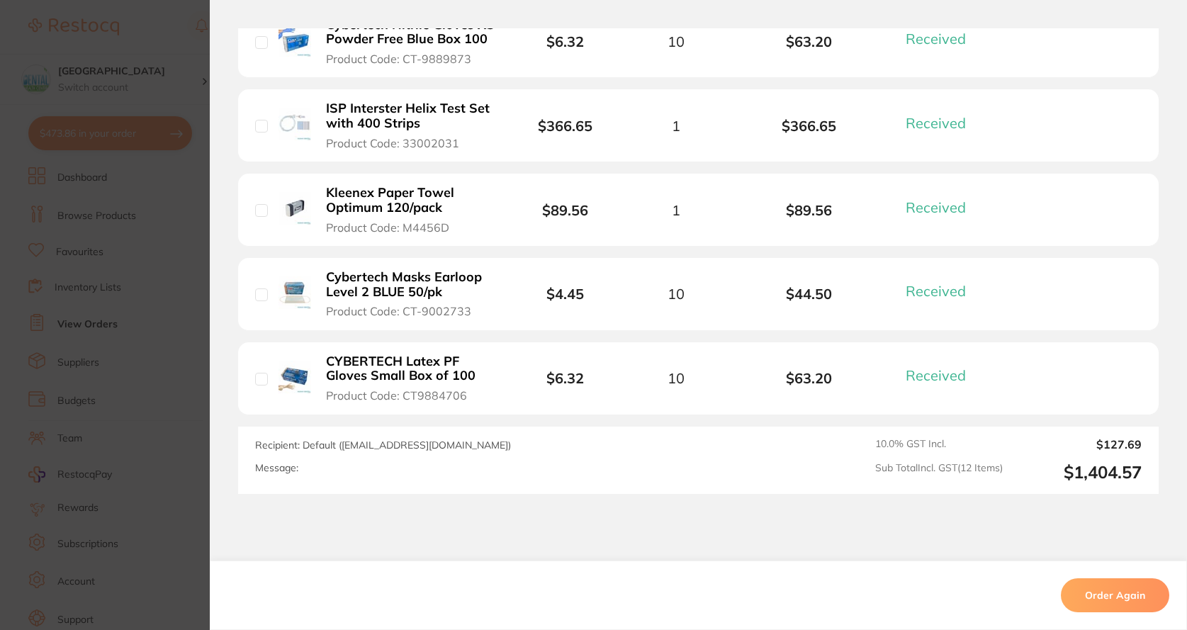
click at [120, 296] on section "Order ID: Restocq- 78261 Order Information 12 Received Completed Order Date [DA…" at bounding box center [593, 315] width 1187 height 630
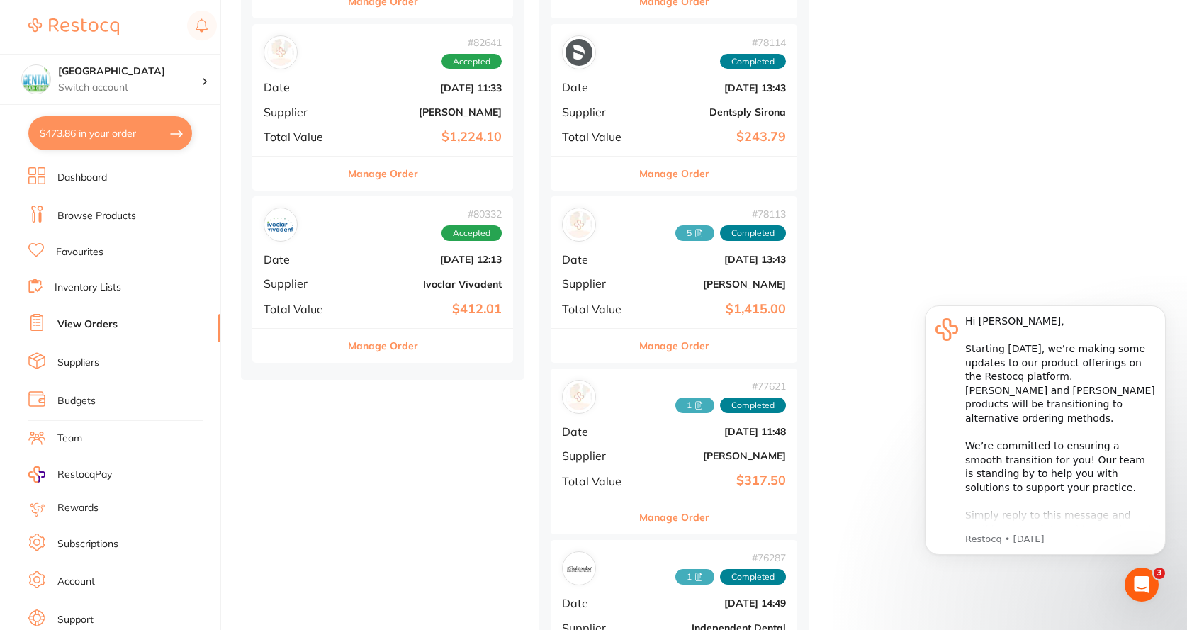
scroll to position [1701, 0]
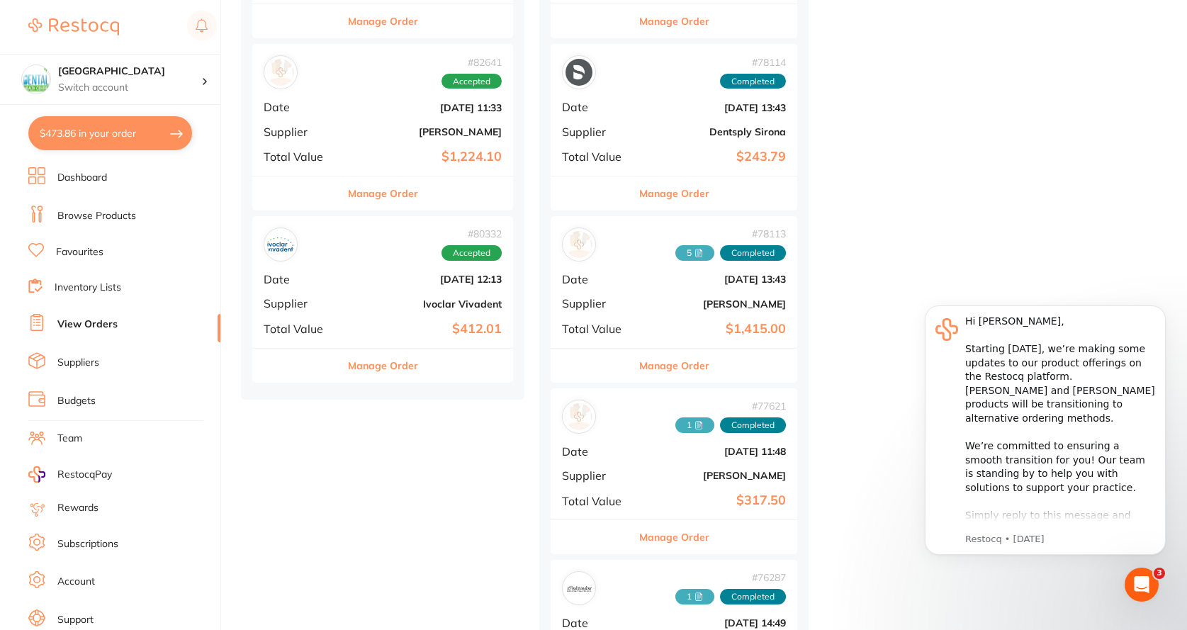
click at [641, 266] on div "# 78113 5 Completed Date [DATE] 13:43 Supplier [PERSON_NAME] Total Value $1,415…" at bounding box center [674, 281] width 247 height 131
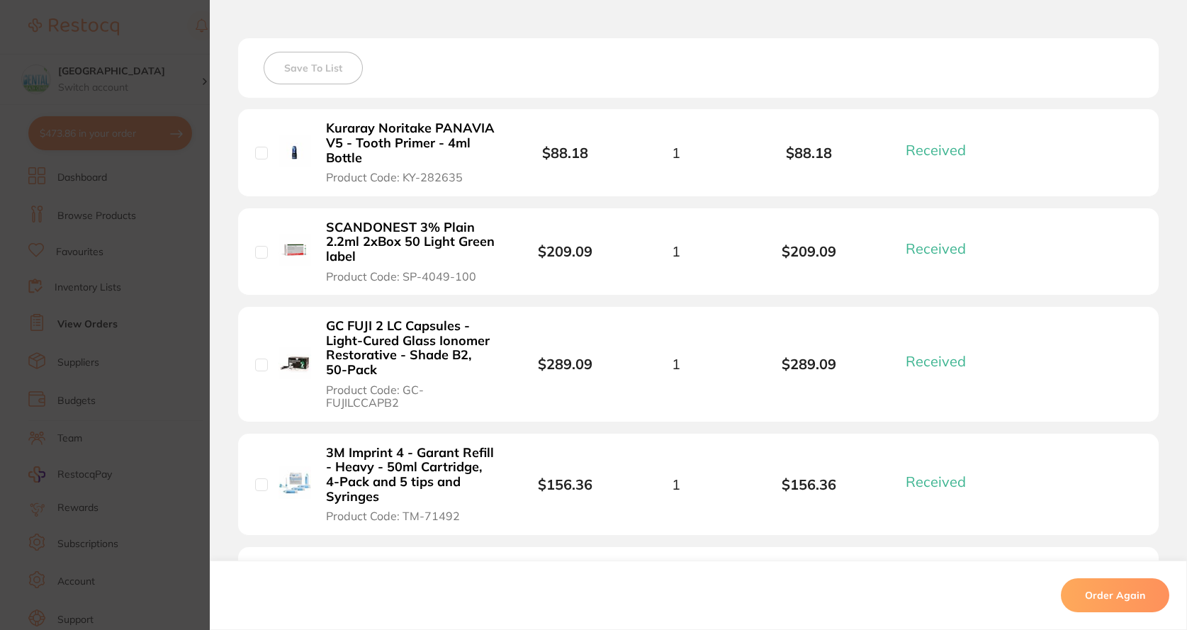
scroll to position [343, 0]
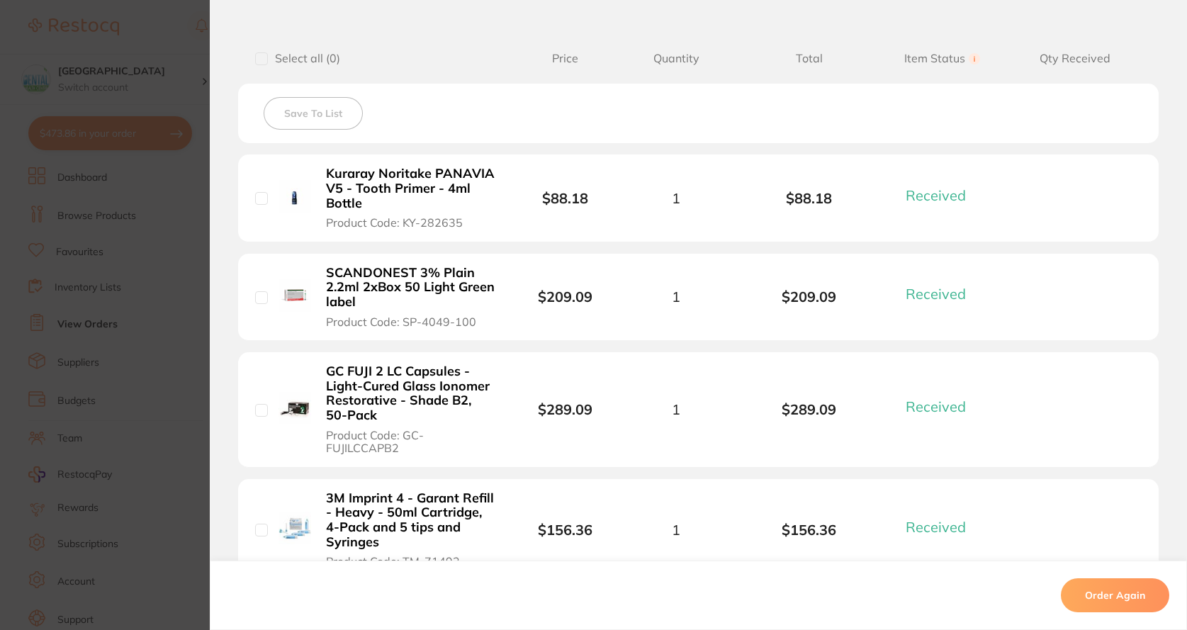
click at [176, 293] on section "Order ID: Restocq- 78113 Order Information 7 Received Completed Order Date May …" at bounding box center [593, 315] width 1187 height 630
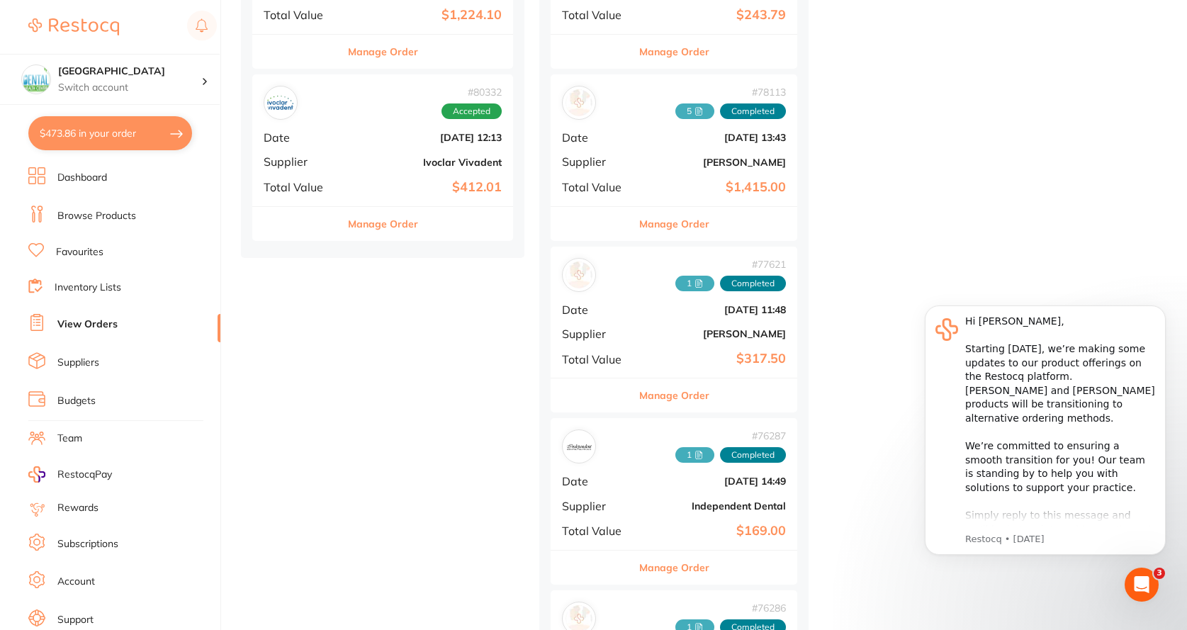
scroll to position [1772, 0]
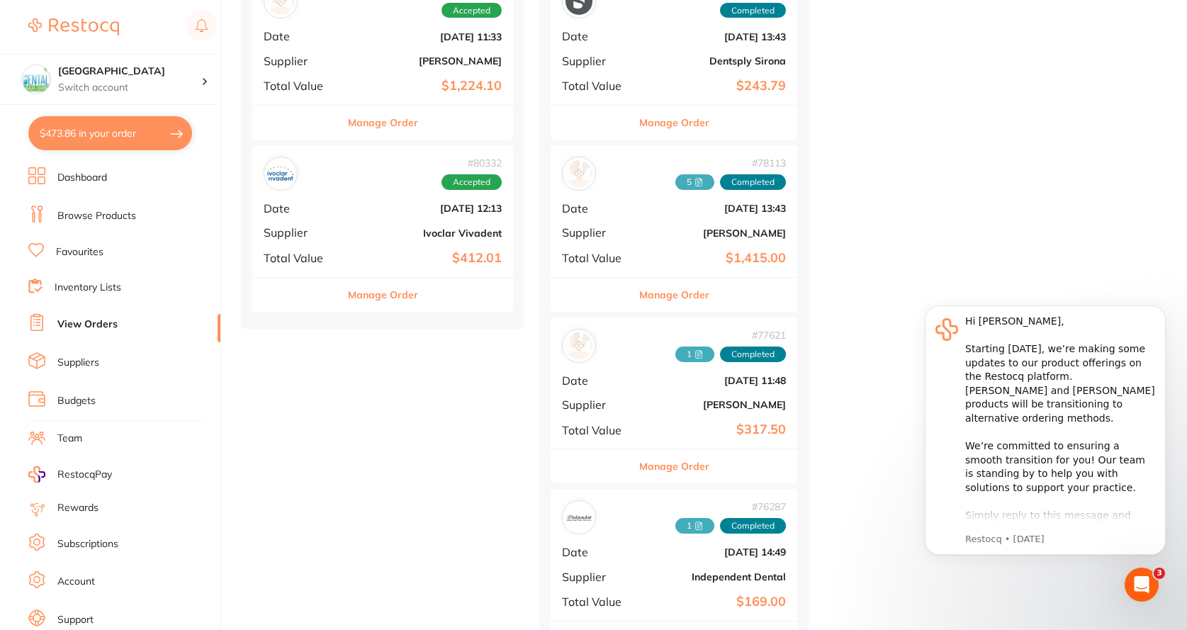
click at [719, 251] on b "$1,415.00" at bounding box center [715, 258] width 142 height 15
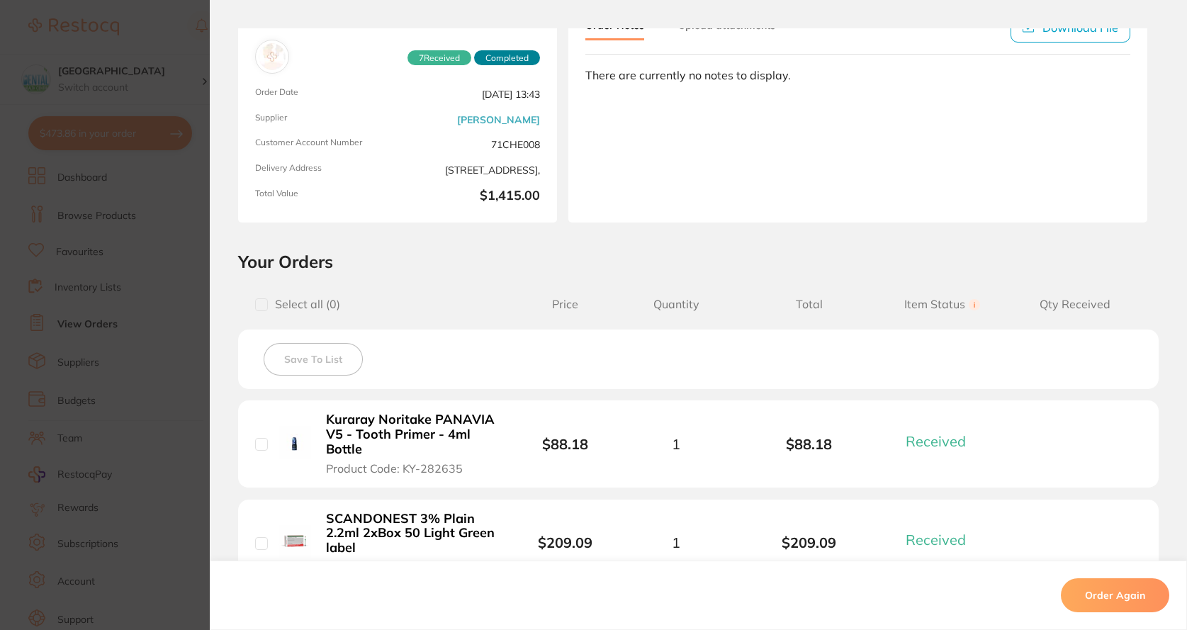
scroll to position [284, 0]
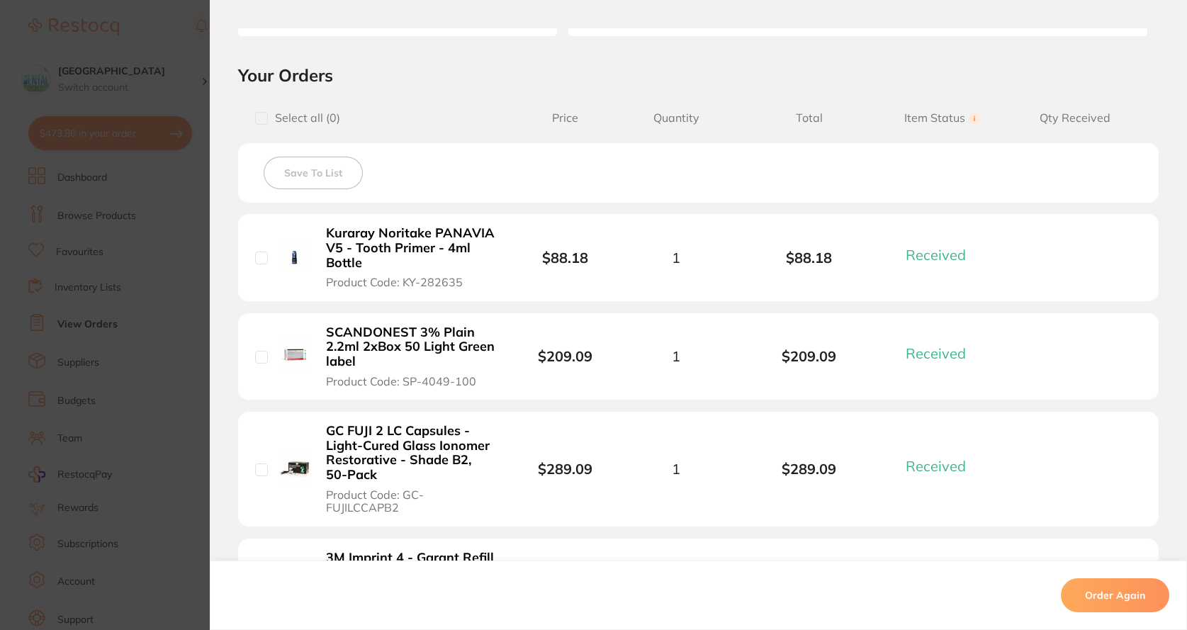
click at [167, 276] on section "Order ID: Restocq- 78113 Order Information 7 Received Completed Order Date May …" at bounding box center [593, 315] width 1187 height 630
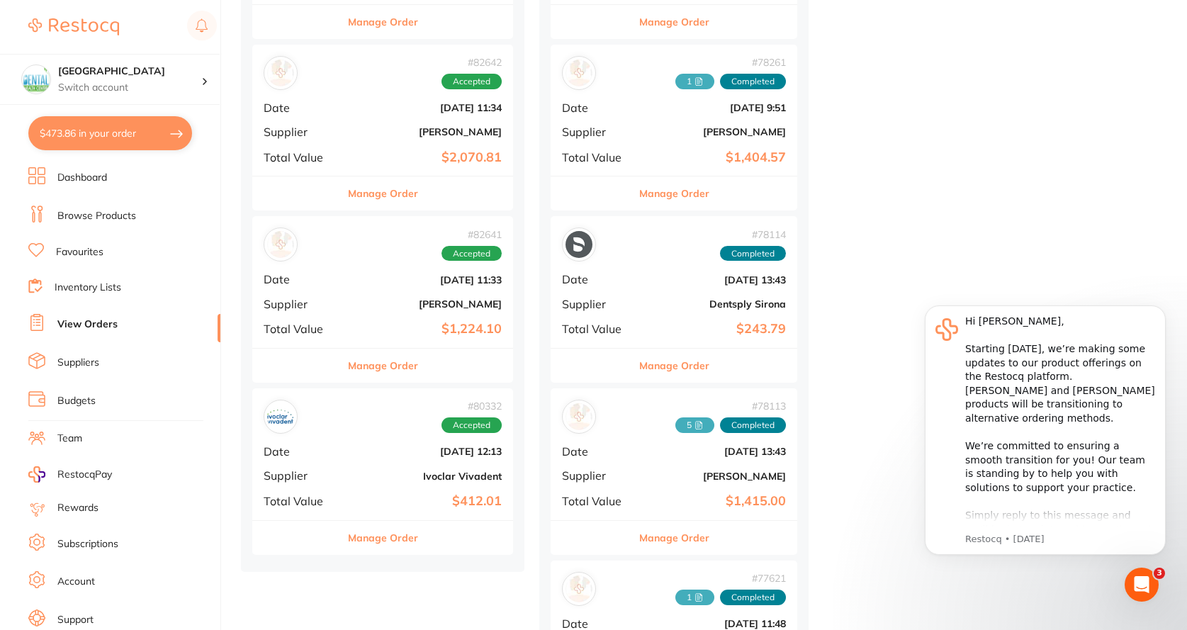
scroll to position [1488, 0]
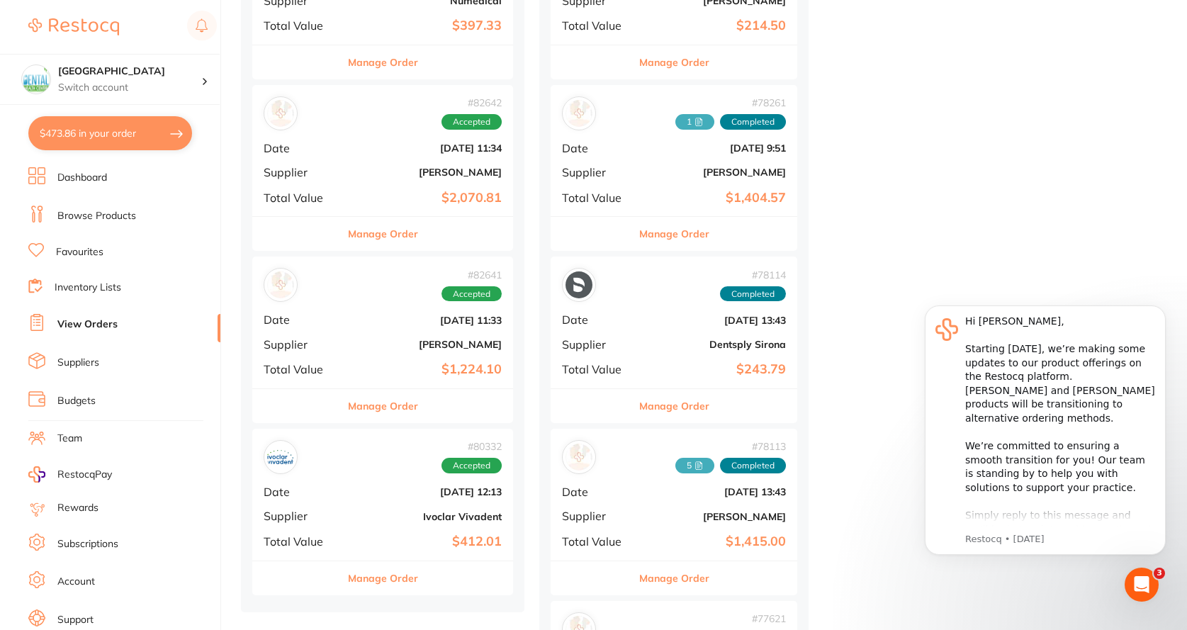
click at [650, 198] on b "$1,404.57" at bounding box center [715, 198] width 142 height 15
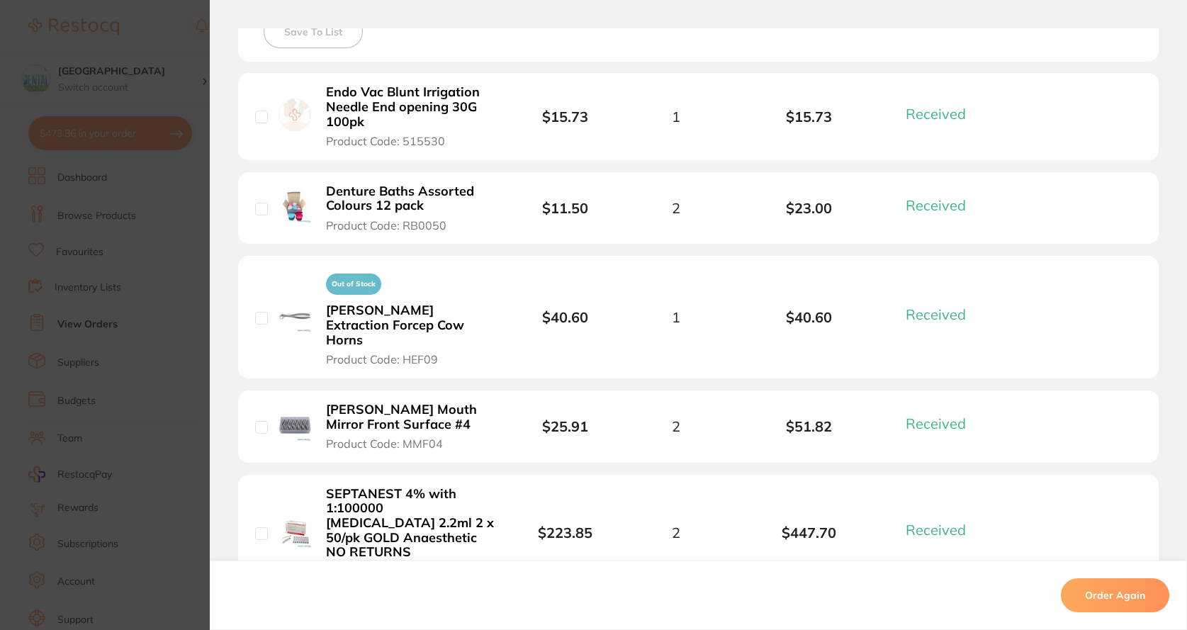
scroll to position [400, 0]
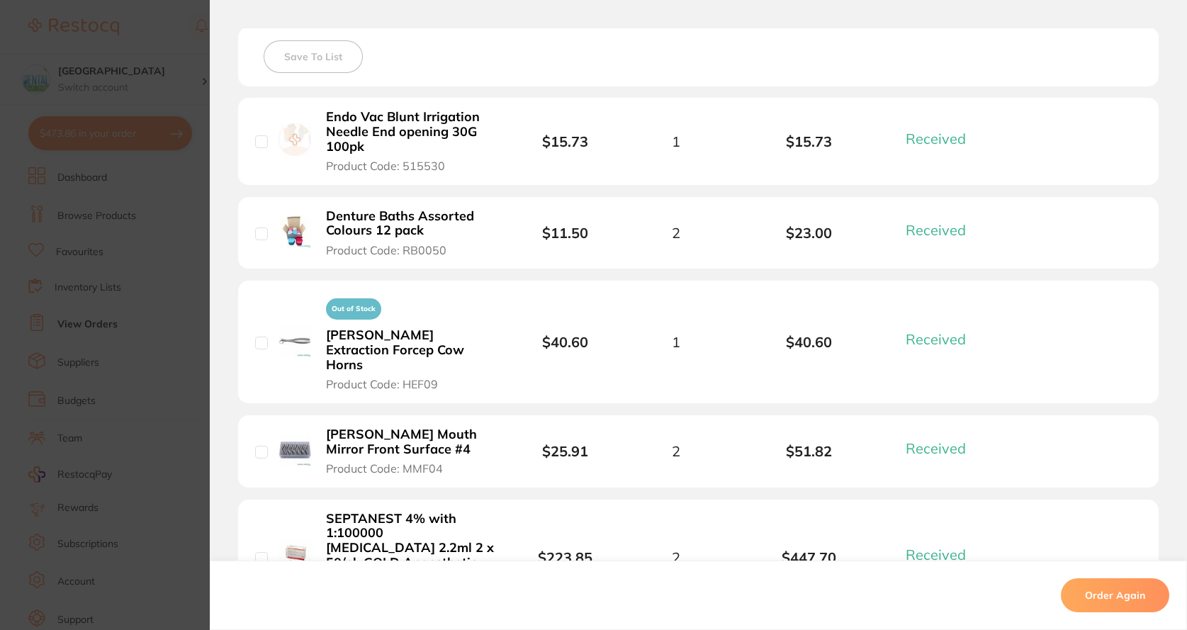
click at [165, 257] on section "Order ID: Restocq- 78261 Order Information 12 Received Completed Order Date May…" at bounding box center [593, 315] width 1187 height 630
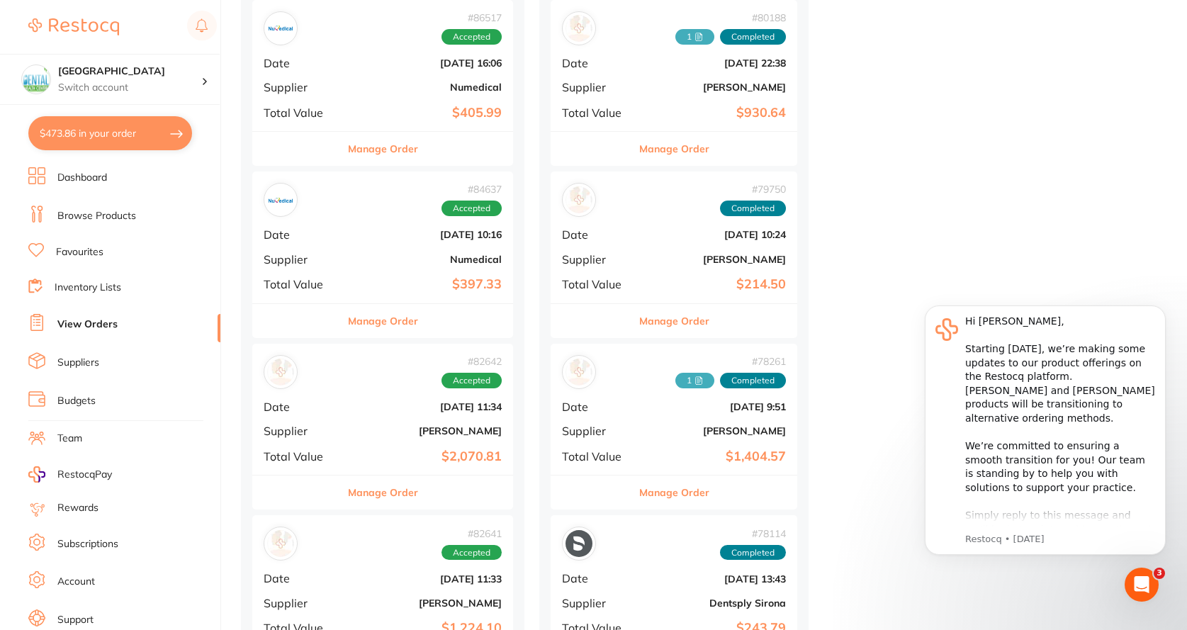
scroll to position [1205, 0]
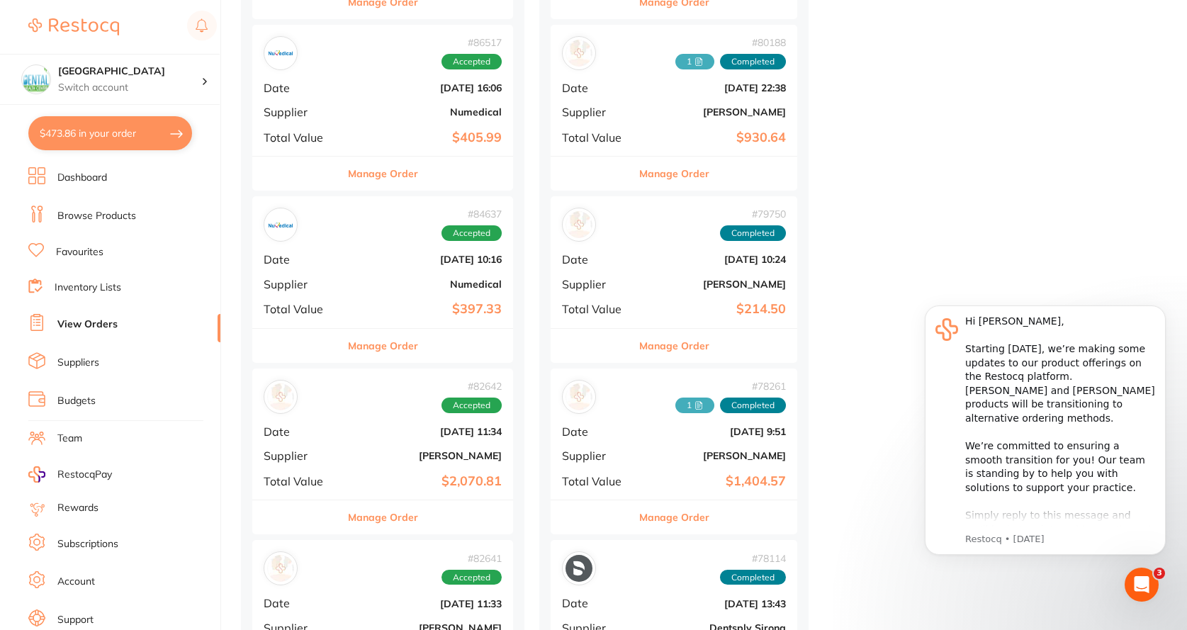
click at [634, 274] on div "# 79750 Completed Date May 15 2025, 10:24 Supplier Henry Schein Halas Total Val…" at bounding box center [674, 261] width 247 height 131
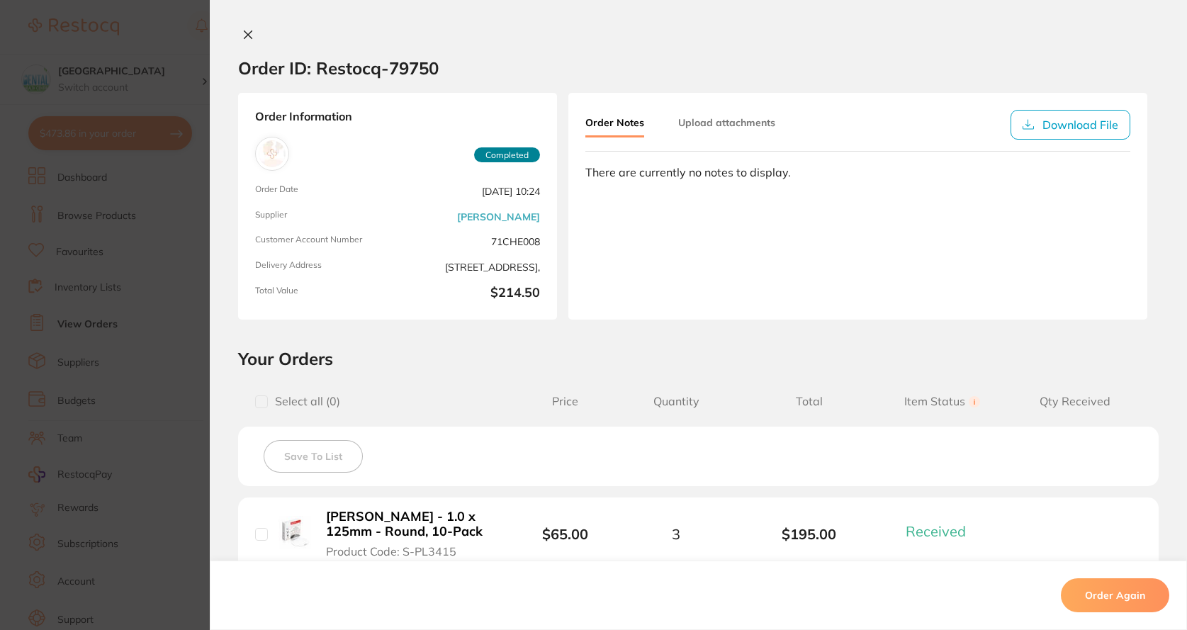
scroll to position [230, 0]
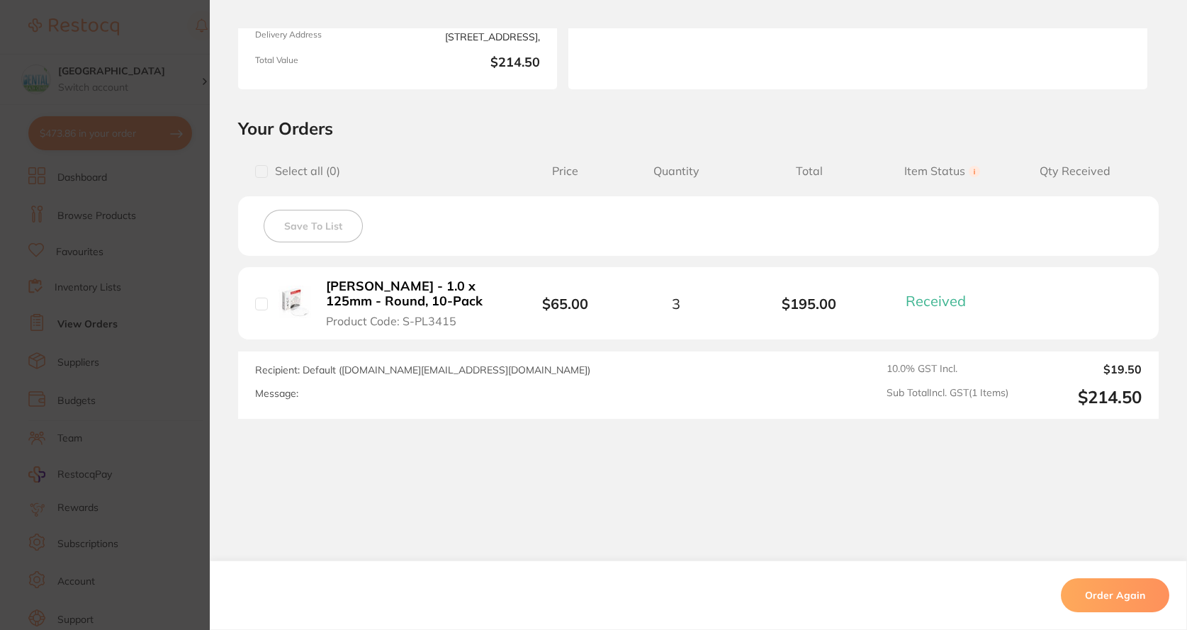
drag, startPoint x: 119, startPoint y: 262, endPoint x: 145, endPoint y: 262, distance: 25.5
click at [114, 265] on section "Order ID: Restocq- 79750 Order Information 1 Received Completed Order Date May …" at bounding box center [593, 315] width 1187 height 630
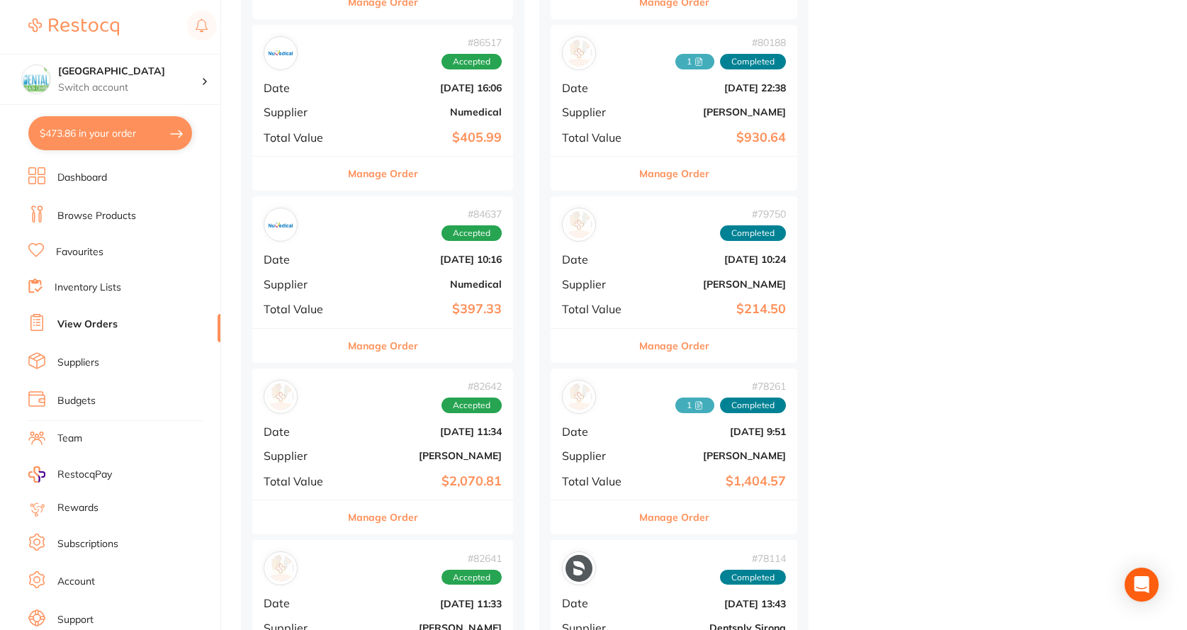
drag, startPoint x: 631, startPoint y: 133, endPoint x: 561, endPoint y: 234, distance: 122.3
click at [630, 133] on span "Total Value" at bounding box center [597, 137] width 71 height 13
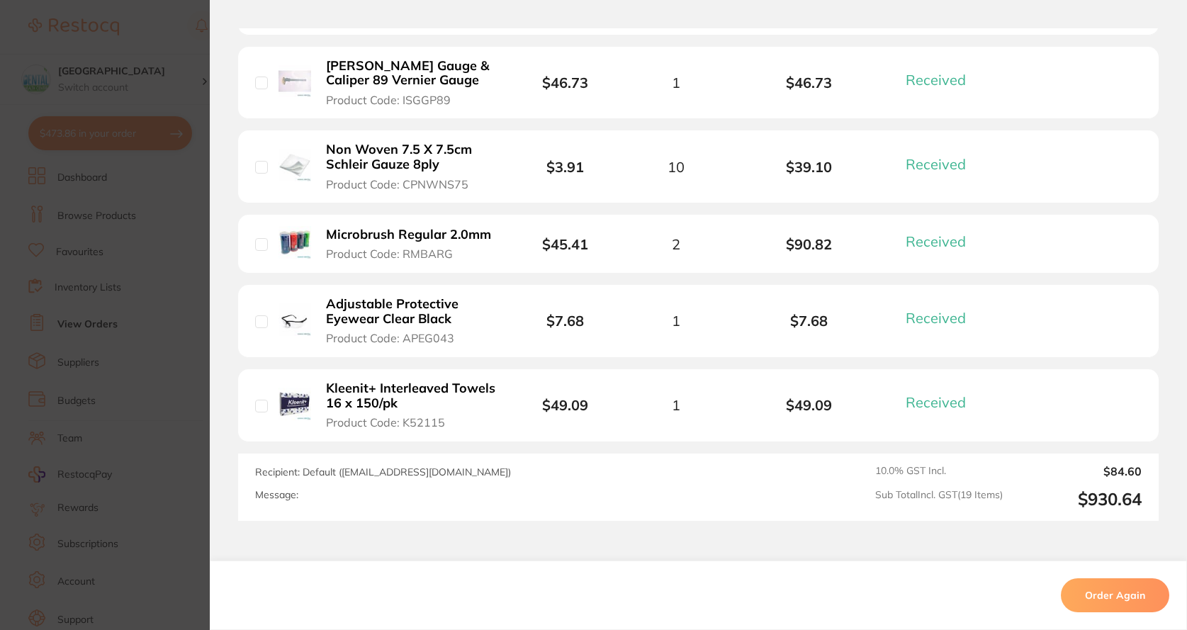
scroll to position [1701, 0]
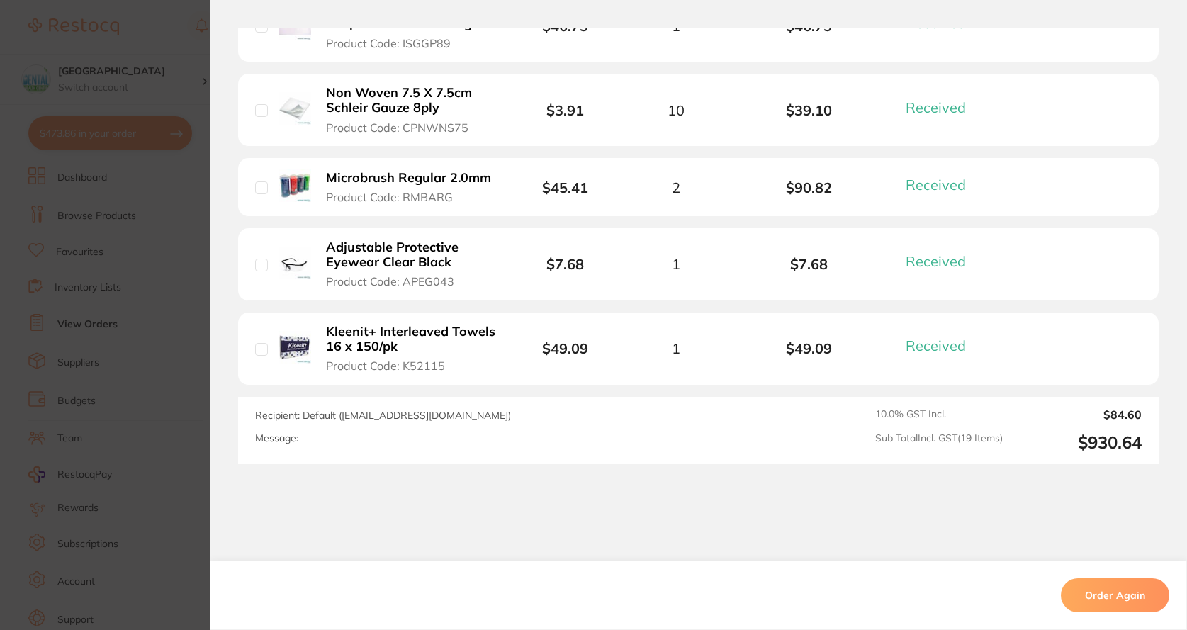
drag, startPoint x: 399, startPoint y: 260, endPoint x: 366, endPoint y: 288, distance: 43.3
click at [366, 288] on span "Product Code: APEG043" at bounding box center [390, 281] width 128 height 13
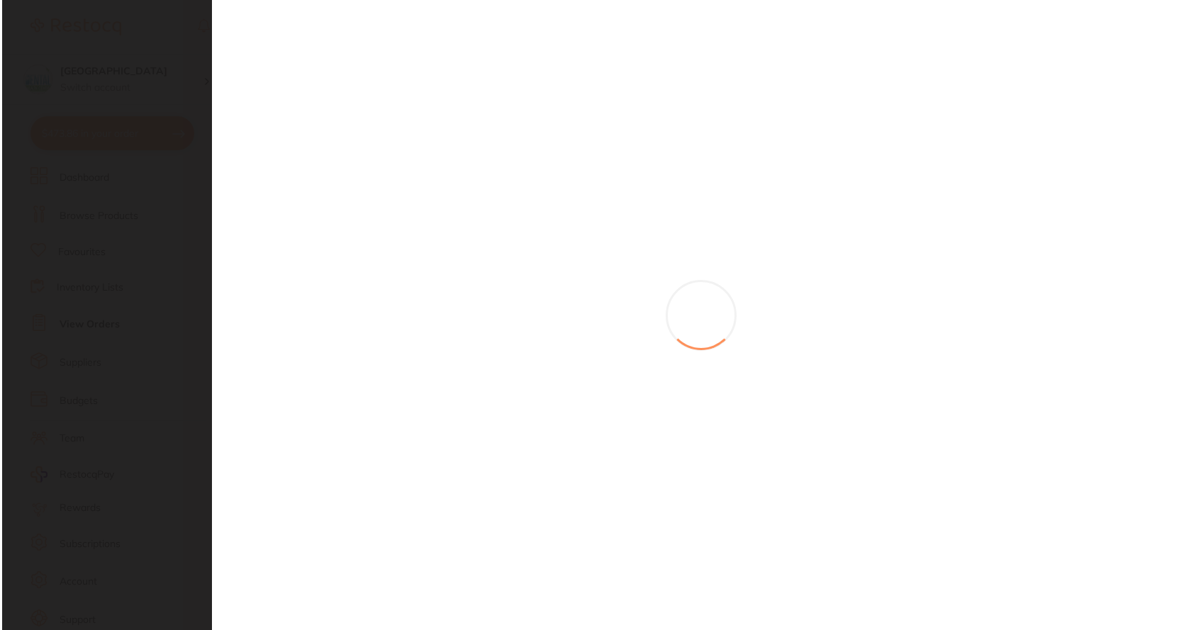
scroll to position [0, 0]
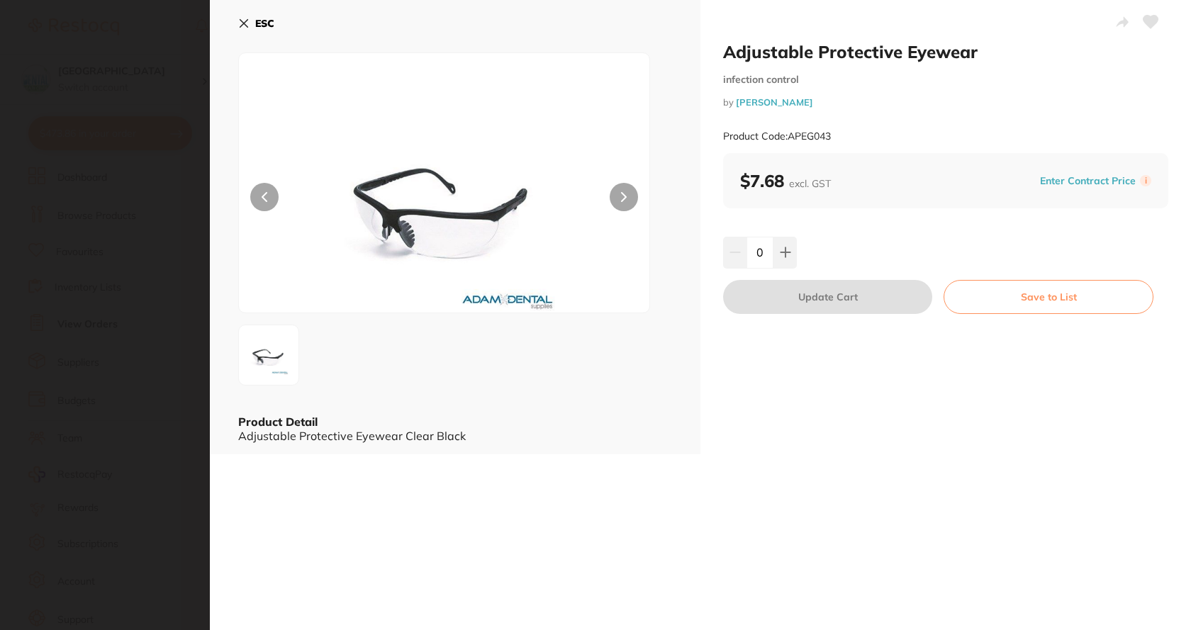
click at [298, 196] on div at bounding box center [444, 182] width 412 height 261
click at [270, 199] on button at bounding box center [264, 197] width 28 height 28
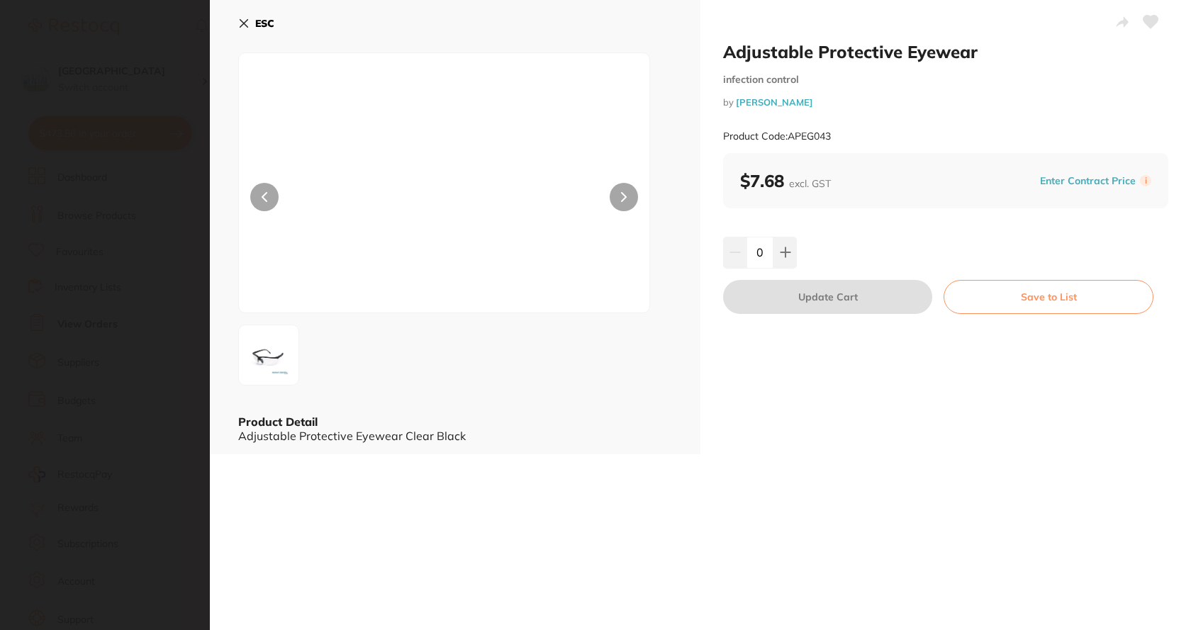
click at [269, 199] on button at bounding box center [264, 197] width 28 height 28
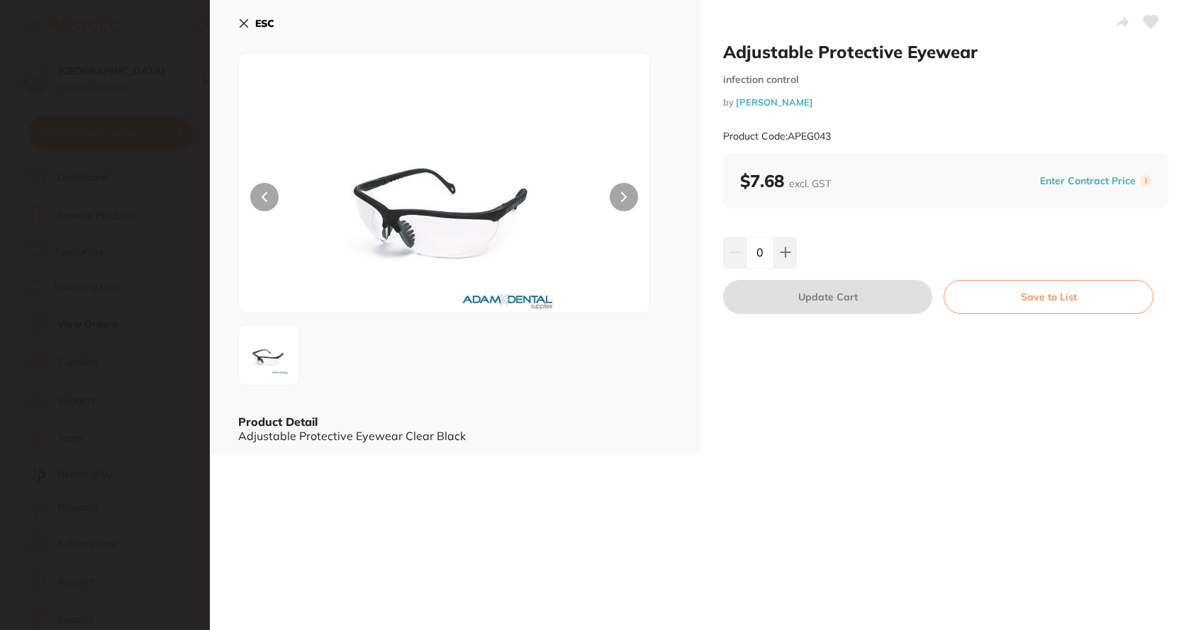
click at [177, 203] on section "Adjustable Protective Eyewear infection control by Adam Dental Product Code: AP…" at bounding box center [595, 315] width 1191 height 630
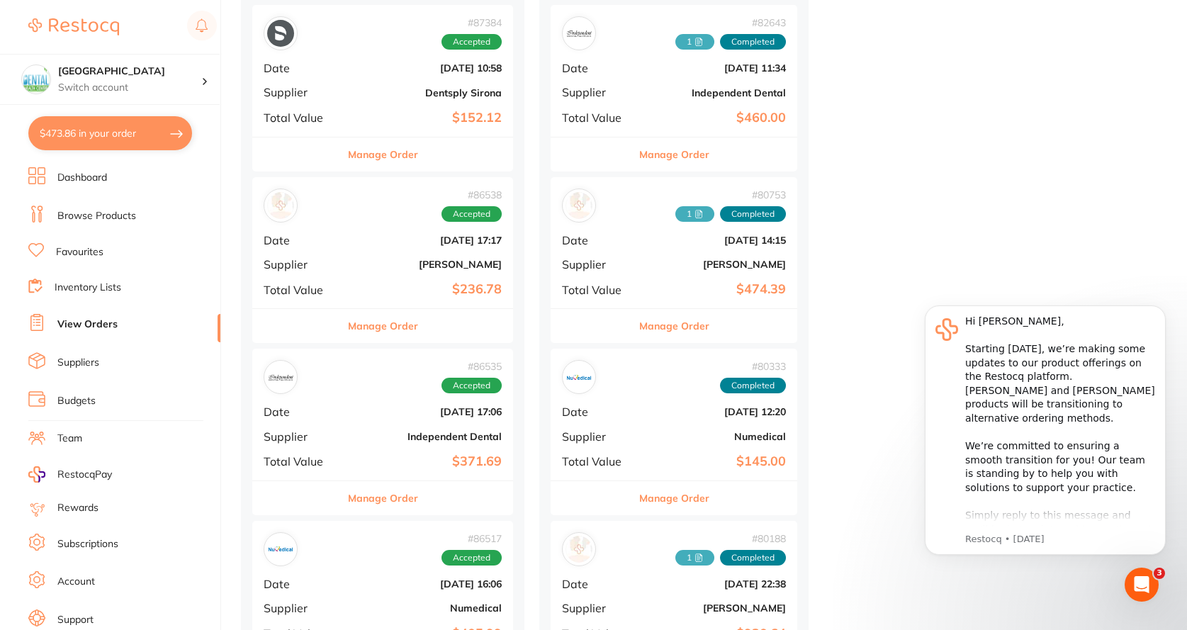
drag, startPoint x: 627, startPoint y: 268, endPoint x: 536, endPoint y: 302, distance: 96.9
click at [627, 269] on span "Supplier" at bounding box center [597, 264] width 71 height 13
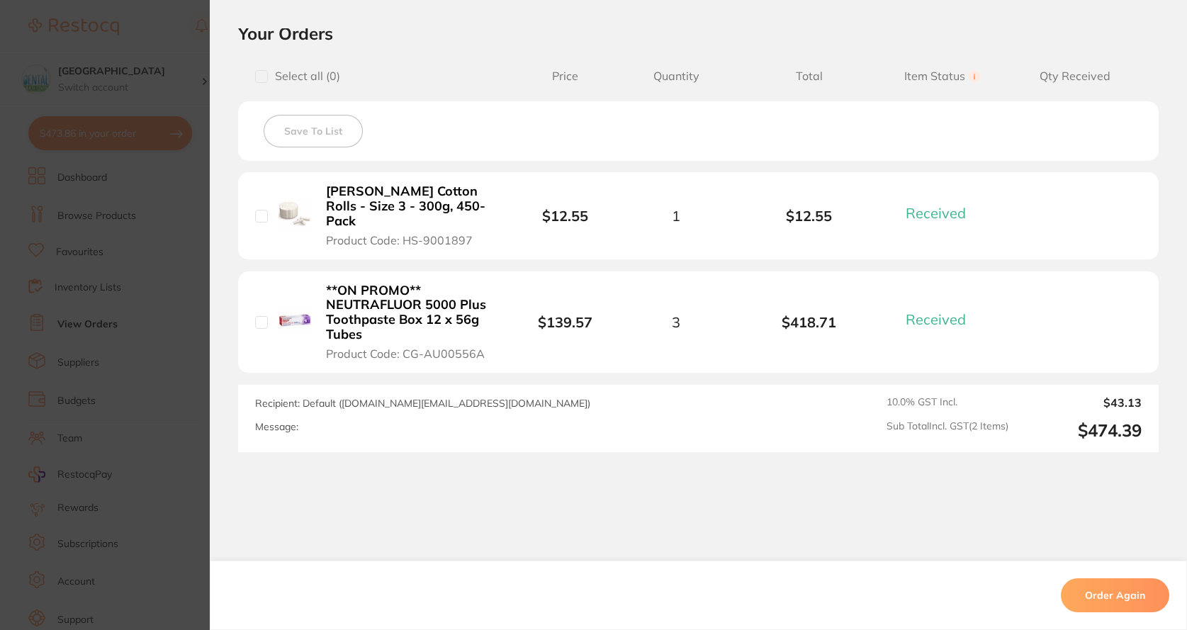
scroll to position [344, 0]
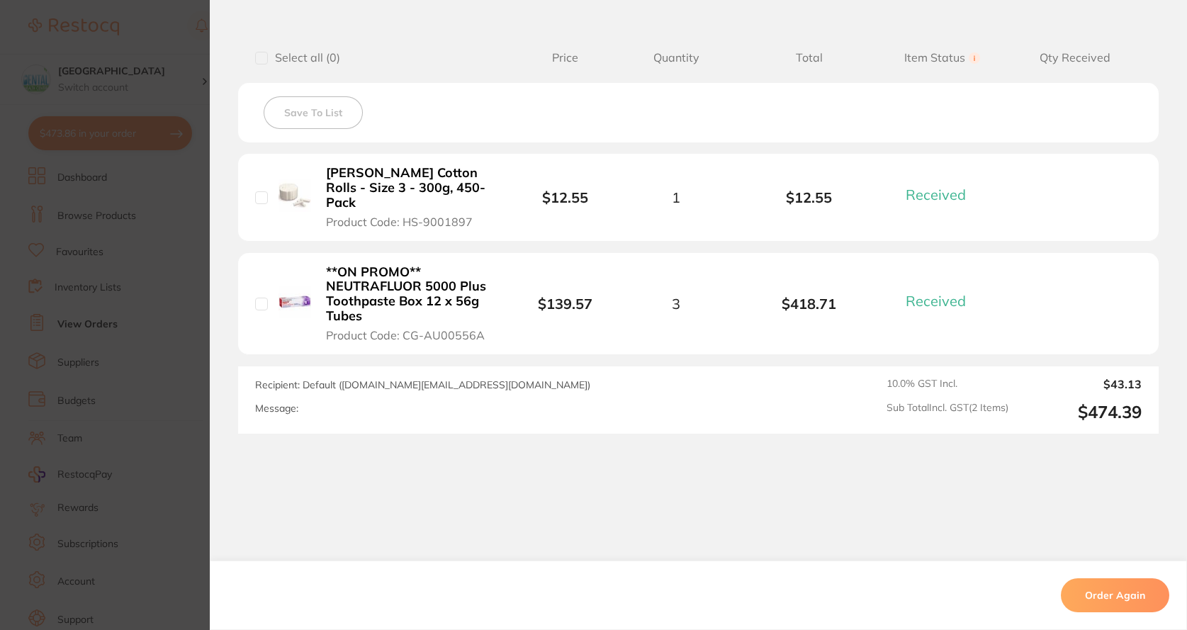
click at [63, 272] on section "Order ID: Restocq- 80753 Order Information 2 Received Completed Order Date May …" at bounding box center [593, 315] width 1187 height 630
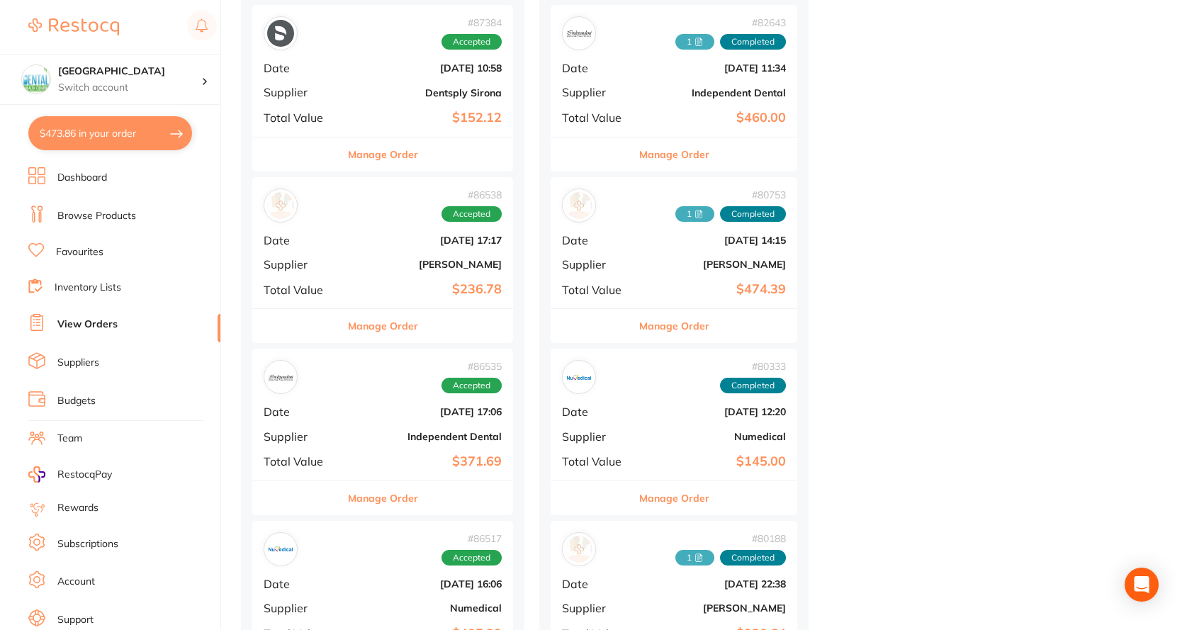
scroll to position [567, 0]
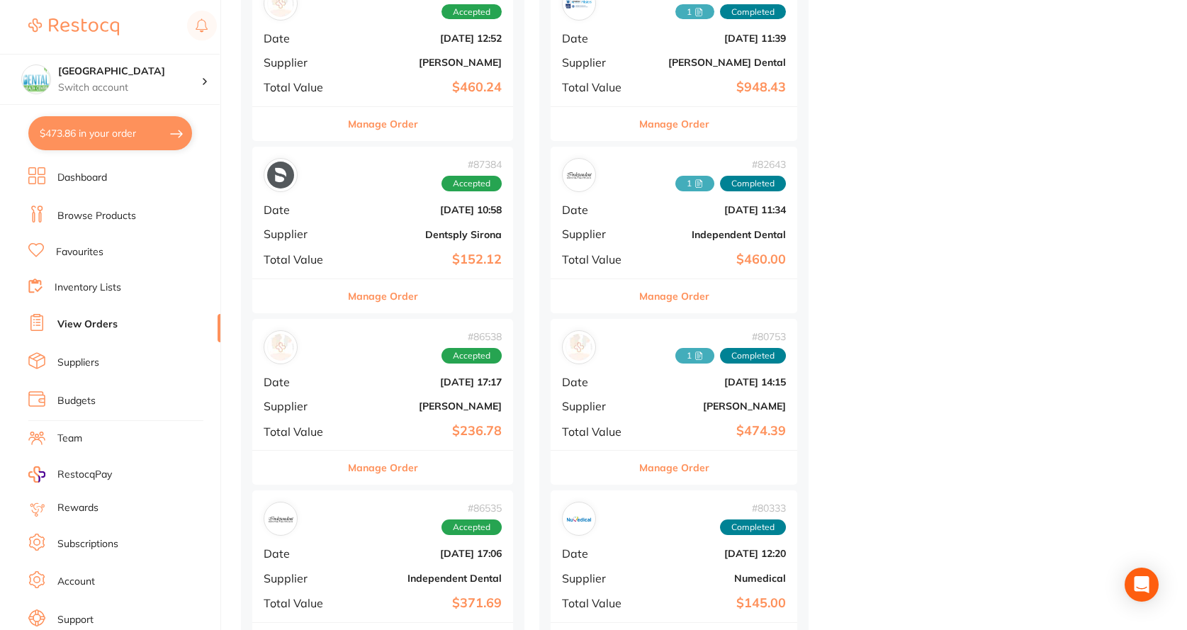
click at [632, 244] on div "# 82643 1 Completed Date Jun 9 2025, 11:34 Supplier Independent Dental Total Va…" at bounding box center [674, 212] width 247 height 131
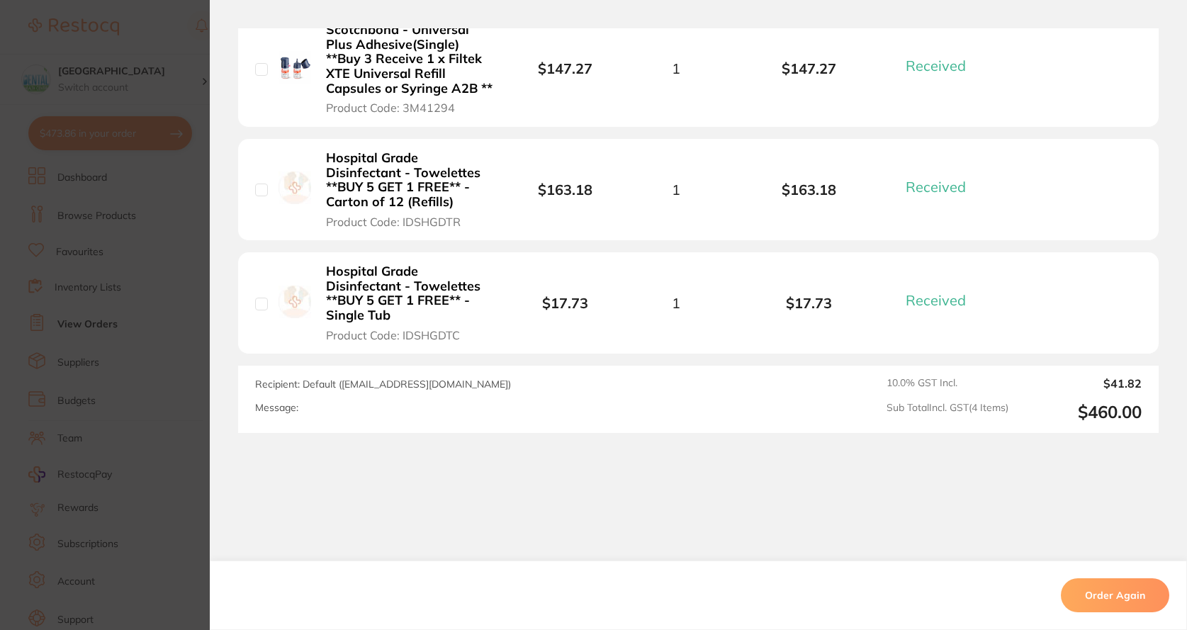
click at [111, 203] on section "Order ID: Restocq- 82643 Order Information 4 Received Completed Order Order Dat…" at bounding box center [593, 315] width 1187 height 630
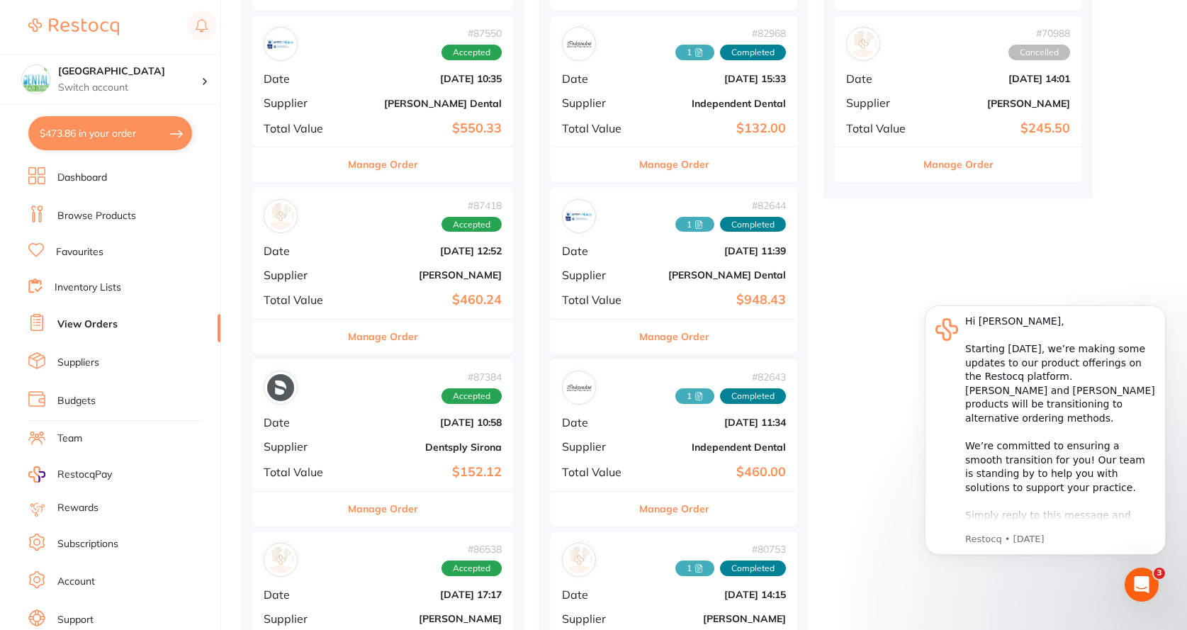
click at [629, 270] on span "Supplier" at bounding box center [597, 275] width 71 height 13
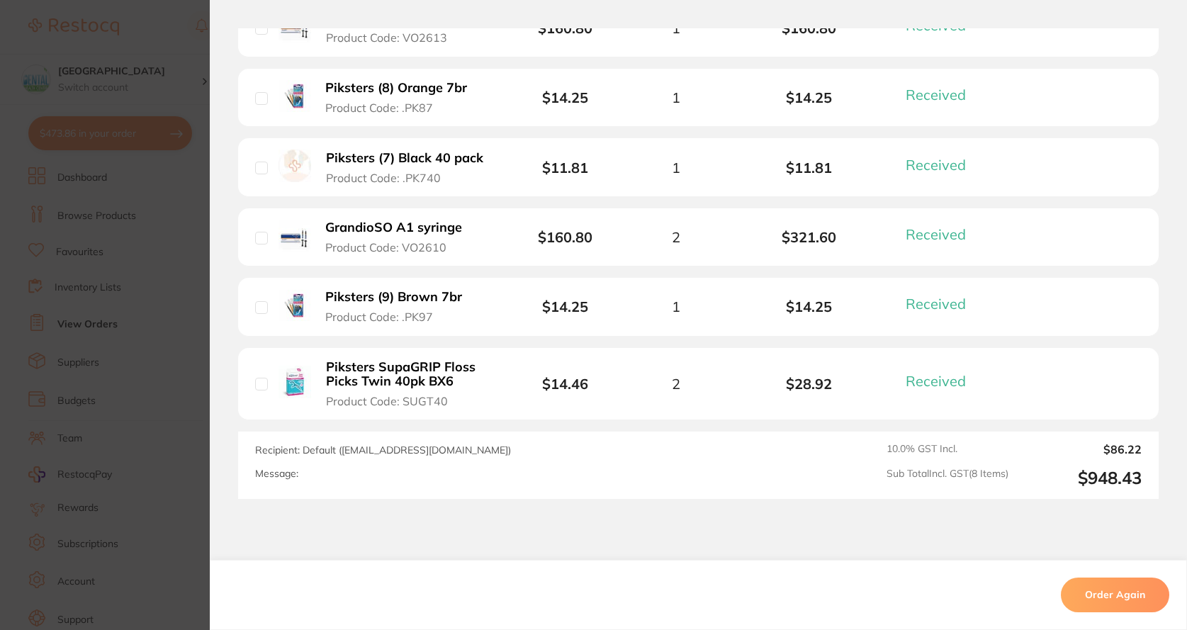
click at [144, 259] on section "Order ID: Restocq- 82644 Order Information 8 Received Completed Order Order Dat…" at bounding box center [593, 315] width 1187 height 630
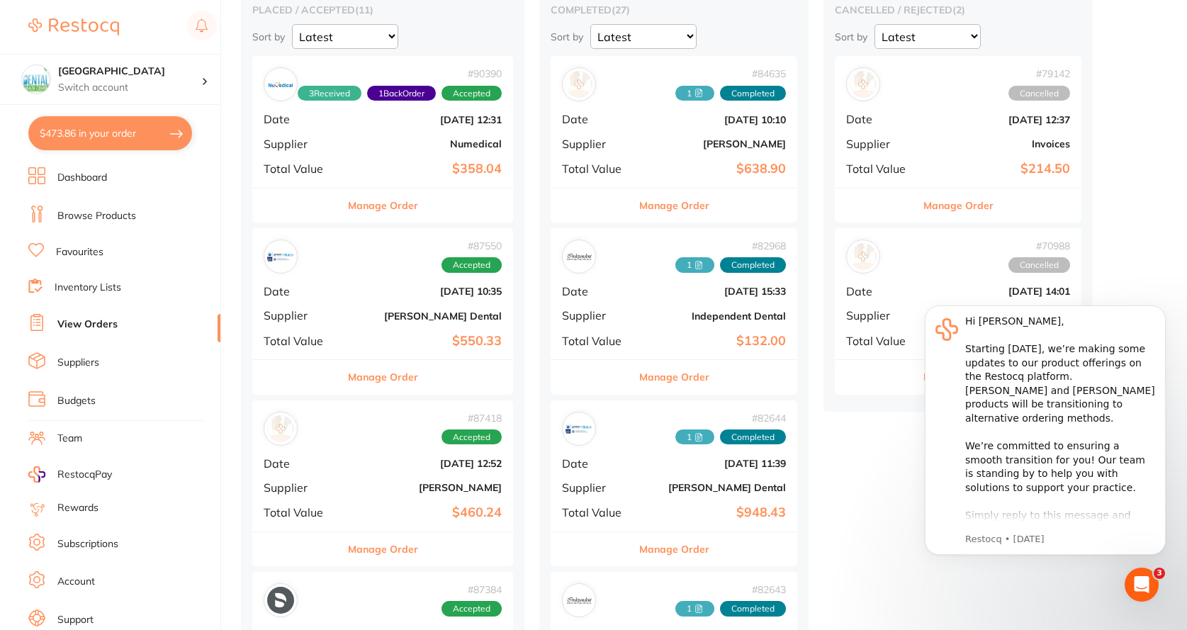
click at [649, 142] on div "# 84635 1 Completed Date Jun 28 2025, 10:10 Supplier Adam Dental Total Value $6…" at bounding box center [674, 121] width 247 height 131
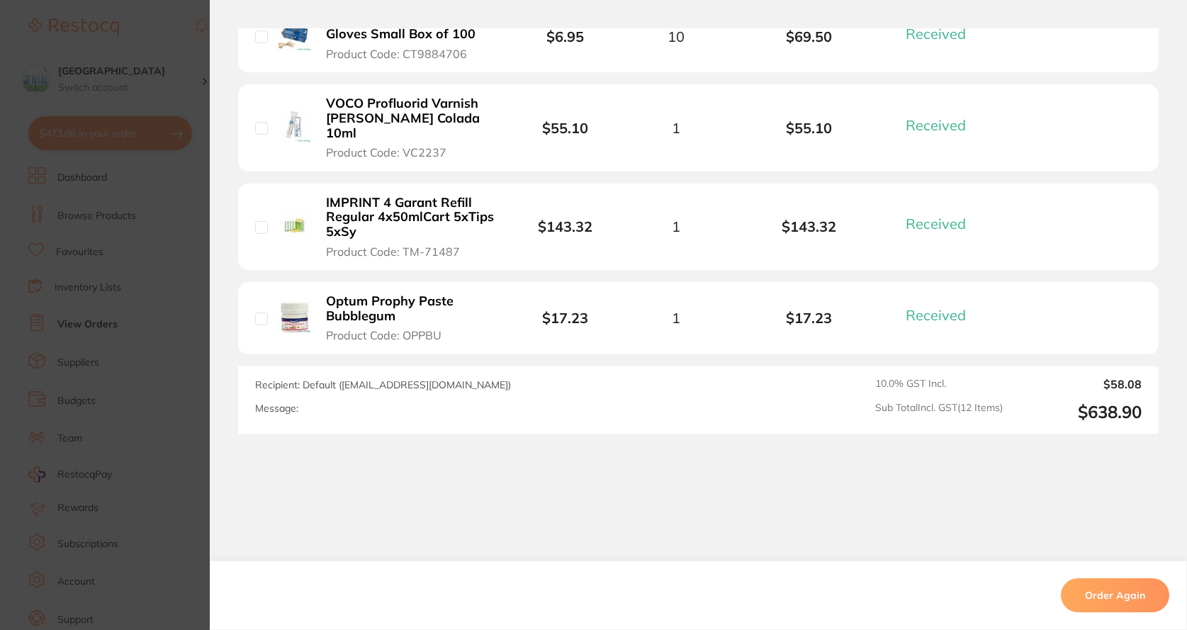
drag, startPoint x: 129, startPoint y: 235, endPoint x: 125, endPoint y: 227, distance: 9.5
click at [128, 235] on section "Order ID: Restocq- 84635 Order Information 12 Received Completed Order Date [DA…" at bounding box center [593, 315] width 1187 height 630
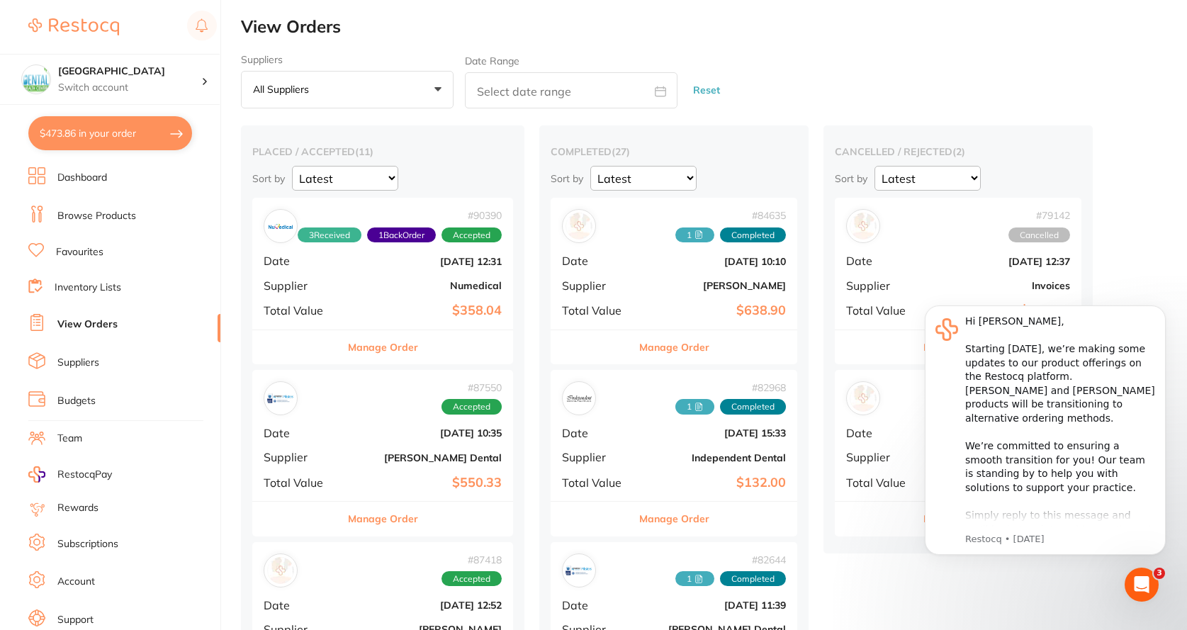
click at [132, 217] on link "Browse Products" at bounding box center [96, 216] width 79 height 14
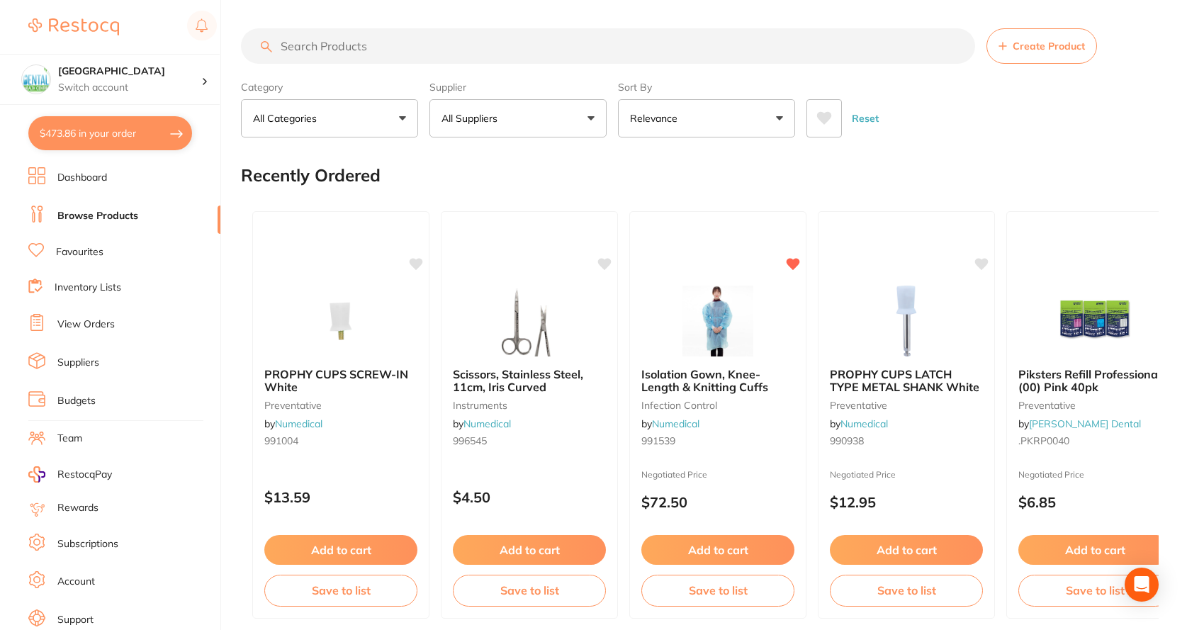
click at [451, 47] on input "search" at bounding box center [608, 45] width 734 height 35
paste input "ICSB110C"
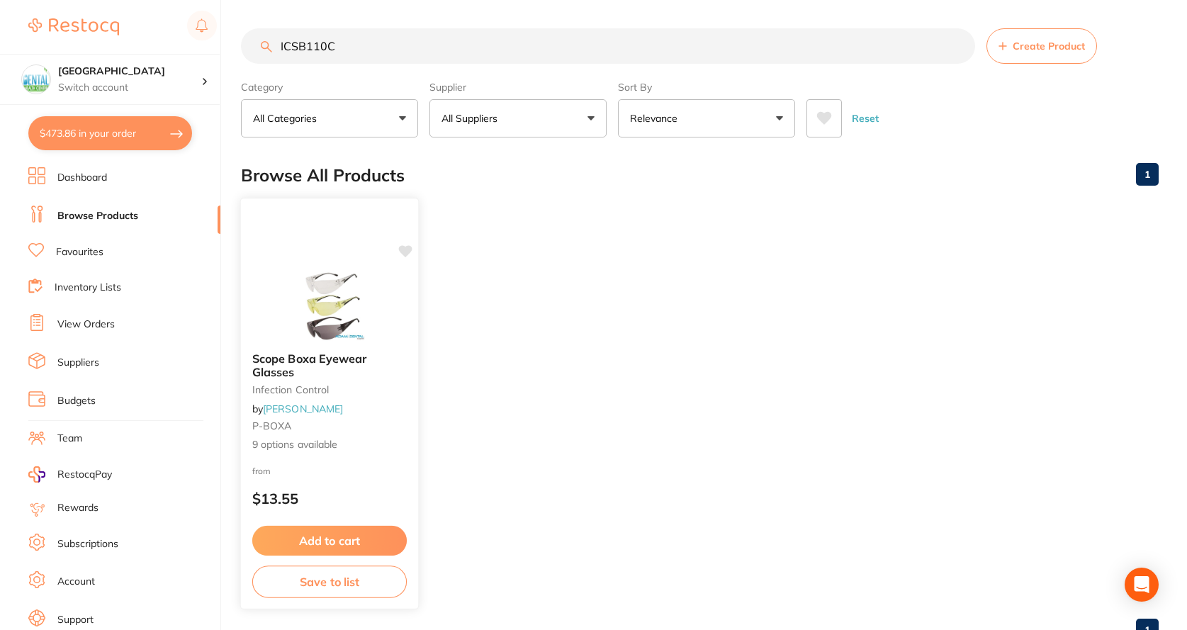
type input "ICSB110C"
click at [344, 267] on div "Scope Boxa Eyewear Glasses infection control by Adam Dental P-BOXA 9 options av…" at bounding box center [329, 404] width 179 height 412
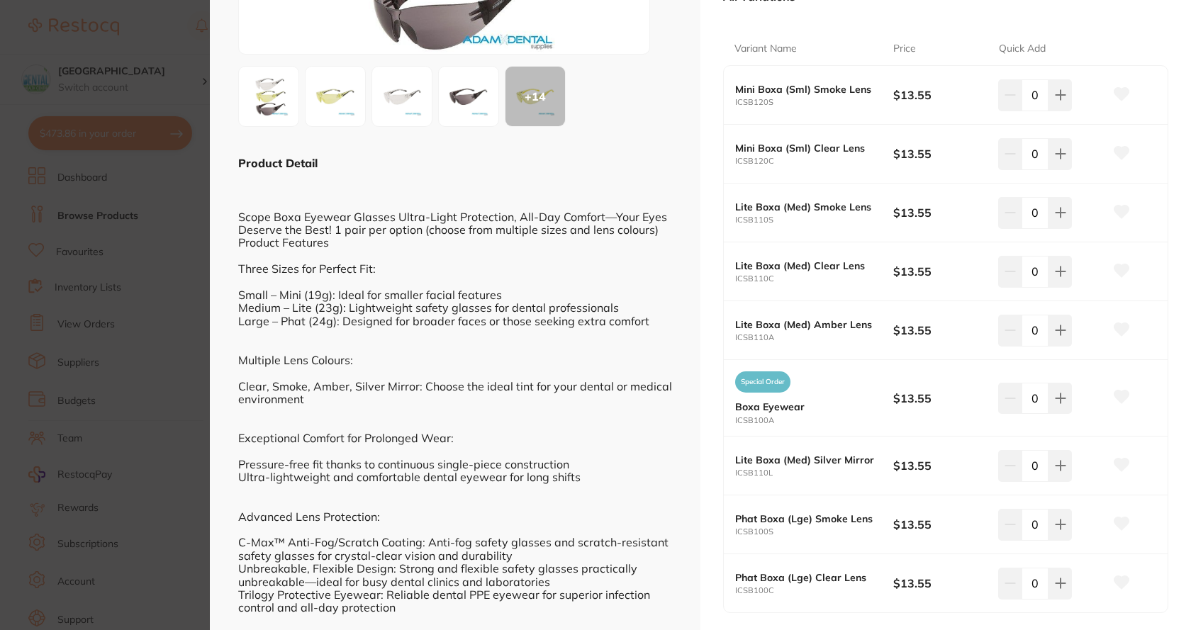
scroll to position [284, 0]
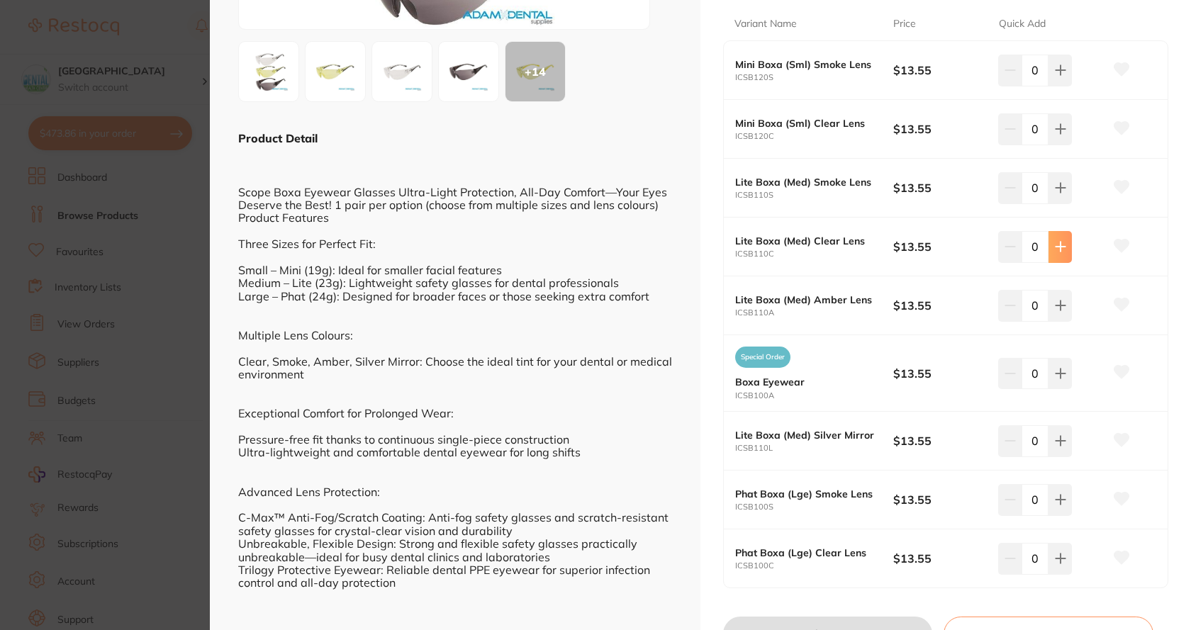
click at [1059, 245] on icon at bounding box center [1060, 246] width 11 height 11
type input "2"
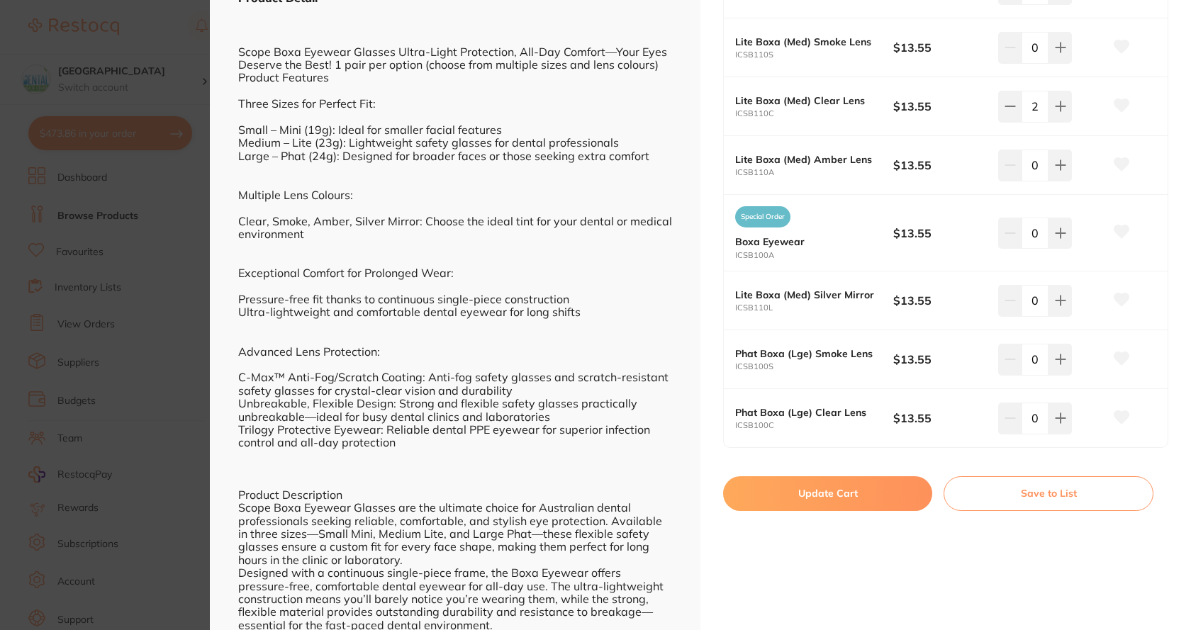
scroll to position [425, 0]
click at [809, 491] on button "Update Cart" at bounding box center [827, 492] width 209 height 34
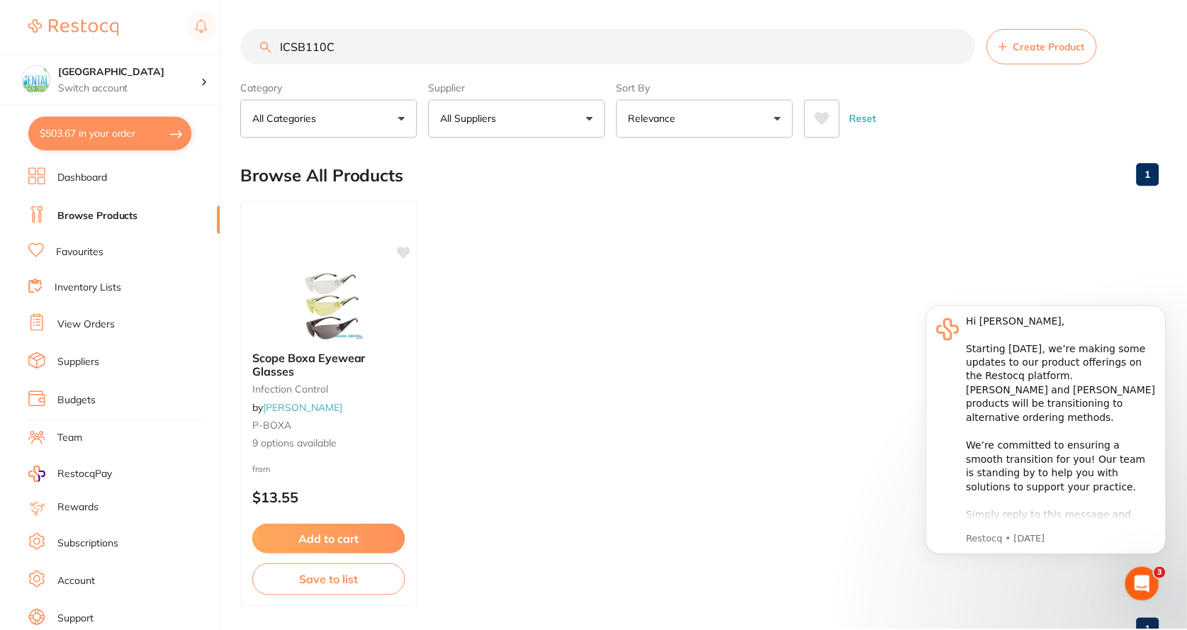
scroll to position [1, 0]
drag, startPoint x: 375, startPoint y: 57, endPoint x: 250, endPoint y: 54, distance: 124.8
click at [250, 54] on input "ICSB110C" at bounding box center [608, 45] width 734 height 35
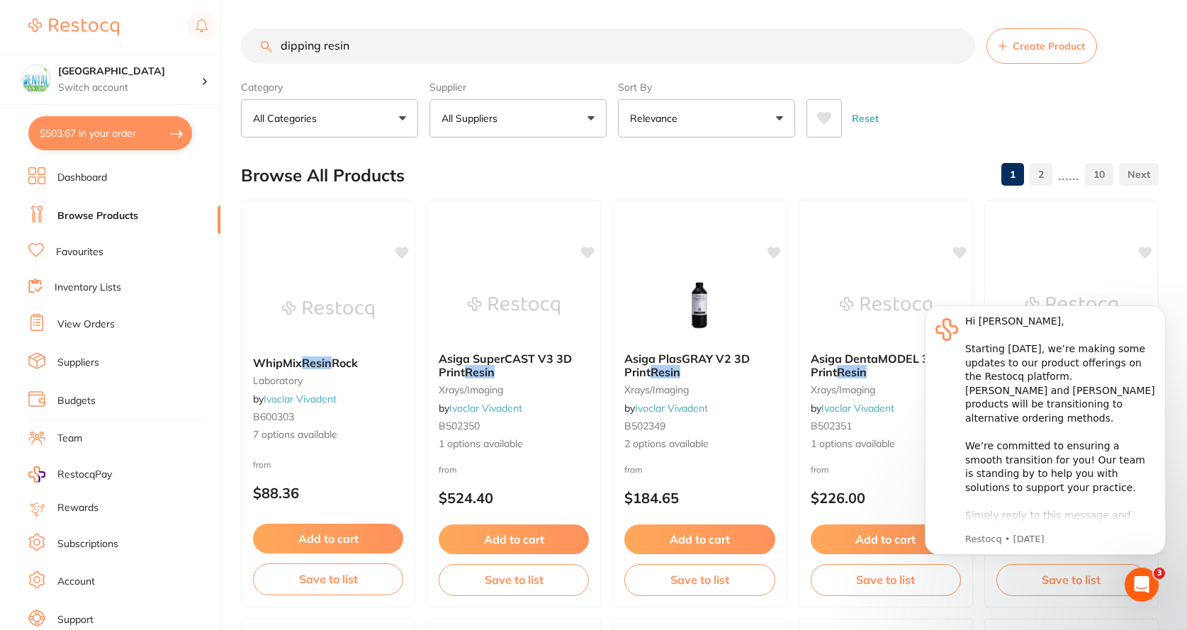
scroll to position [0, 0]
drag, startPoint x: 379, startPoint y: 44, endPoint x: 237, endPoint y: 49, distance: 142.6
click at [237, 49] on div "$503.67 Dental Health Centre Switch account Dental Health Centre $503.67 in you…" at bounding box center [593, 315] width 1187 height 630
paste input "SD-8100012"
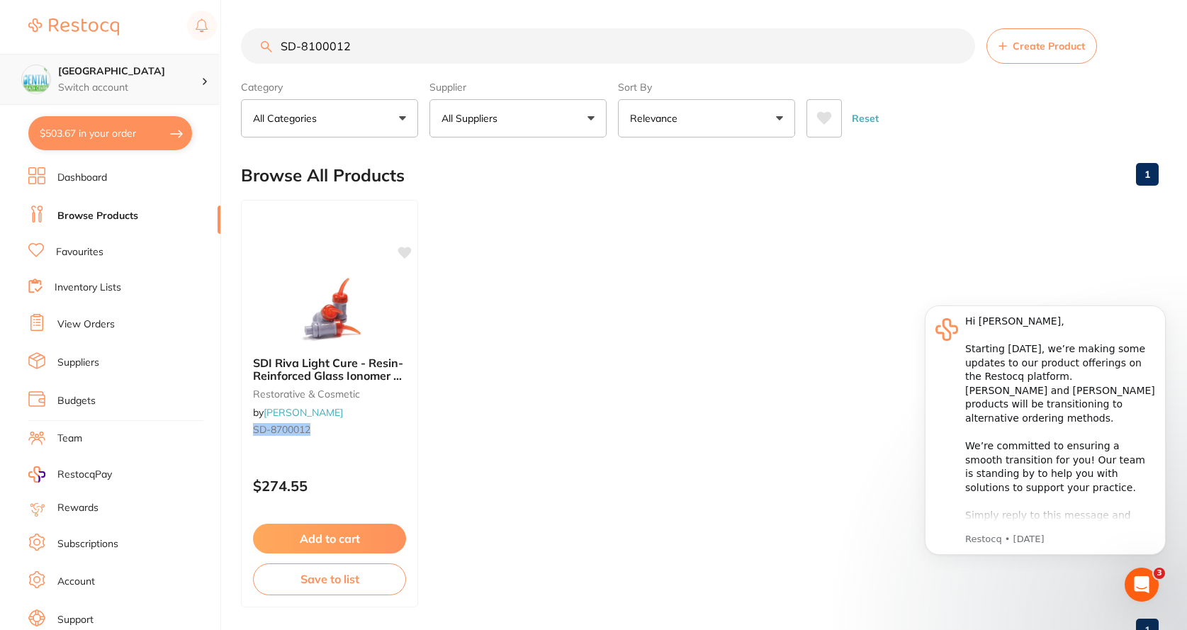
drag, startPoint x: 381, startPoint y: 48, endPoint x: 111, endPoint y: 54, distance: 270.1
click at [120, 52] on div "$503.67 Dental Health Centre Switch account Dental Health Centre $503.67 in you…" at bounding box center [593, 315] width 1187 height 630
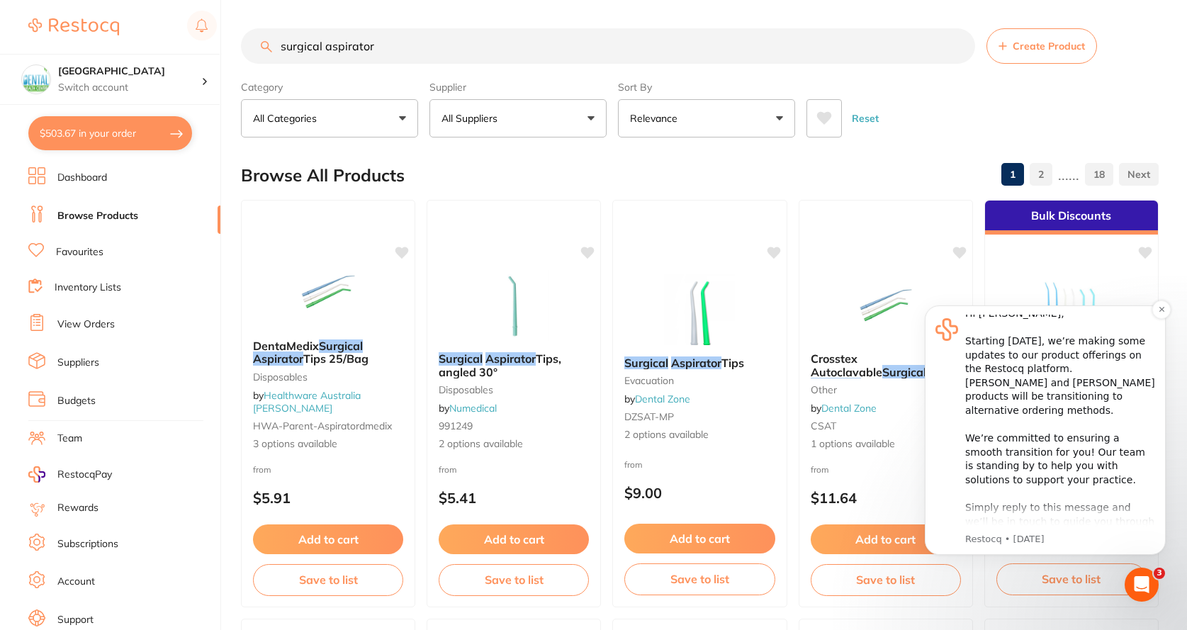
scroll to position [79, 0]
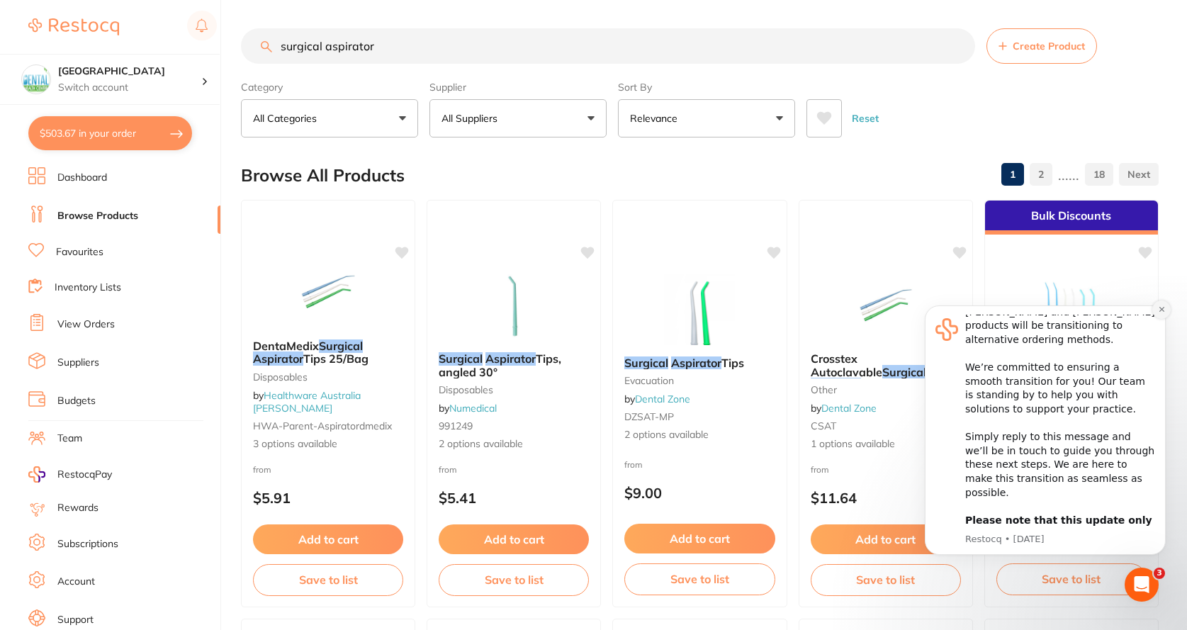
click at [1158, 307] on icon "Dismiss notification" at bounding box center [1162, 309] width 8 height 8
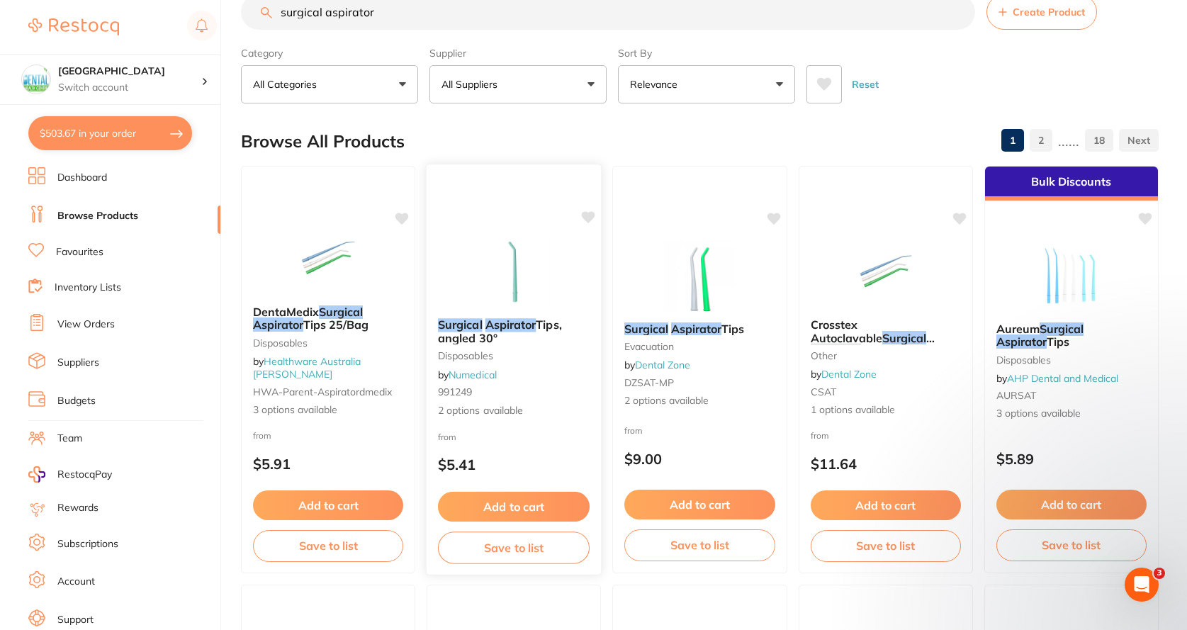
scroll to position [0, 0]
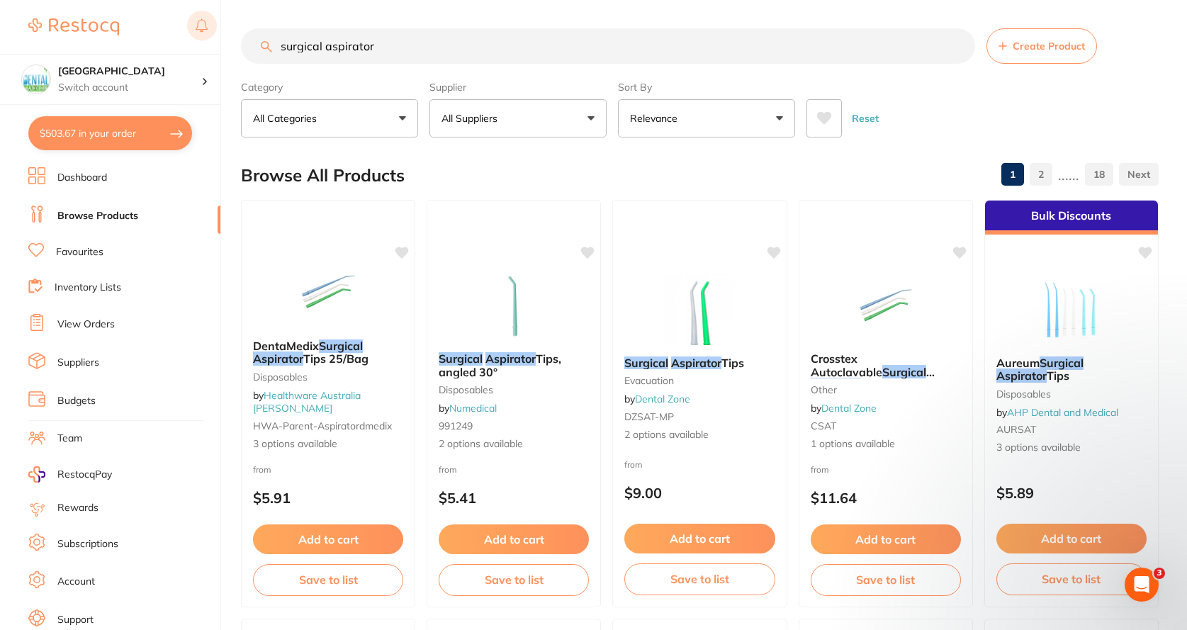
drag, startPoint x: 463, startPoint y: 30, endPoint x: 193, endPoint y: 30, distance: 270.1
click at [193, 30] on div "$503.67 Dental Health Centre Switch account Dental Health Centre $503.67 in you…" at bounding box center [593, 315] width 1187 height 630
paste input "ST681001"
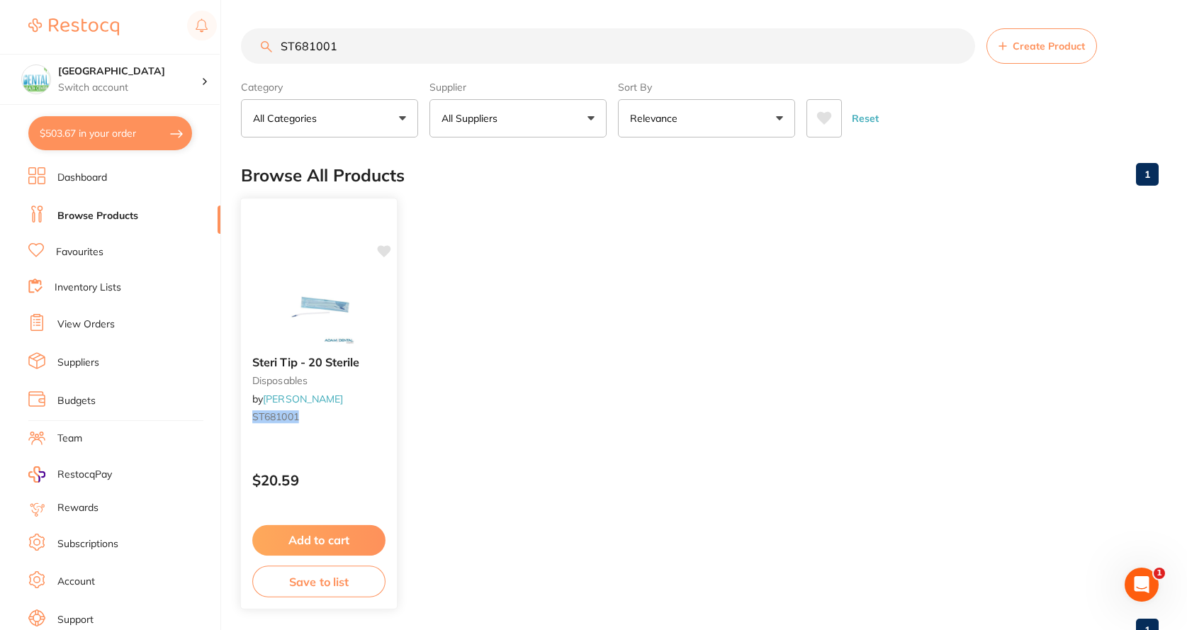
type input "ST681001"
click at [327, 536] on button "Add to cart" at bounding box center [318, 540] width 133 height 30
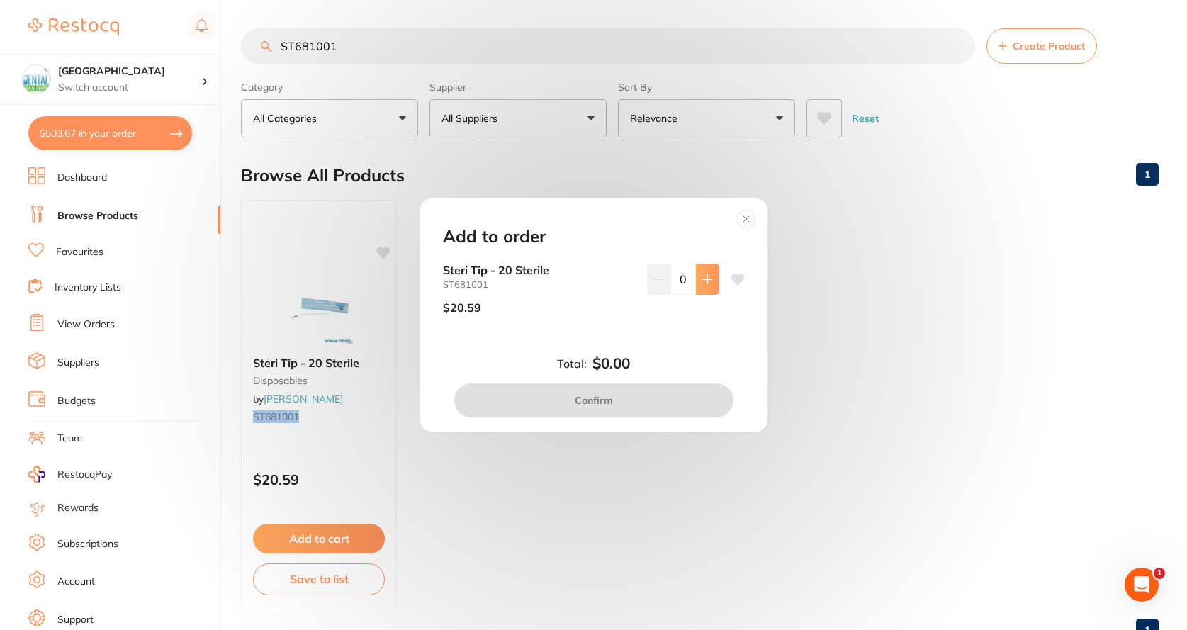
click at [711, 278] on button at bounding box center [707, 279] width 23 height 31
type input "1"
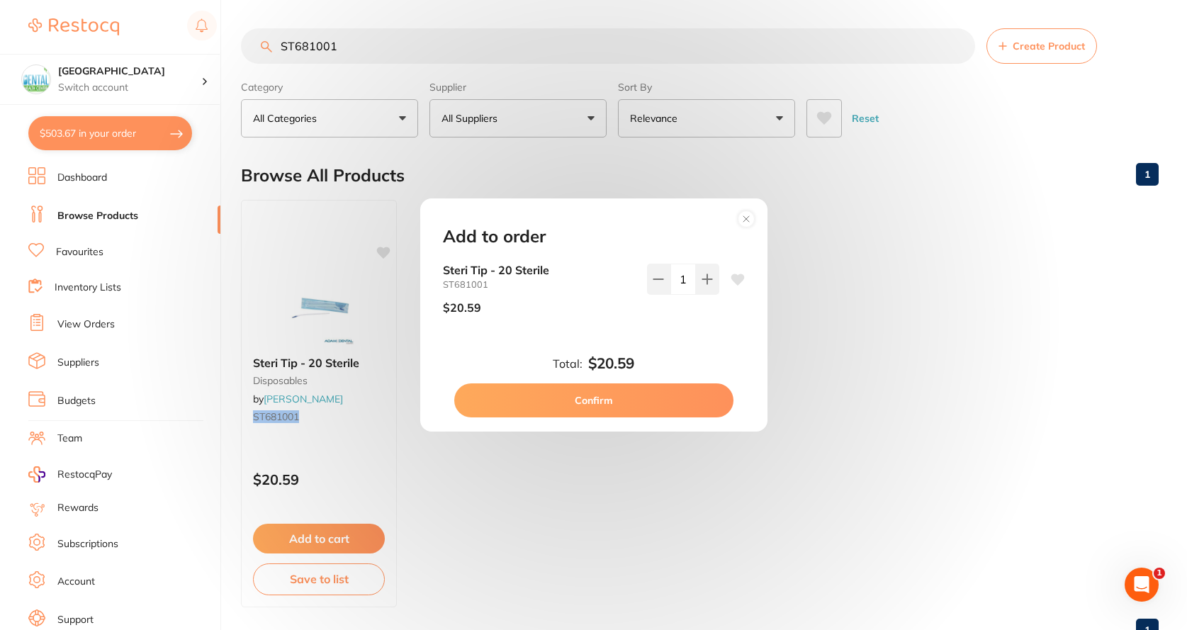
click at [663, 393] on button "Confirm" at bounding box center [593, 400] width 279 height 34
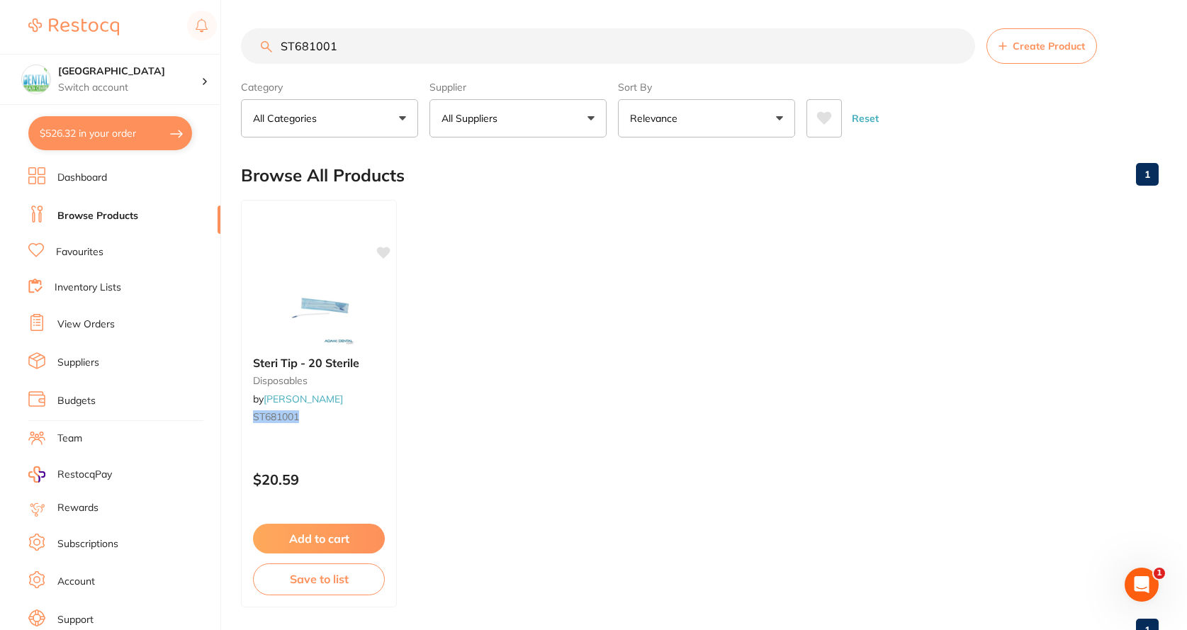
drag, startPoint x: 353, startPoint y: 43, endPoint x: 67, endPoint y: 6, distance: 288.0
click at [67, 6] on div "$526.32 Dental Health Centre Switch account Dental Health Centre $526.32 in you…" at bounding box center [593, 315] width 1187 height 630
type input ";"
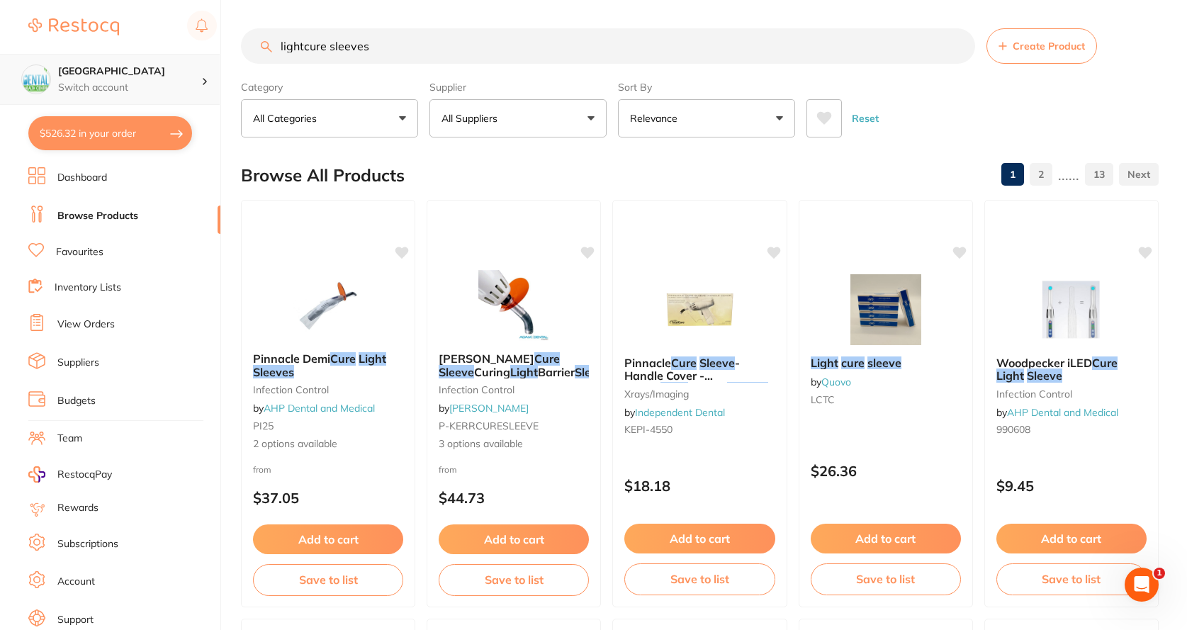
drag, startPoint x: 334, startPoint y: 46, endPoint x: 190, endPoint y: 58, distance: 144.4
click at [192, 46] on div "$526.32 Dental Health Centre Switch account Dental Health Centre $526.32 in you…" at bounding box center [593, 315] width 1187 height 630
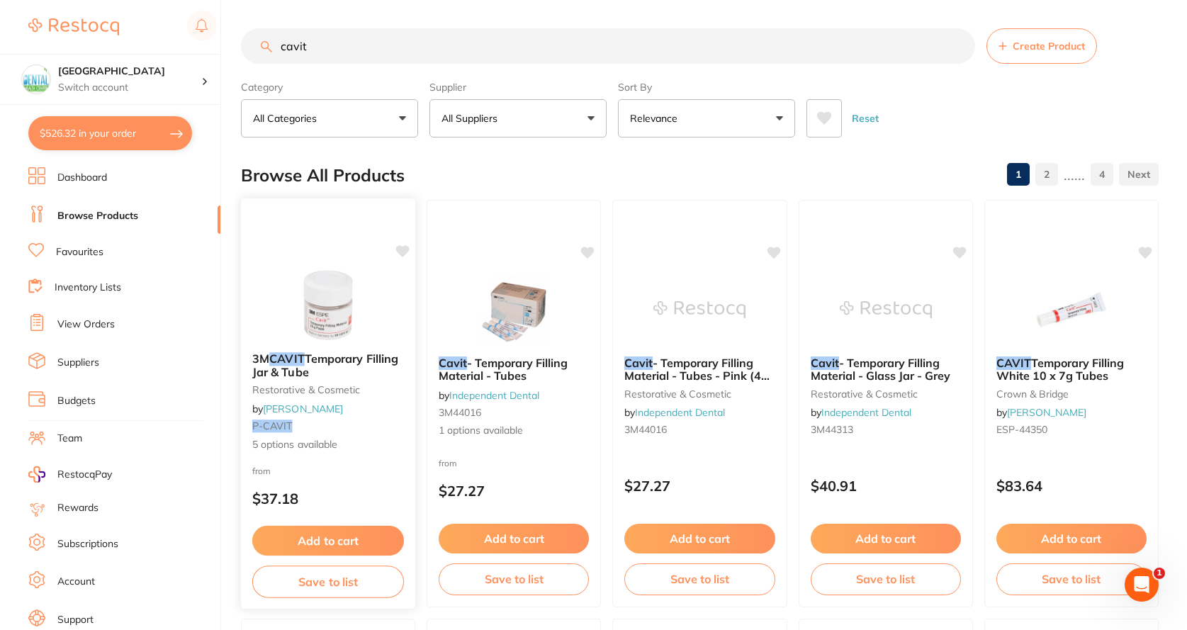
type input "cavit"
click at [323, 539] on button "Add to cart" at bounding box center [328, 541] width 152 height 30
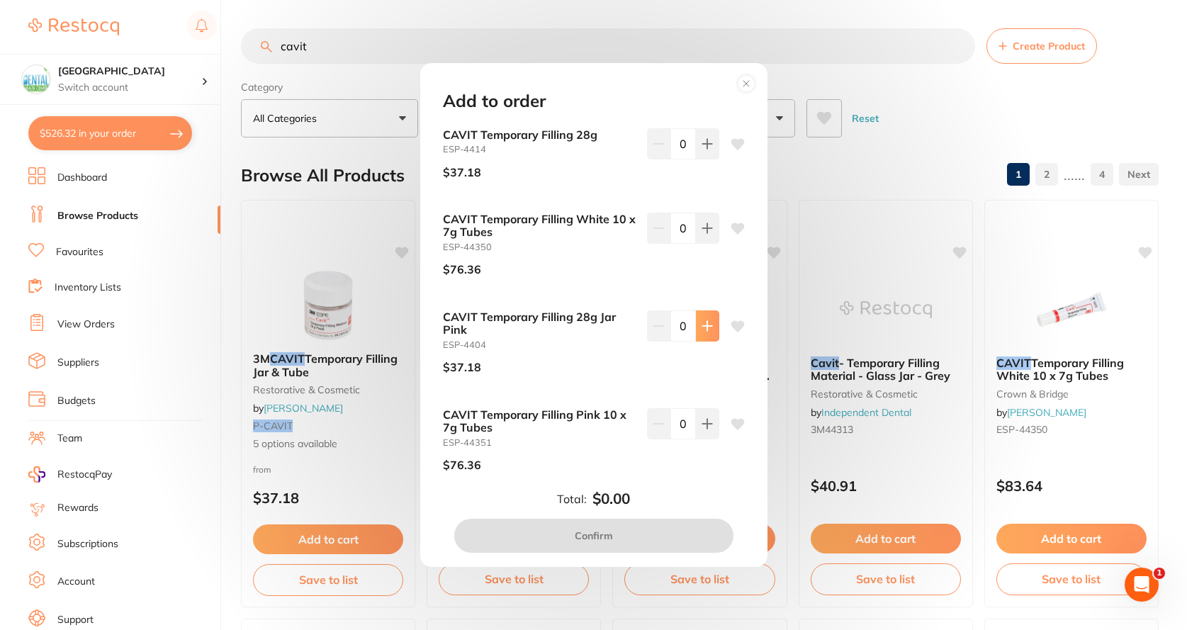
click at [699, 335] on button at bounding box center [707, 325] width 23 height 31
type input "1"
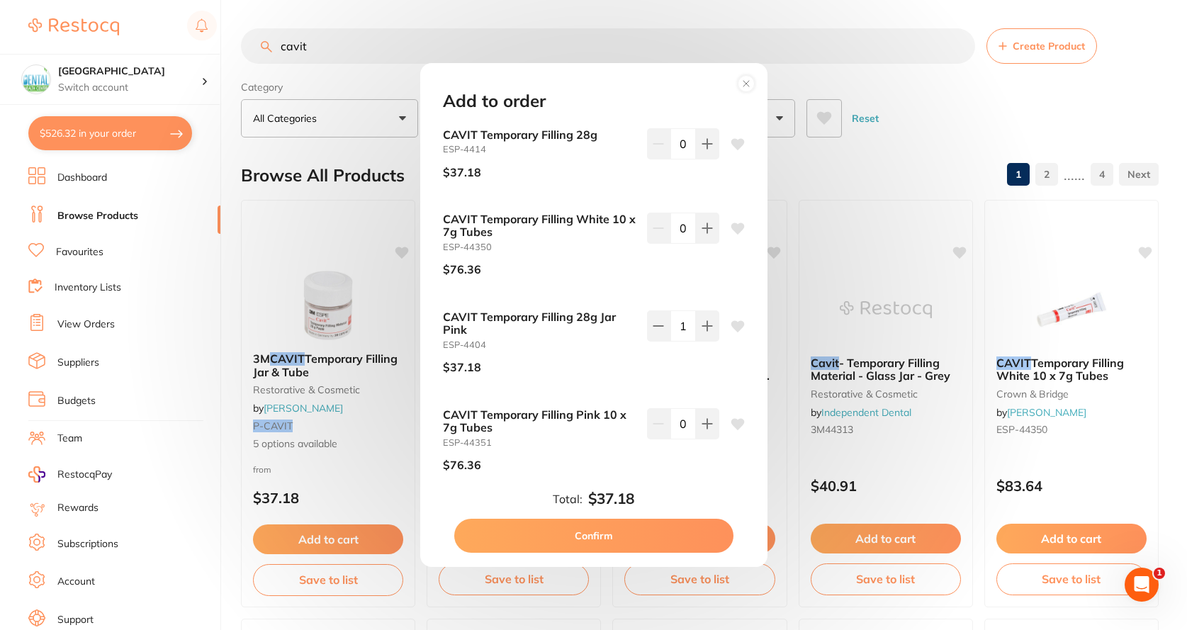
click at [585, 542] on button "Confirm" at bounding box center [593, 536] width 279 height 34
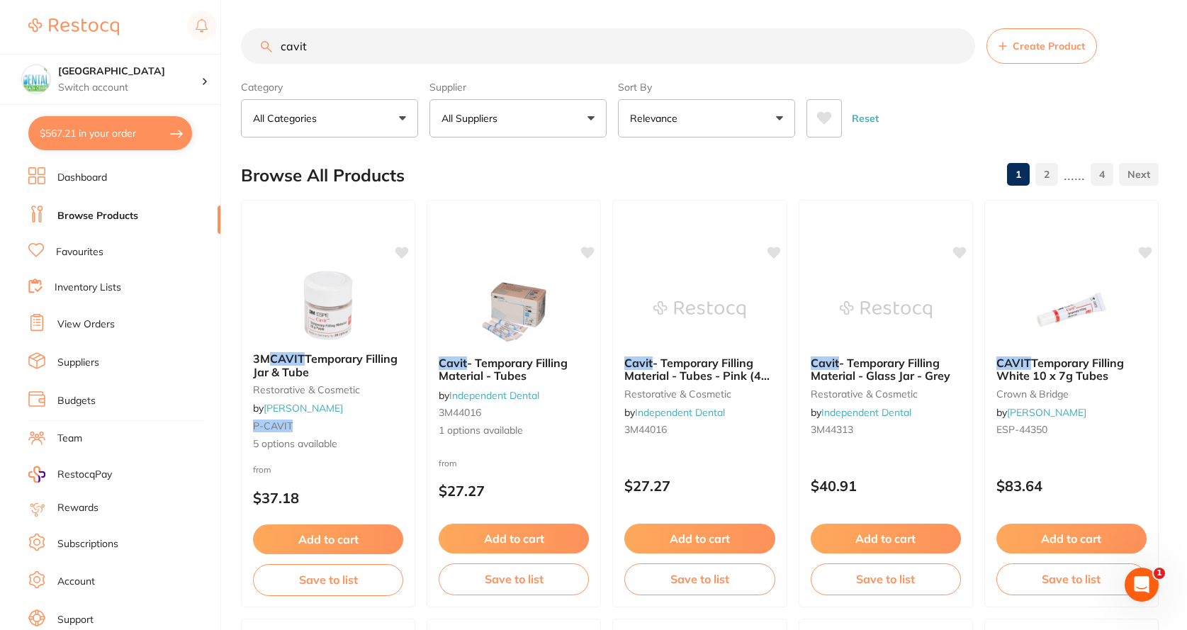
drag, startPoint x: 388, startPoint y: 38, endPoint x: 158, endPoint y: 17, distance: 230.6
click at [159, 17] on div "$567.21 Dental Health Centre Switch account Dental Health Centre $567.21 in you…" at bounding box center [593, 315] width 1187 height 630
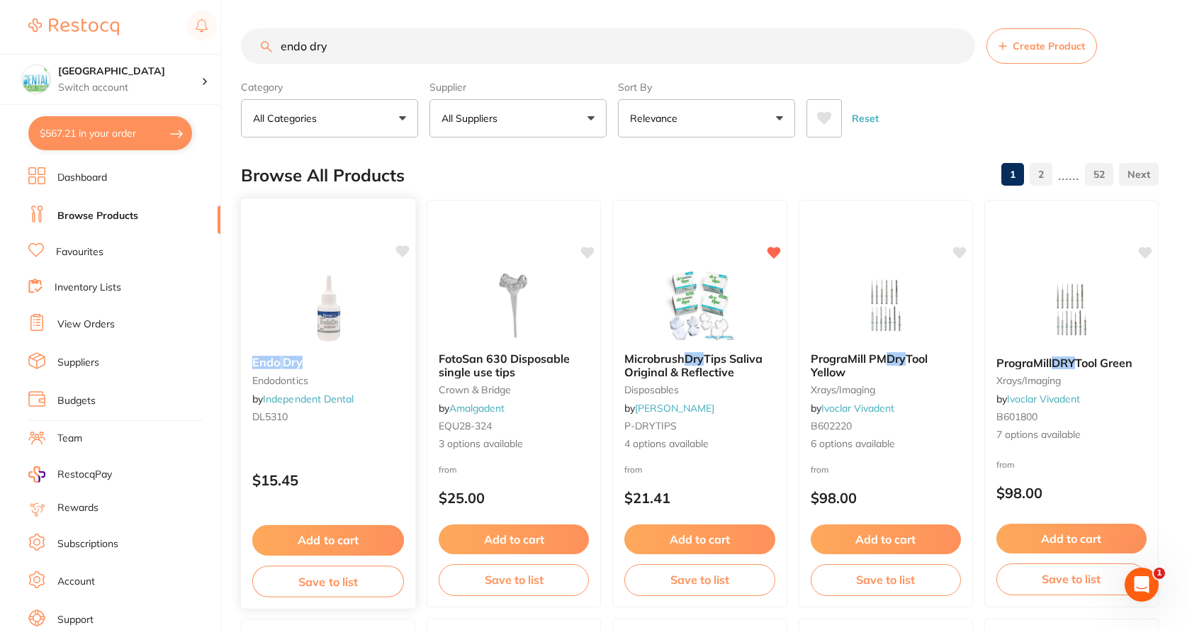
drag, startPoint x: 323, startPoint y: 360, endPoint x: 244, endPoint y: 365, distance: 78.8
click at [244, 365] on div "Endo Dry endodontics by Independent Dental DL5310" at bounding box center [328, 391] width 175 height 95
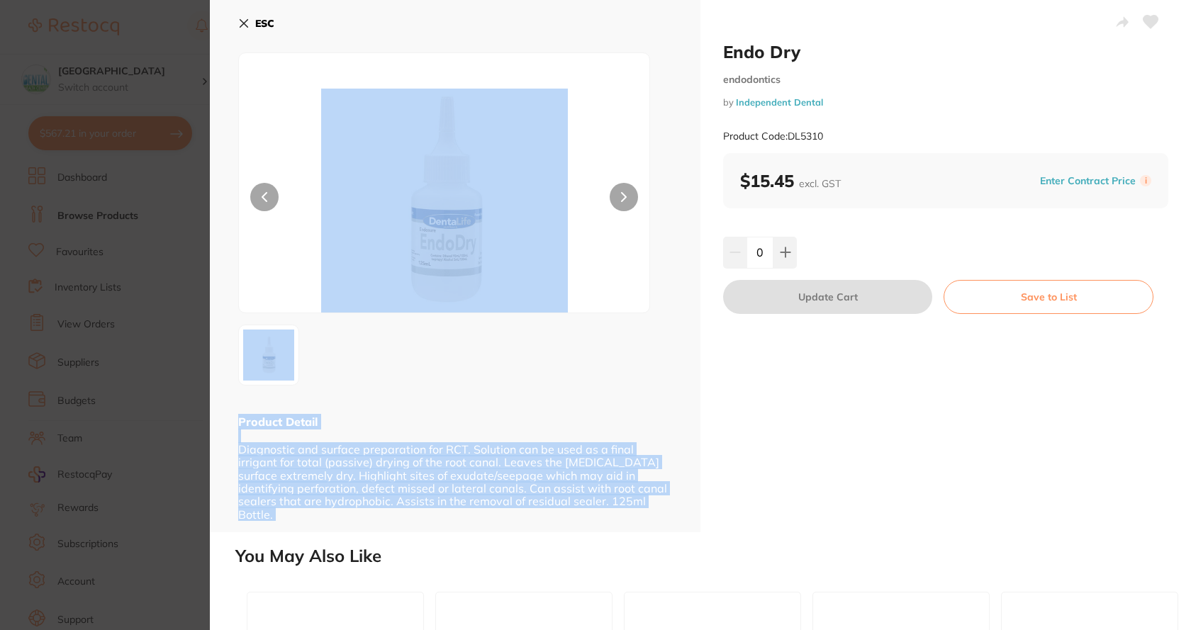
drag, startPoint x: 690, startPoint y: 35, endPoint x: 683, endPoint y: 37, distance: 7.2
click at [683, 37] on div "Endo Dry endodontics by Independent Dental Product Code: DL5310 ESC Product Det…" at bounding box center [700, 266] width 981 height 532
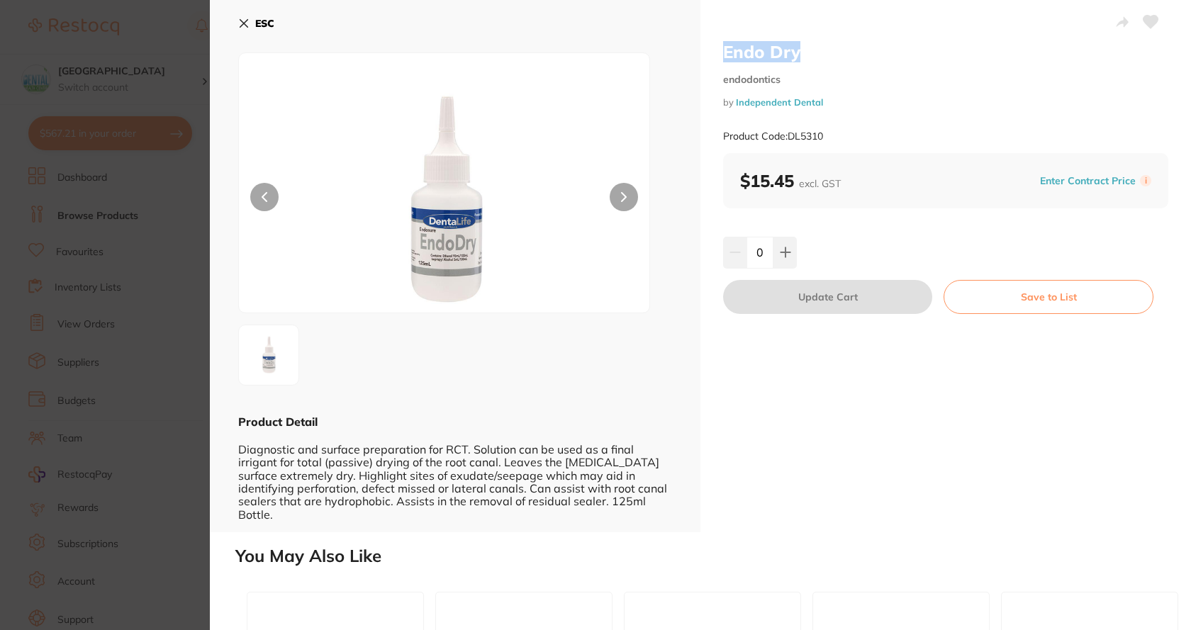
drag, startPoint x: 853, startPoint y: 48, endPoint x: 716, endPoint y: 49, distance: 137.5
click at [716, 49] on div "Endo Dry endodontics by Independent Dental Product Code: DL5310 $15.45 excl. GS…" at bounding box center [945, 266] width 490 height 532
copy h2 "Endo Dry"
click at [237, 21] on div "ESC Product Detail Diagnostic and surface preparation for RCT. Solution can be …" at bounding box center [455, 266] width 490 height 532
click at [240, 30] on button "ESC" at bounding box center [256, 23] width 36 height 24
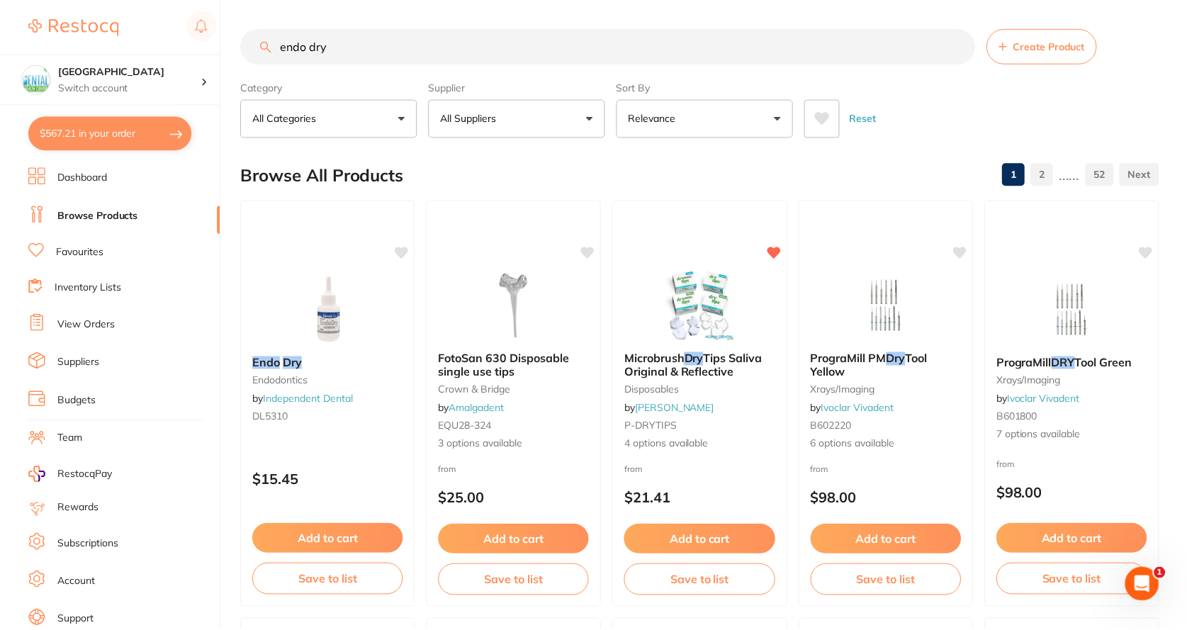
scroll to position [4, 0]
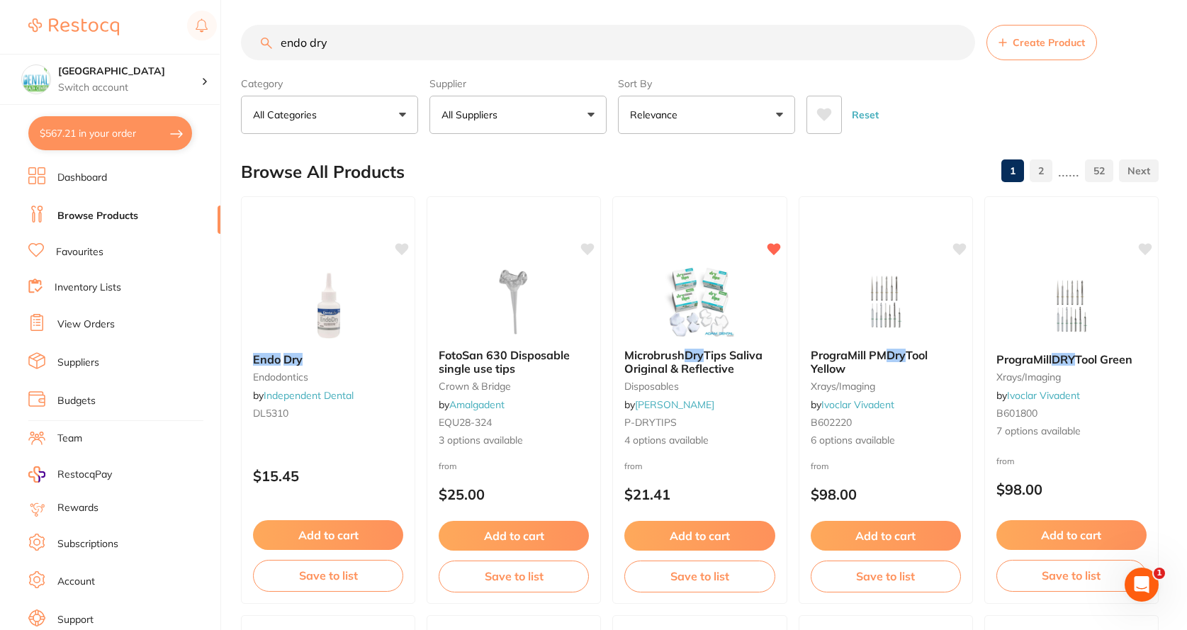
drag, startPoint x: 417, startPoint y: 46, endPoint x: 273, endPoint y: 72, distance: 146.8
click at [273, 72] on section "endo dry Create Product Category All Categories All Categories burs Burs CAD/CA…" at bounding box center [700, 79] width 918 height 109
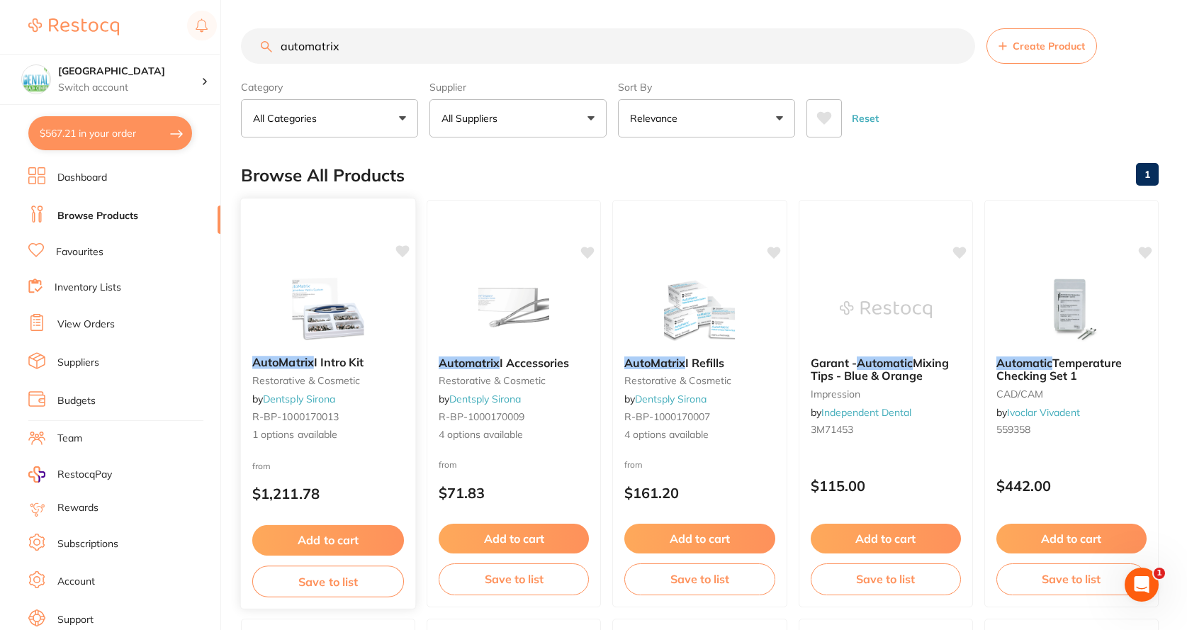
scroll to position [0, 0]
drag, startPoint x: 358, startPoint y: 41, endPoint x: 203, endPoint y: 40, distance: 154.5
click at [203, 40] on div "$567.21 Dental Health Centre Switch account Dental Health Centre $567.21 in you…" at bounding box center [593, 315] width 1187 height 630
paste input "663002"
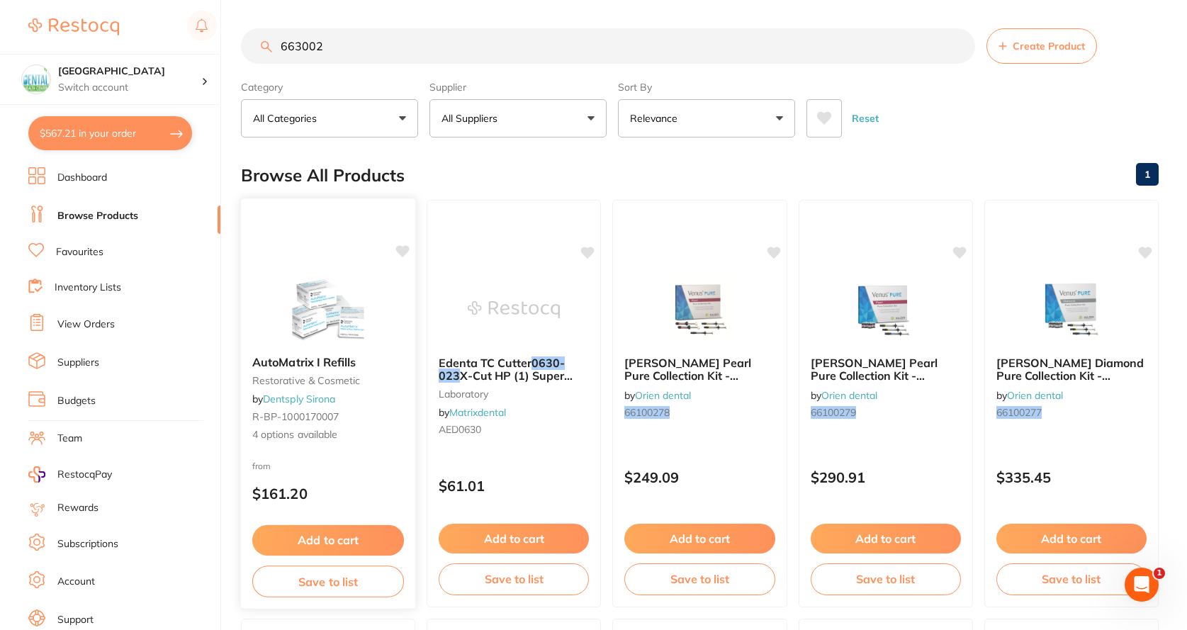
type input "663002"
click at [361, 347] on div "AutoMatrix I Refills restorative & cosmetic by Dentsply Sirona R-BP-1000170007 …" at bounding box center [328, 398] width 175 height 109
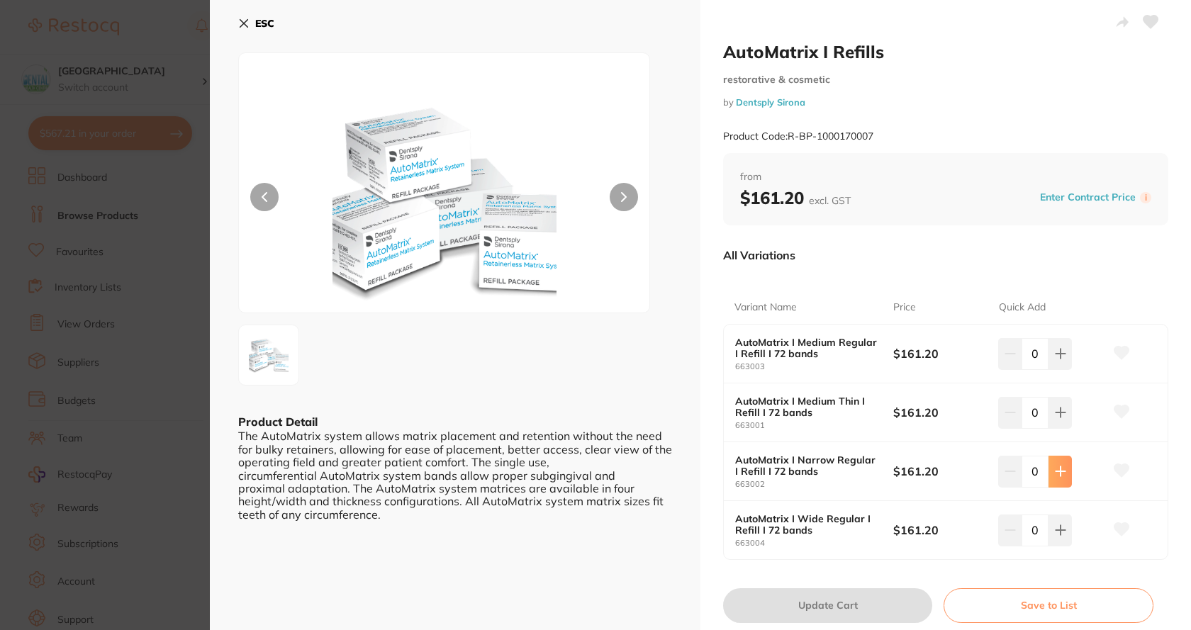
click at [1058, 472] on icon at bounding box center [1059, 471] width 9 height 9
type input "1"
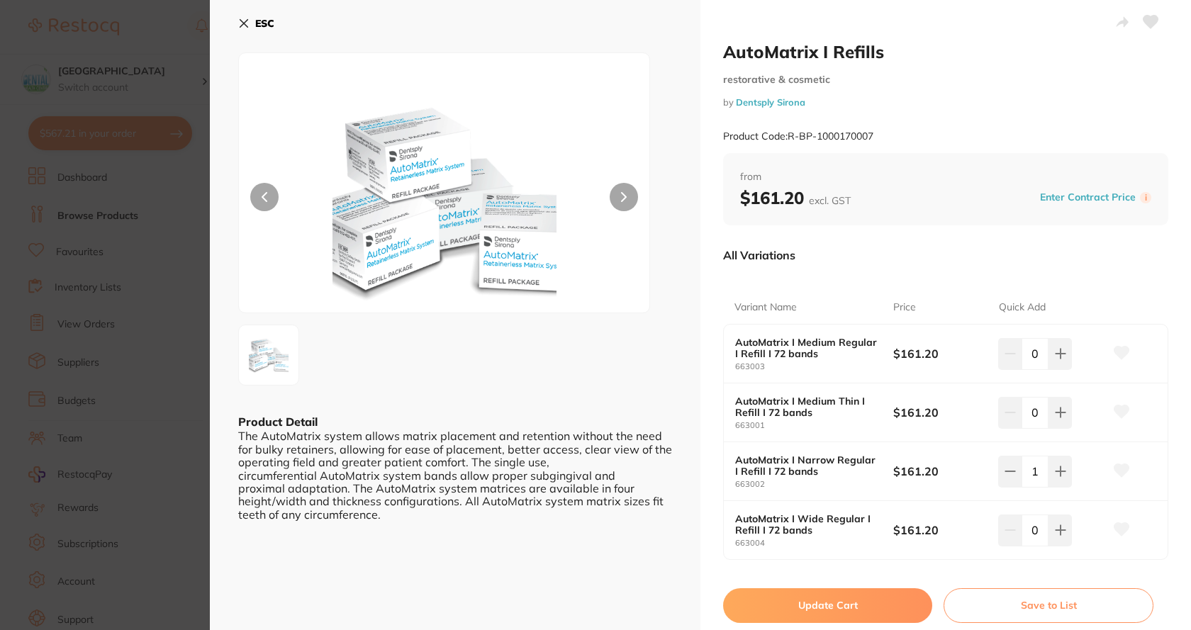
click at [818, 608] on button "Update Cart" at bounding box center [827, 605] width 209 height 34
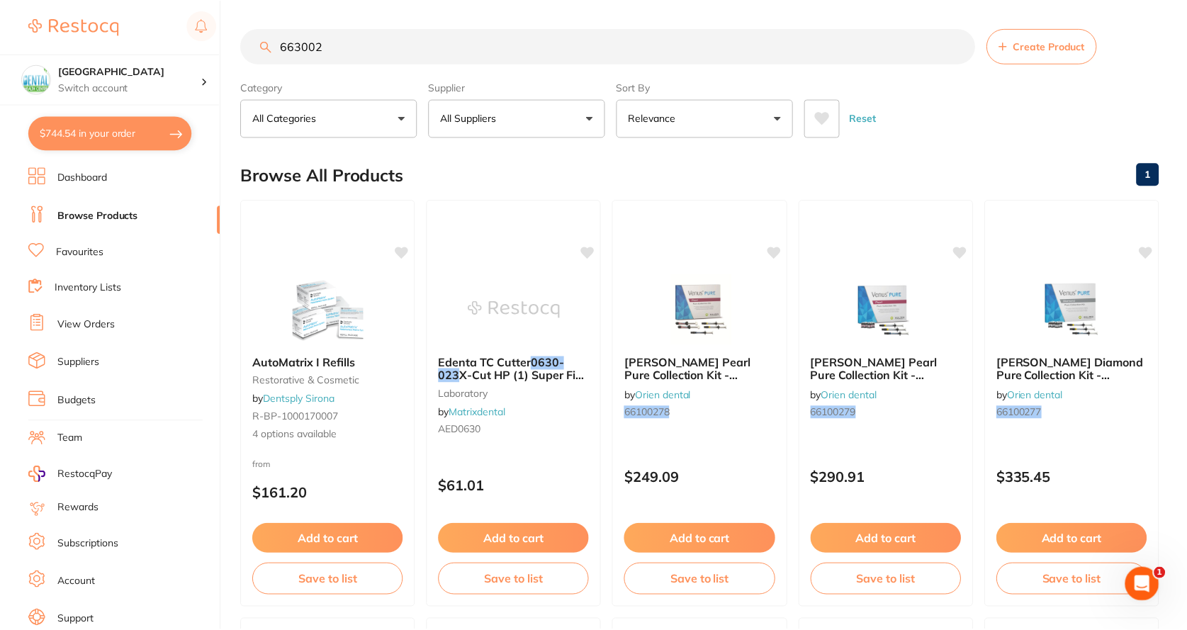
scroll to position [3, 0]
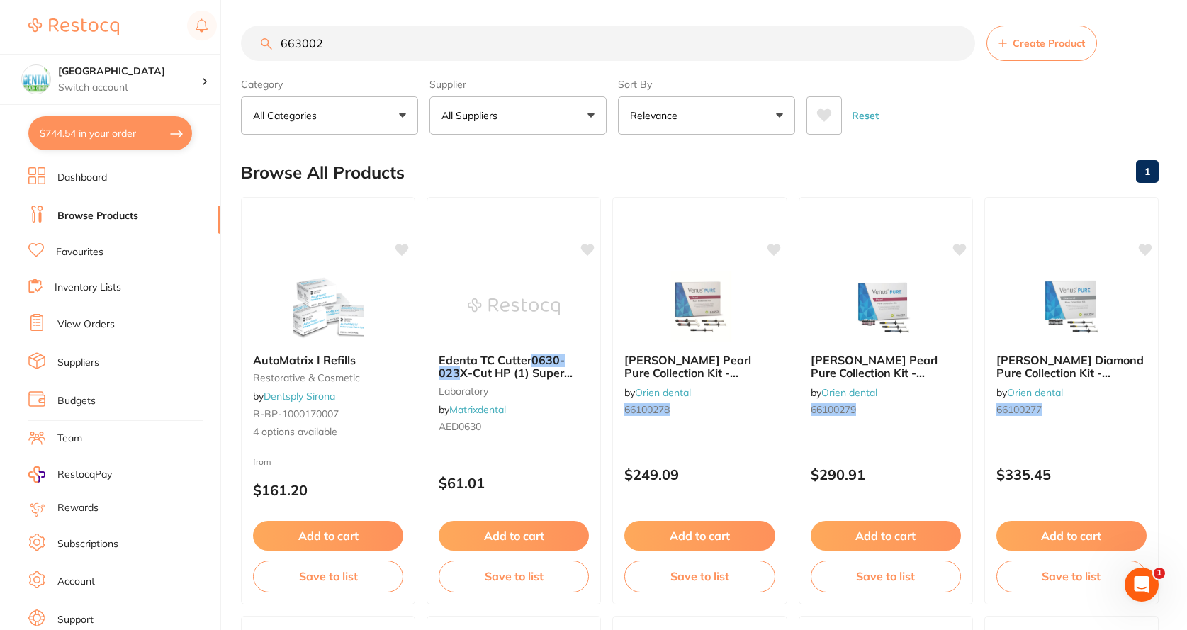
click at [99, 177] on link "Dashboard" at bounding box center [82, 178] width 50 height 14
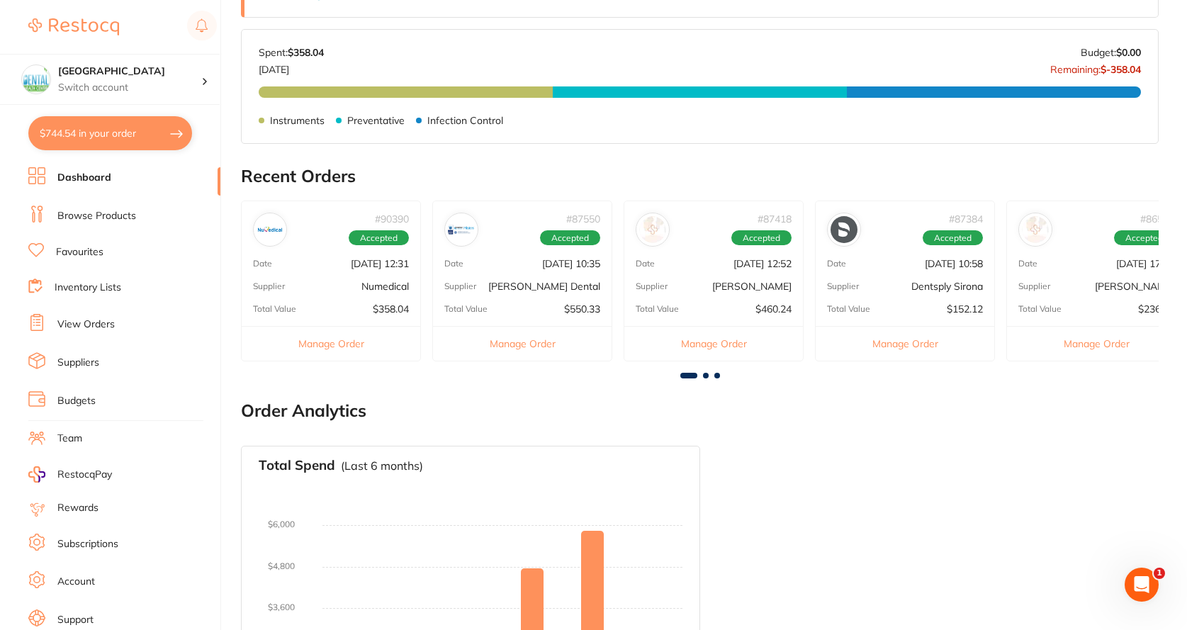
scroll to position [351, 0]
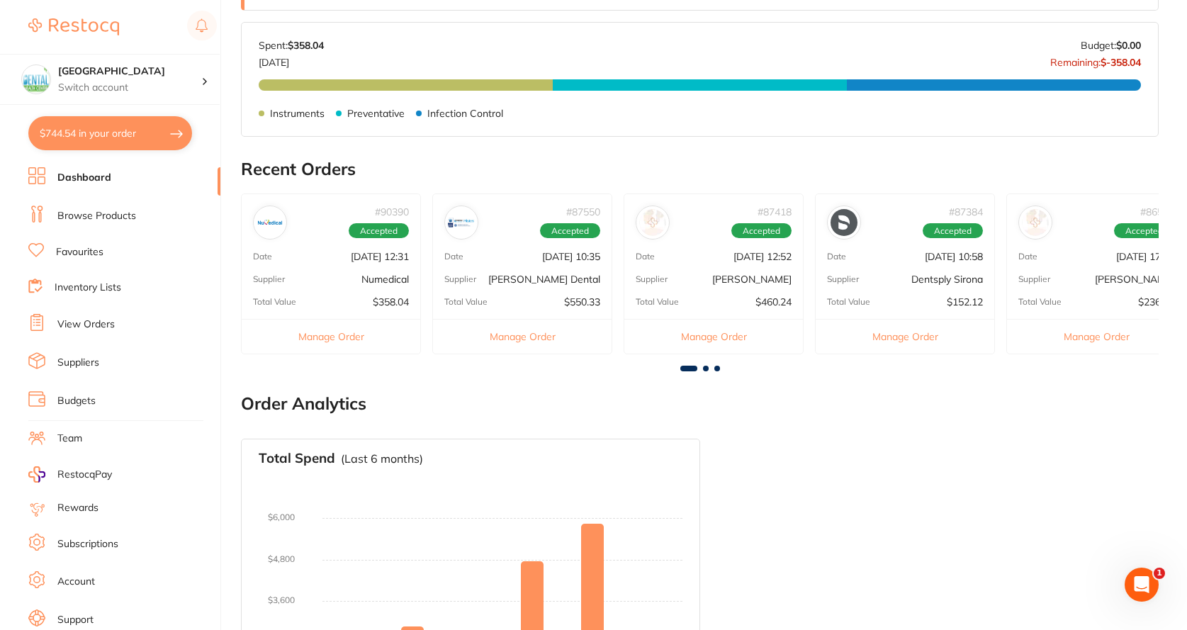
click at [57, 321] on link "View Orders" at bounding box center [85, 325] width 57 height 14
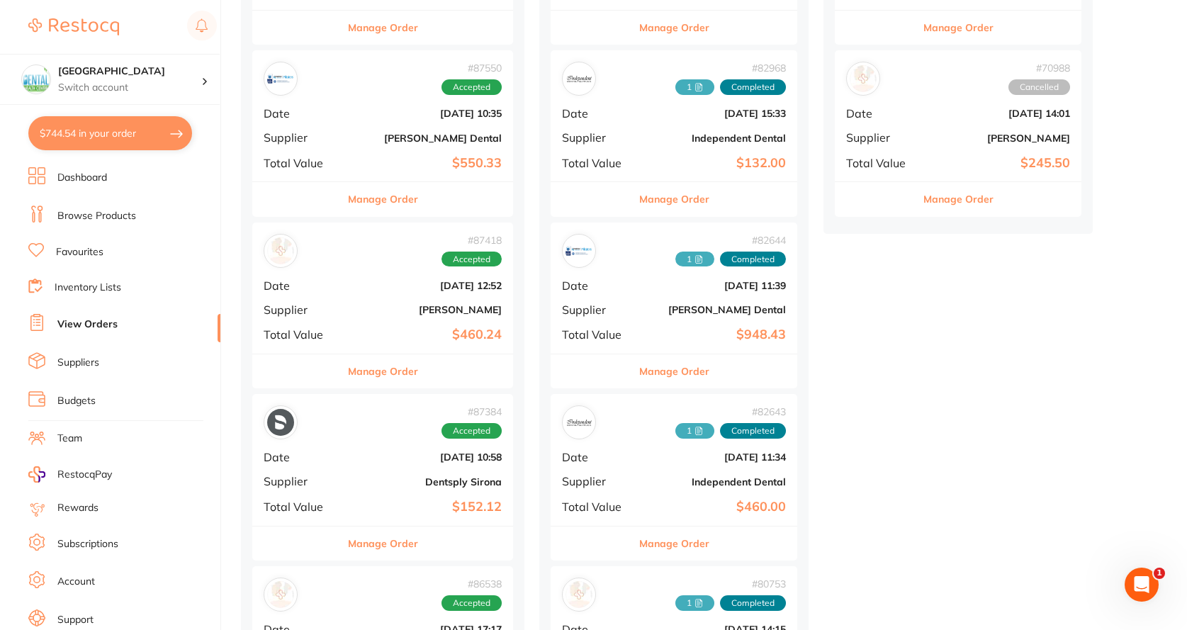
scroll to position [425, 0]
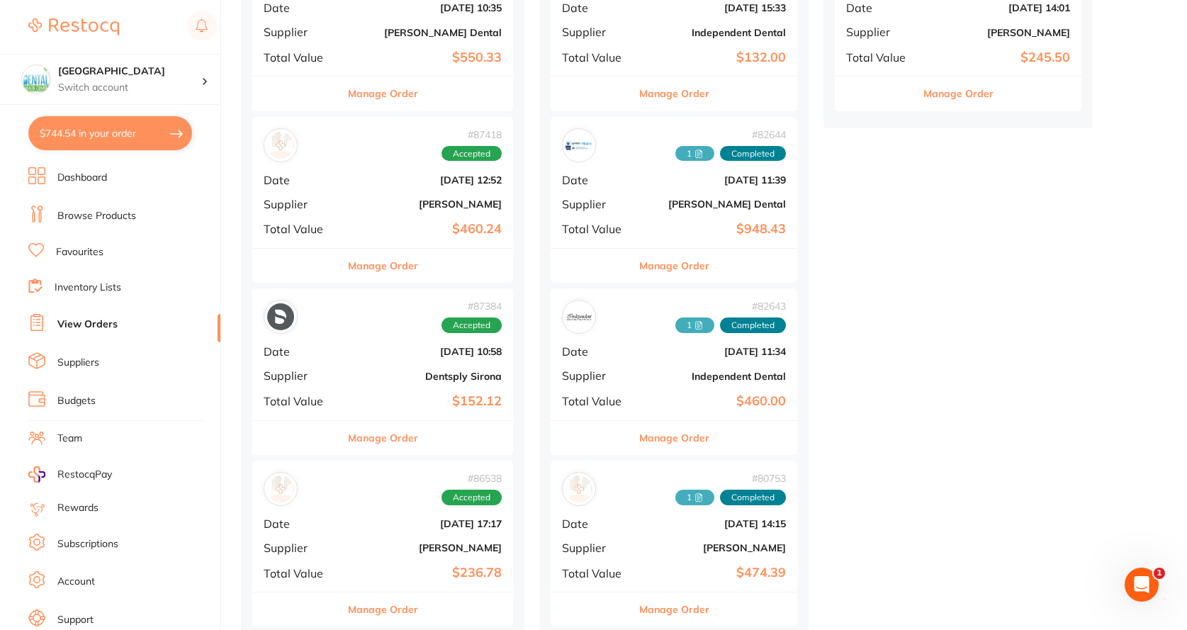
click at [351, 381] on div "# 87384 Accepted Date Jul 24 2025, 10:58 Supplier Dentsply Sirona Total Value $…" at bounding box center [382, 353] width 261 height 131
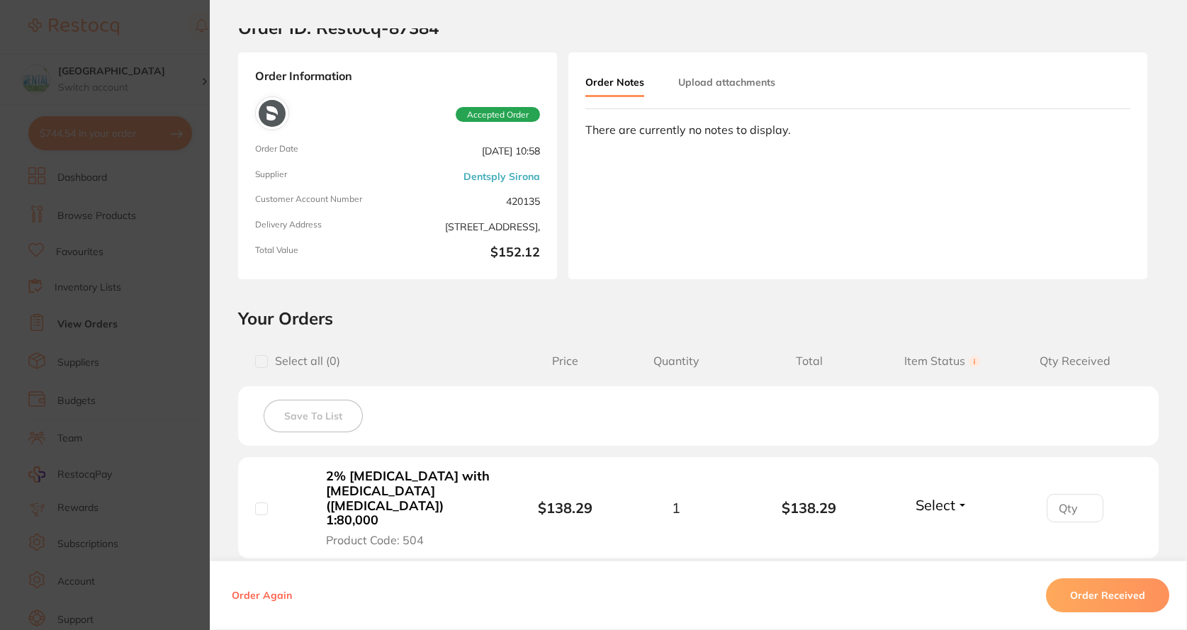
scroll to position [71, 0]
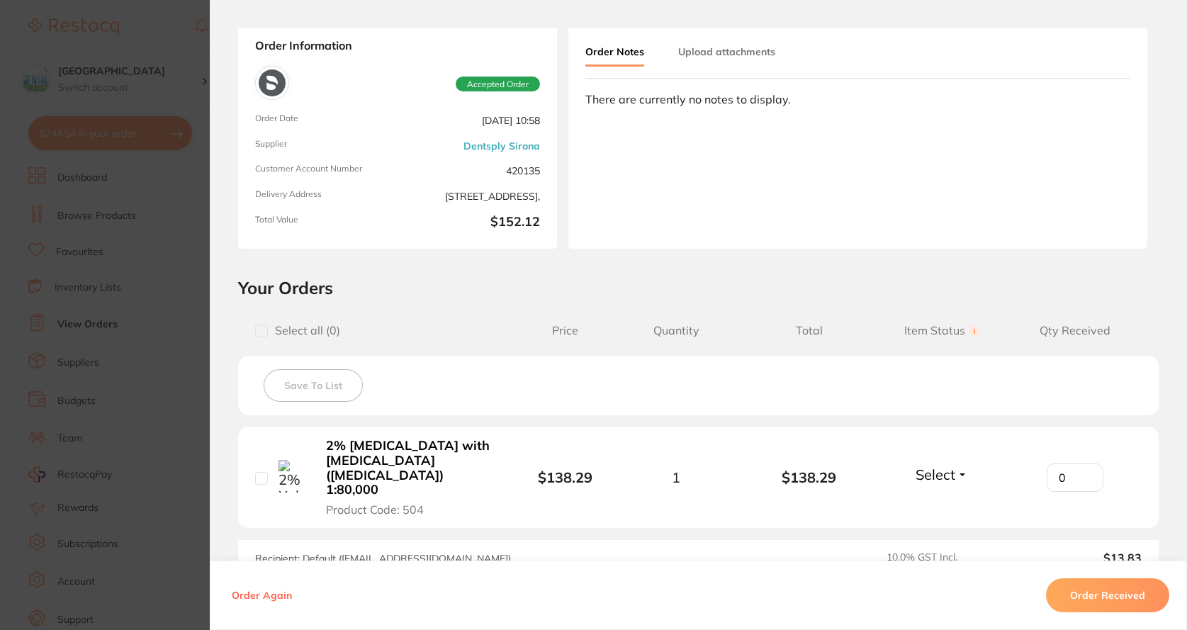
type input "0"
click at [1081, 472] on input "0" at bounding box center [1075, 478] width 57 height 28
click at [408, 464] on b "2% Xylocaine DENTAL with adrenaline (epinephrine) 1:80,000" at bounding box center [410, 468] width 169 height 59
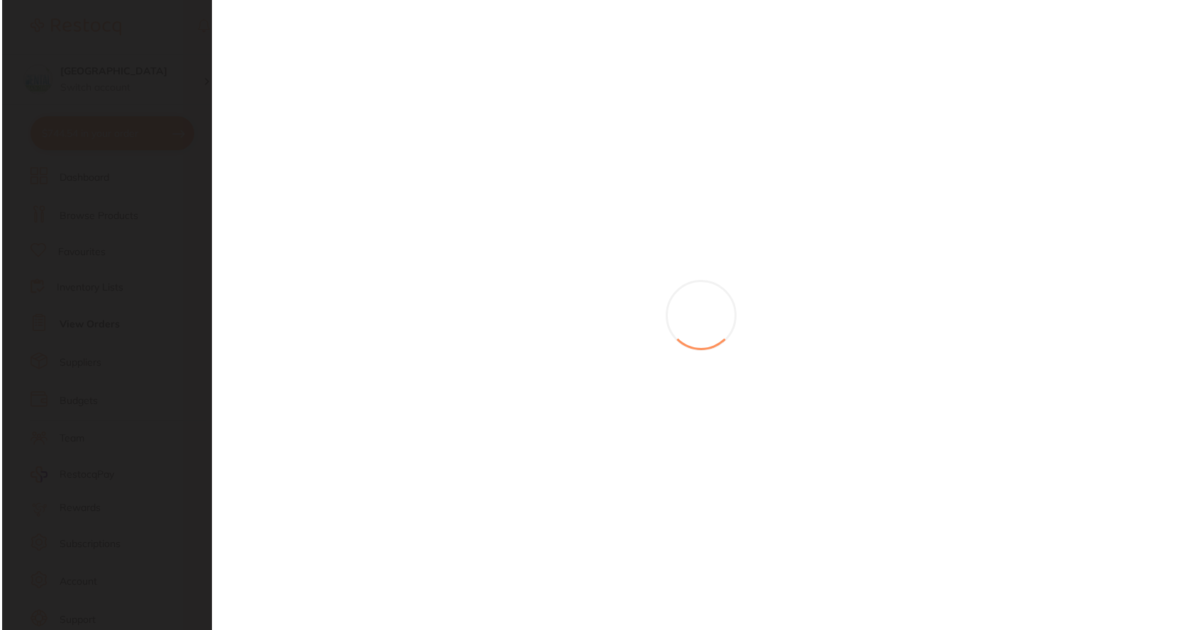
scroll to position [0, 0]
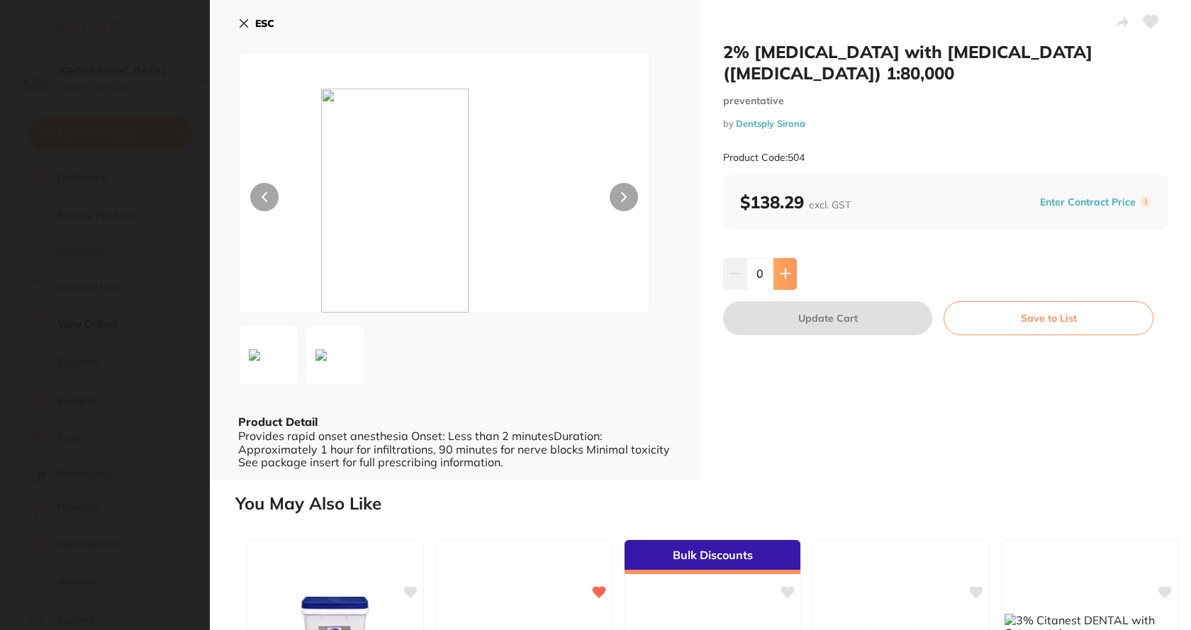
click at [788, 262] on button at bounding box center [784, 273] width 23 height 31
type input "1"
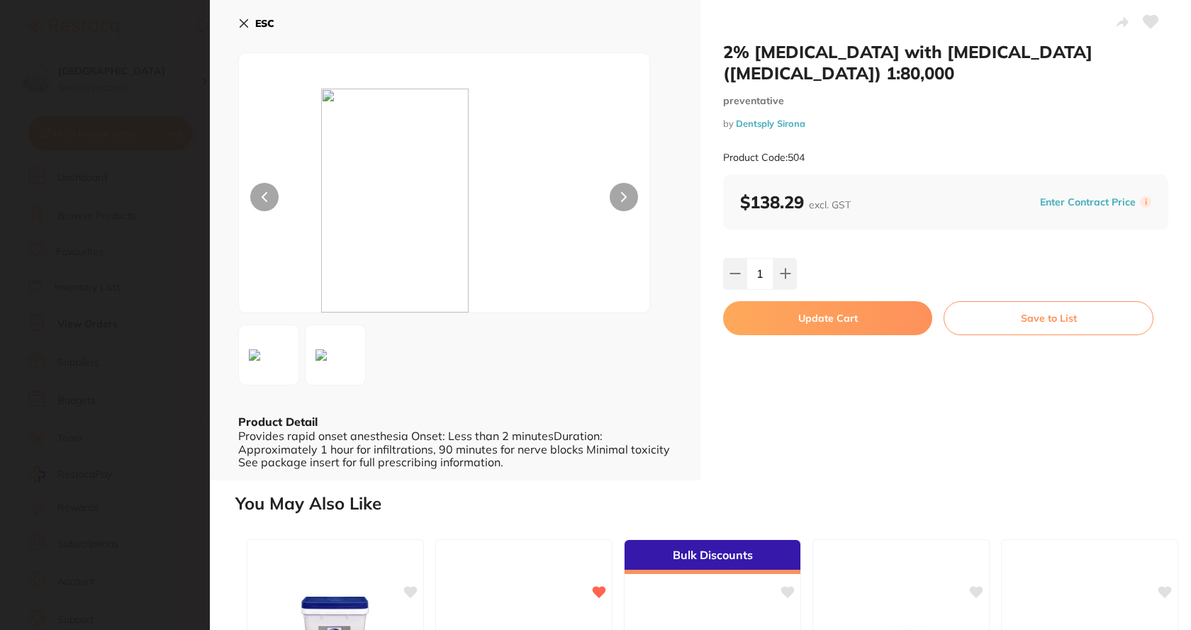
click at [781, 325] on button "Update Cart" at bounding box center [827, 318] width 209 height 34
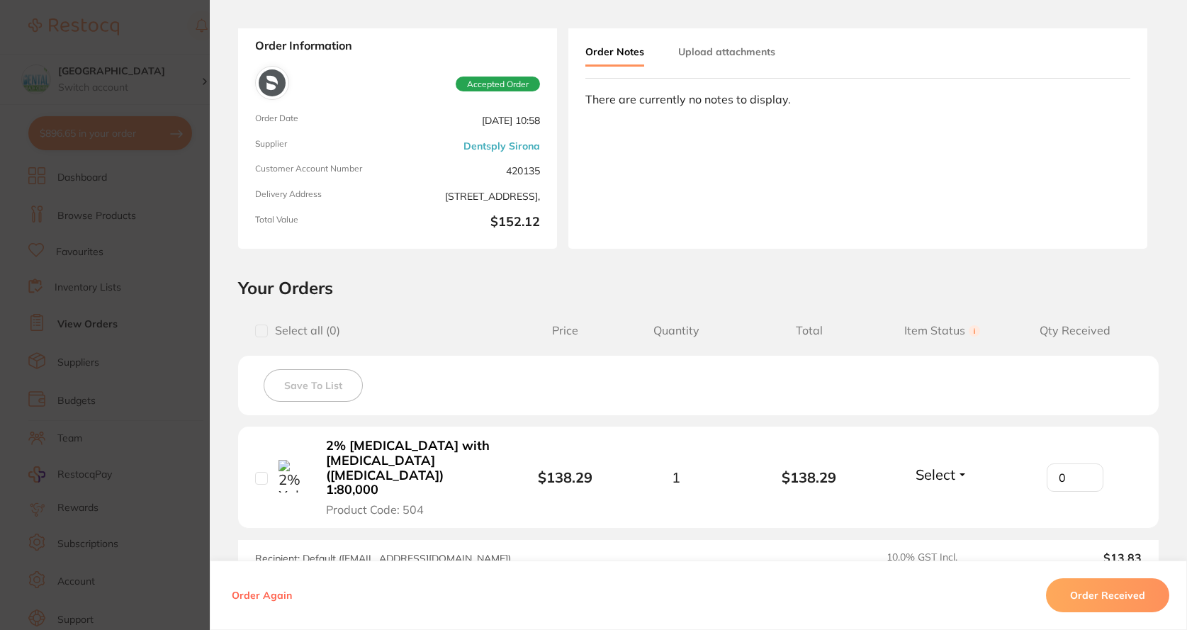
click at [113, 206] on section "Order ID: Restocq- 87384 Order Information Accepted Order Order Date Jul 24 202…" at bounding box center [593, 315] width 1187 height 630
